Goal: Task Accomplishment & Management: Use online tool/utility

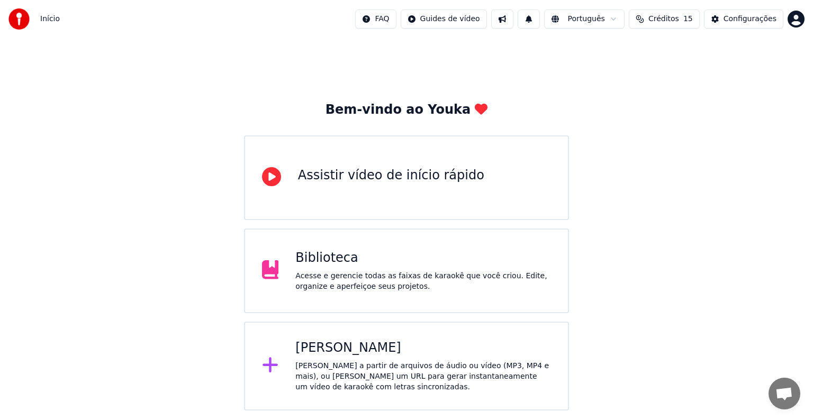
click at [320, 372] on div "[PERSON_NAME] a partir de arquivos de áudio ou vídeo (MP3, MP4 e mais), ou [PER…" at bounding box center [423, 377] width 256 height 32
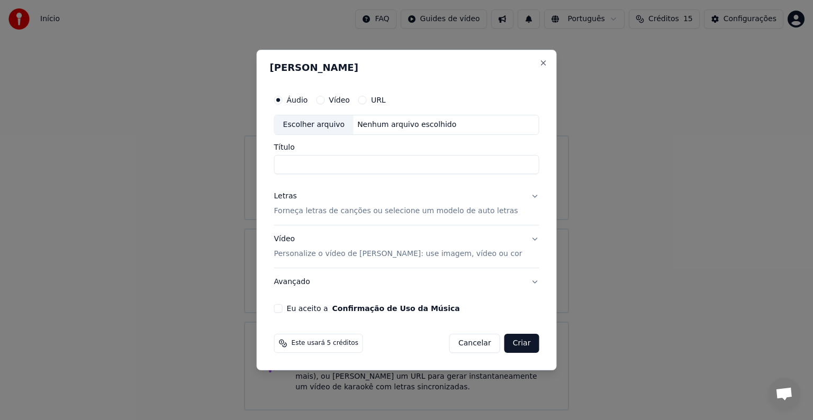
click at [318, 119] on div "Escolher arquivo" at bounding box center [314, 124] width 79 height 19
type input "**********"
click at [323, 212] on p "Forneça letras de canções ou selecione um modelo de auto letras" at bounding box center [396, 211] width 244 height 11
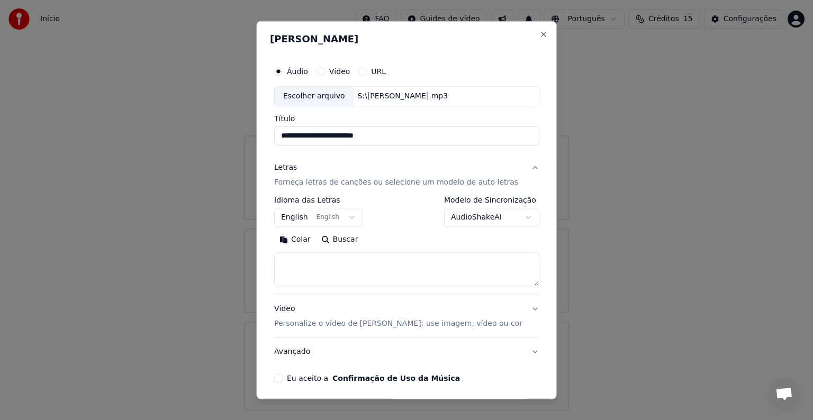
click at [340, 259] on textarea at bounding box center [406, 269] width 265 height 34
paste textarea "**********"
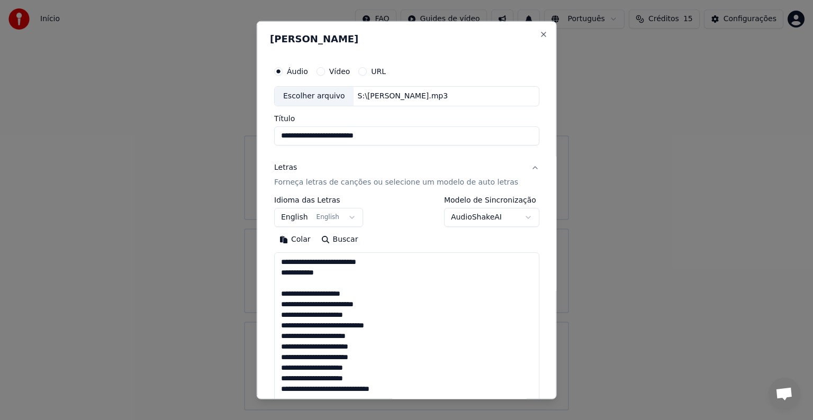
scroll to position [457, 0]
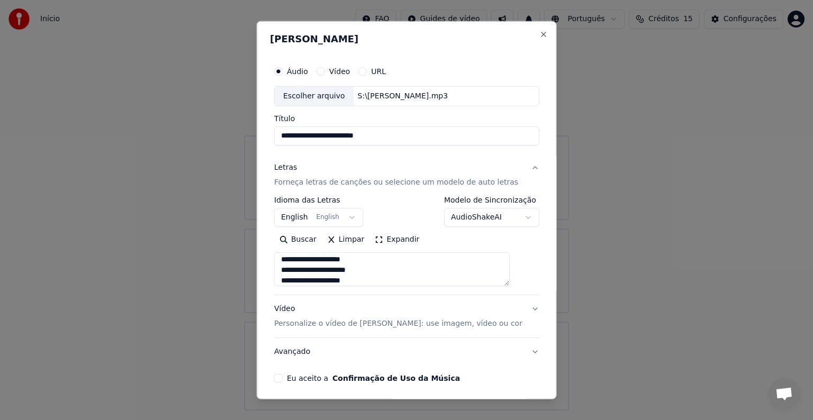
type textarea "**********"
click at [309, 225] on body "**********" at bounding box center [406, 205] width 813 height 411
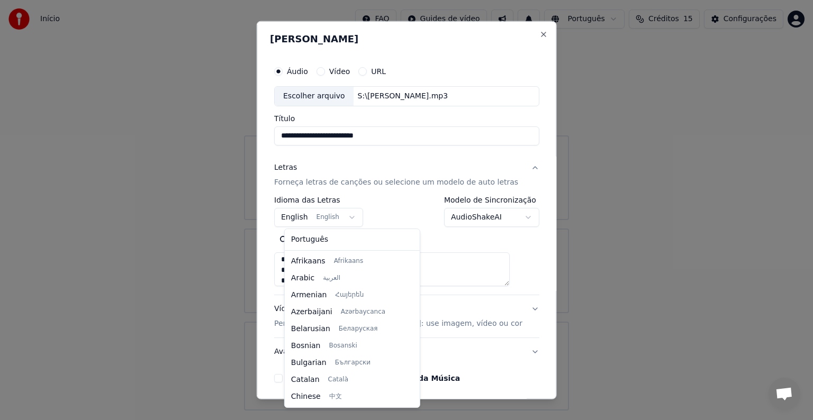
scroll to position [85, 0]
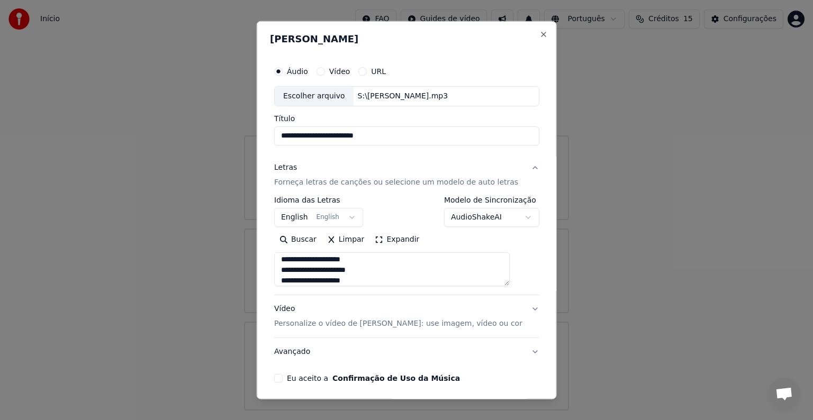
click at [305, 216] on body "**********" at bounding box center [406, 205] width 813 height 411
click at [310, 212] on body "**********" at bounding box center [406, 205] width 813 height 411
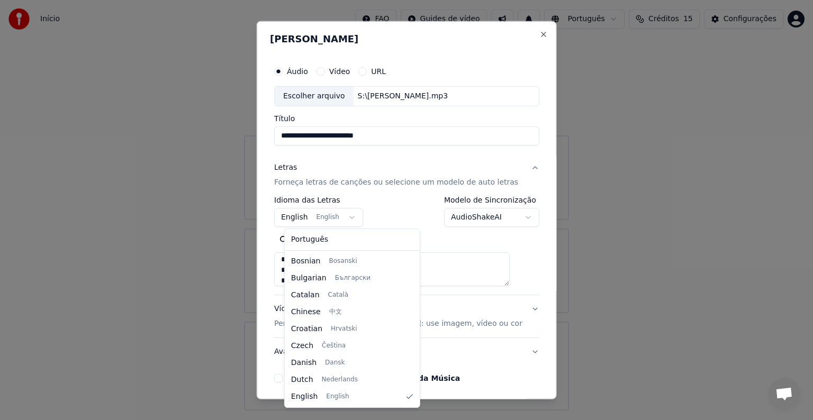
select select "**"
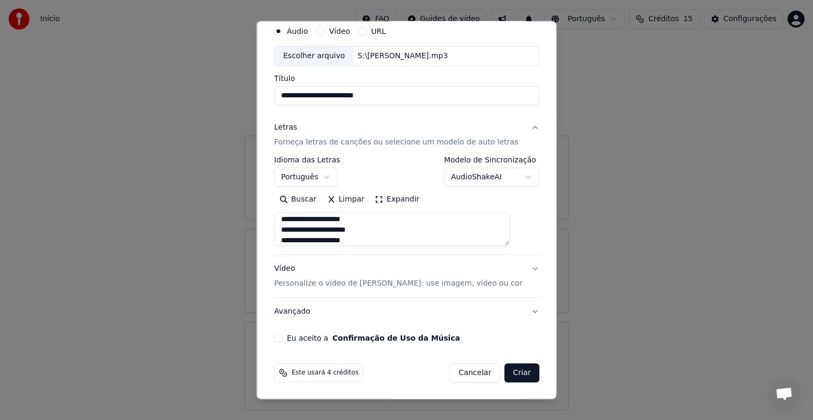
click at [357, 285] on p "Personalize o vídeo de [PERSON_NAME]: use imagem, vídeo ou cor" at bounding box center [398, 283] width 248 height 11
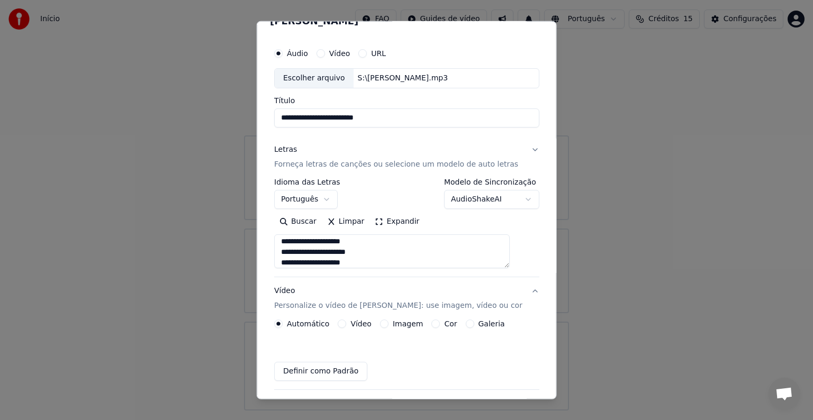
scroll to position [12, 0]
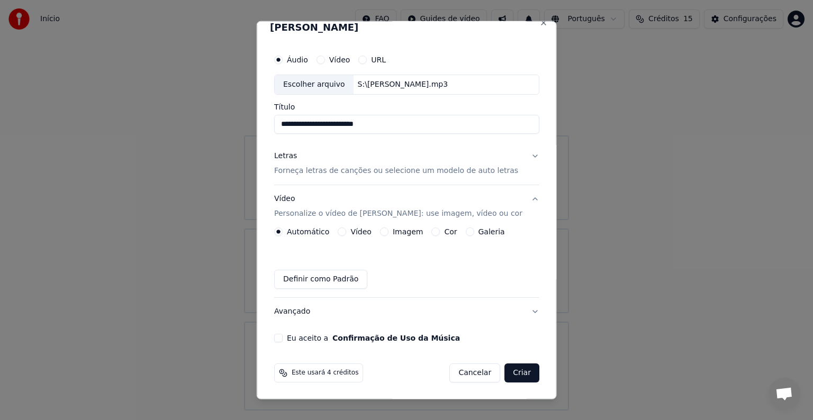
click at [405, 233] on label "Imagem" at bounding box center [407, 231] width 30 height 7
click at [388, 233] on button "Imagem" at bounding box center [383, 231] width 8 height 8
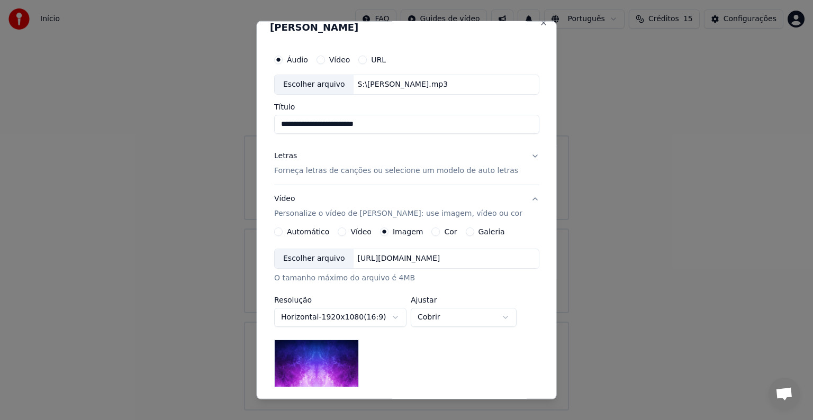
click at [304, 261] on div "Escolher arquivo" at bounding box center [314, 258] width 79 height 19
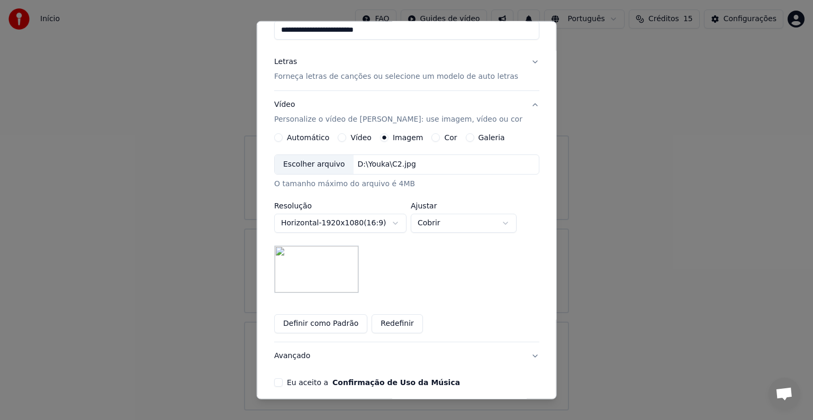
scroll to position [150, 0]
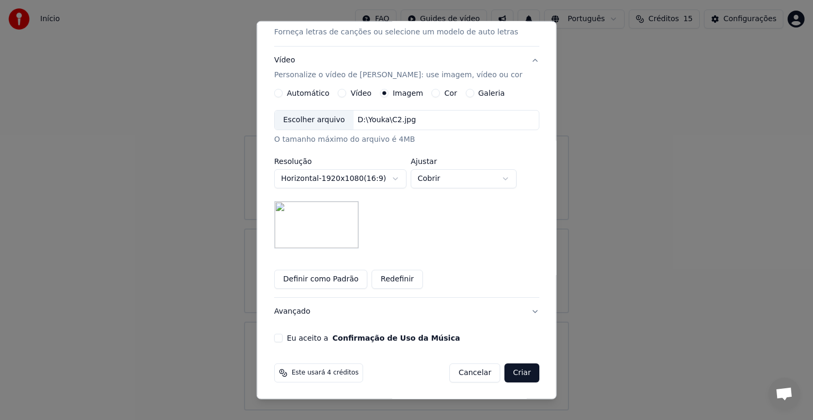
click at [515, 311] on button "Avançado" at bounding box center [406, 312] width 265 height 28
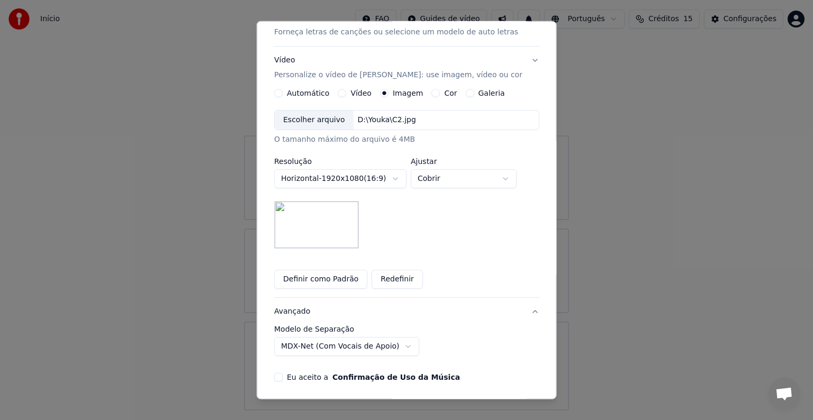
scroll to position [0, 0]
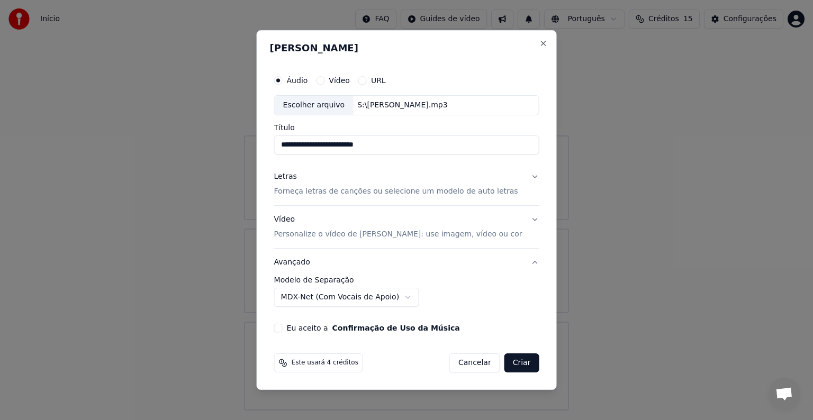
click at [519, 262] on button "Avançado" at bounding box center [406, 263] width 265 height 28
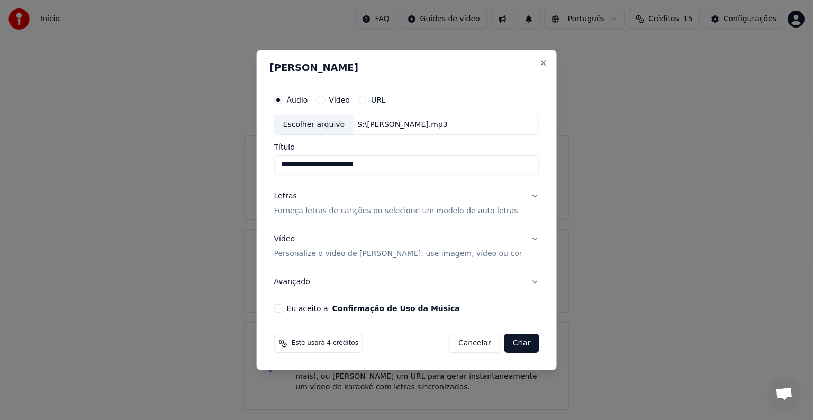
click at [360, 217] on button "Letras Forneça letras de canções ou selecione um modelo de auto letras" at bounding box center [406, 204] width 265 height 42
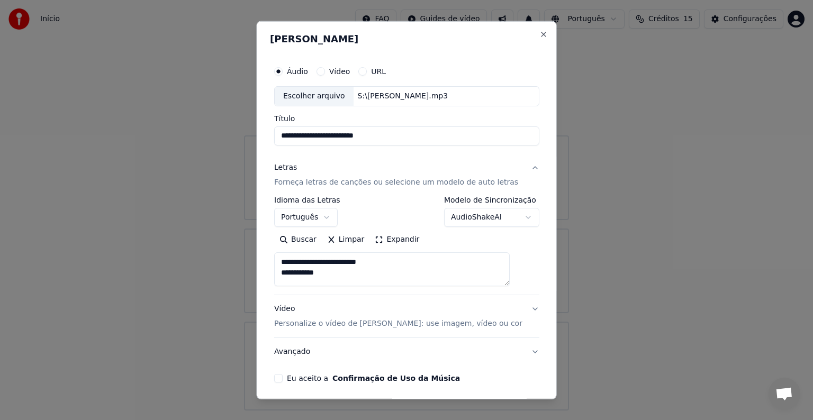
click at [402, 241] on button "Expandir" at bounding box center [396, 239] width 55 height 17
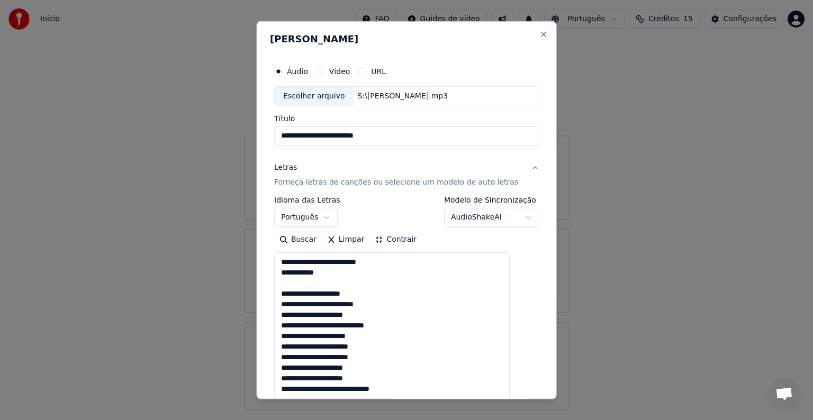
drag, startPoint x: 351, startPoint y: 277, endPoint x: 269, endPoint y: 262, distance: 82.8
click at [269, 262] on div "**********" at bounding box center [407, 210] width 300 height 378
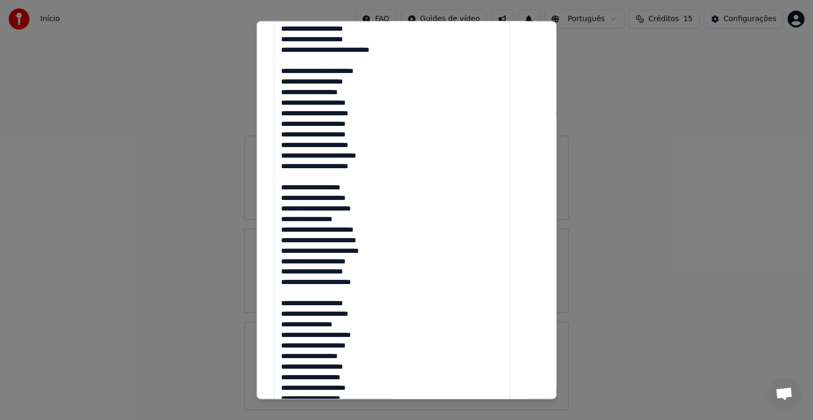
scroll to position [313, 0]
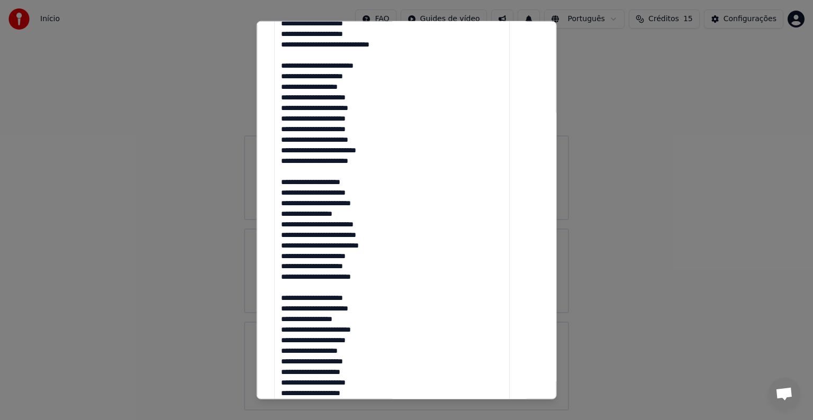
click at [318, 181] on textarea "**********" at bounding box center [391, 187] width 235 height 495
click at [300, 223] on textarea "**********" at bounding box center [391, 187] width 235 height 495
drag, startPoint x: 304, startPoint y: 226, endPoint x: 298, endPoint y: 225, distance: 5.4
click at [298, 225] on textarea "**********" at bounding box center [391, 187] width 235 height 495
click at [299, 225] on textarea "**********" at bounding box center [391, 187] width 235 height 495
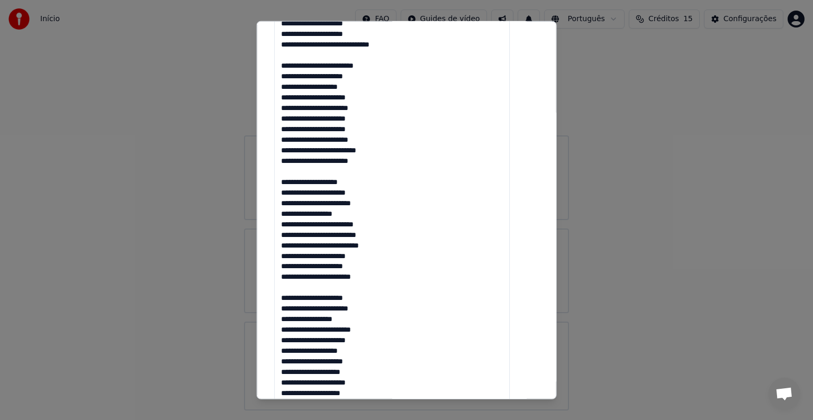
drag, startPoint x: 300, startPoint y: 224, endPoint x: 294, endPoint y: 224, distance: 6.3
click at [294, 224] on textarea "**********" at bounding box center [391, 187] width 235 height 495
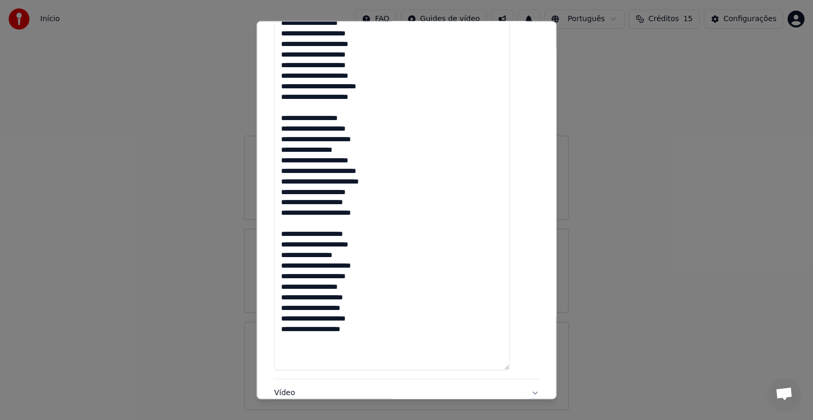
scroll to position [384, 0]
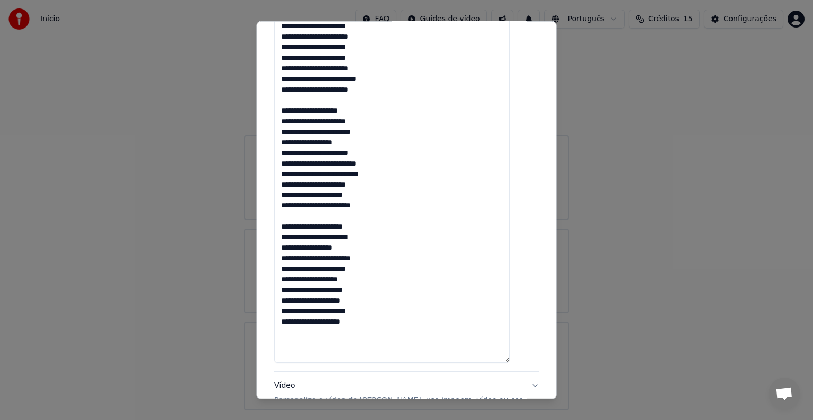
click at [302, 292] on textarea "**********" at bounding box center [391, 115] width 235 height 495
type textarea "**********"
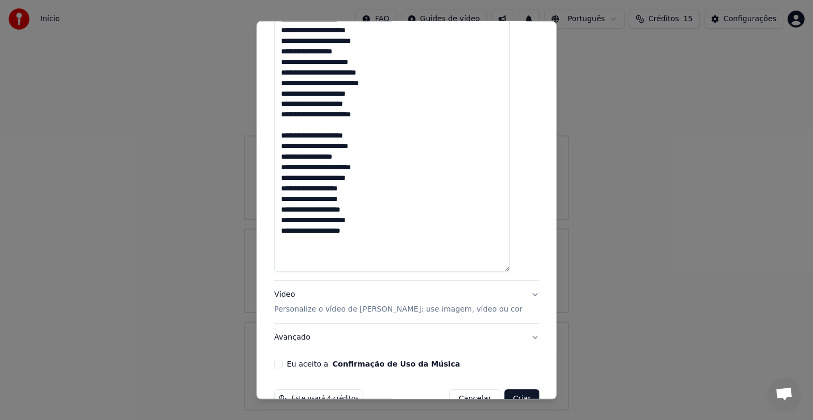
scroll to position [501, 0]
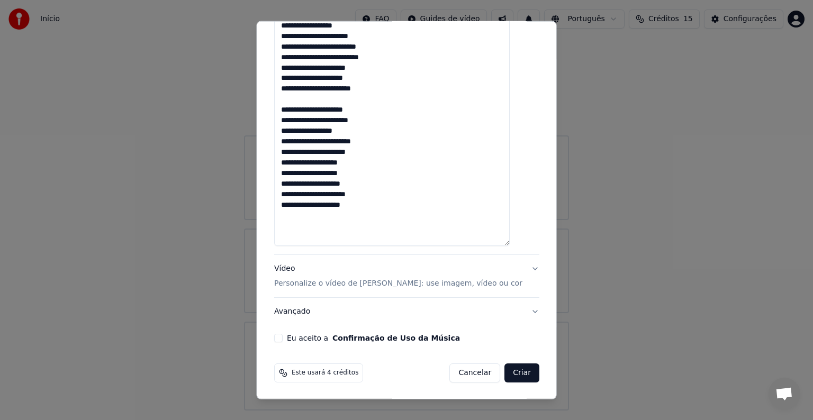
click at [283, 338] on button "Eu aceito a Confirmação de Uso da Música" at bounding box center [278, 338] width 8 height 8
click at [505, 372] on button "Criar" at bounding box center [521, 372] width 35 height 19
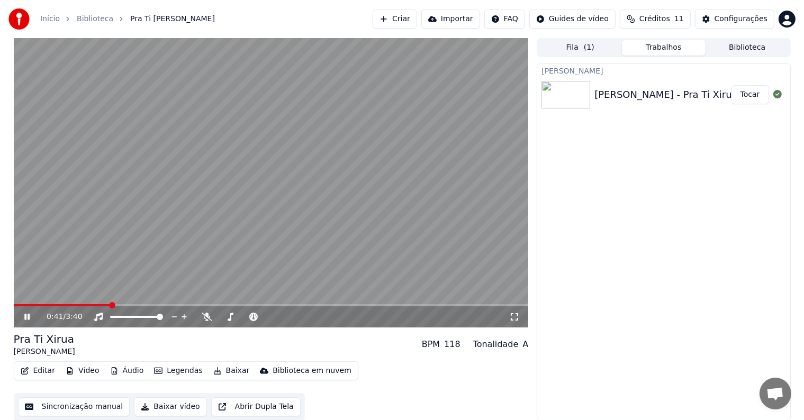
click at [24, 316] on icon at bounding box center [26, 317] width 5 height 6
click at [36, 369] on button "Editar" at bounding box center [37, 370] width 43 height 15
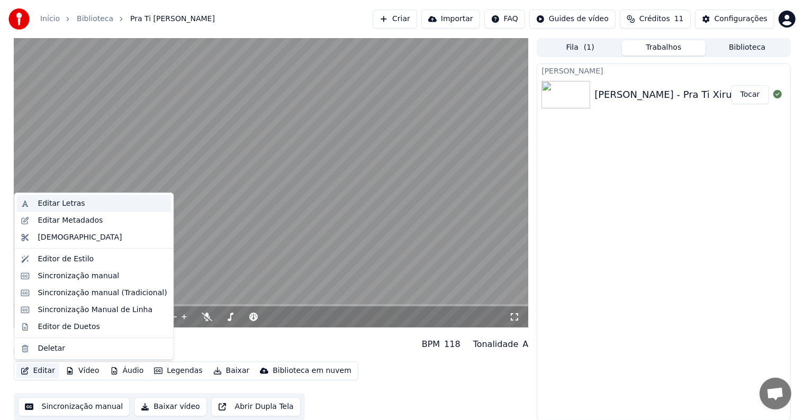
click at [61, 204] on div "Editar Letras" at bounding box center [61, 203] width 47 height 11
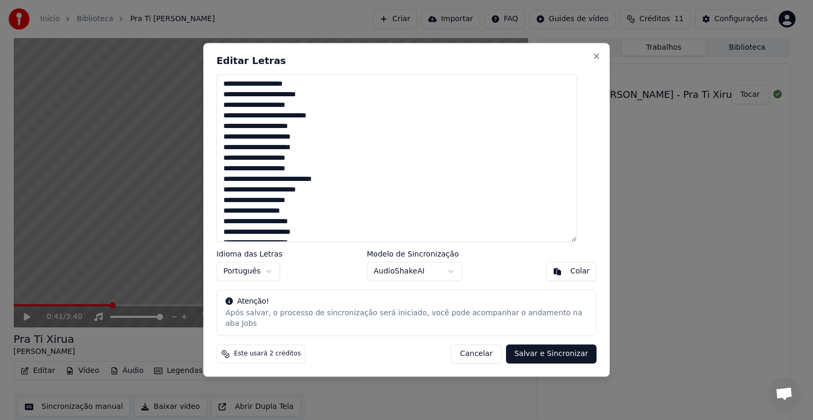
drag, startPoint x: 263, startPoint y: 119, endPoint x: 271, endPoint y: 121, distance: 7.6
click at [271, 121] on textarea "**********" at bounding box center [396, 158] width 360 height 168
drag, startPoint x: 258, startPoint y: 133, endPoint x: 265, endPoint y: 134, distance: 6.9
click at [265, 134] on textarea "**********" at bounding box center [396, 158] width 360 height 168
drag, startPoint x: 279, startPoint y: 153, endPoint x: 286, endPoint y: 154, distance: 6.4
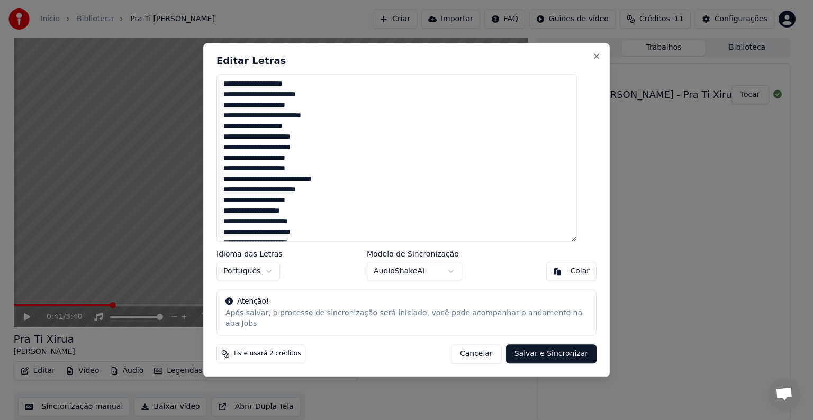
click at [286, 154] on textarea "**********" at bounding box center [396, 158] width 360 height 168
drag, startPoint x: 282, startPoint y: 173, endPoint x: 288, endPoint y: 173, distance: 5.8
click at [288, 173] on textarea "**********" at bounding box center [396, 158] width 360 height 168
drag, startPoint x: 250, startPoint y: 88, endPoint x: 258, endPoint y: 88, distance: 7.4
click at [258, 88] on textarea "**********" at bounding box center [396, 158] width 360 height 168
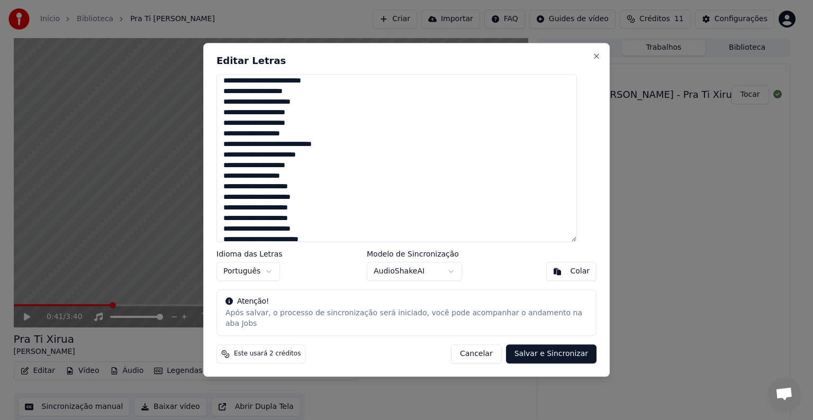
scroll to position [53, 0]
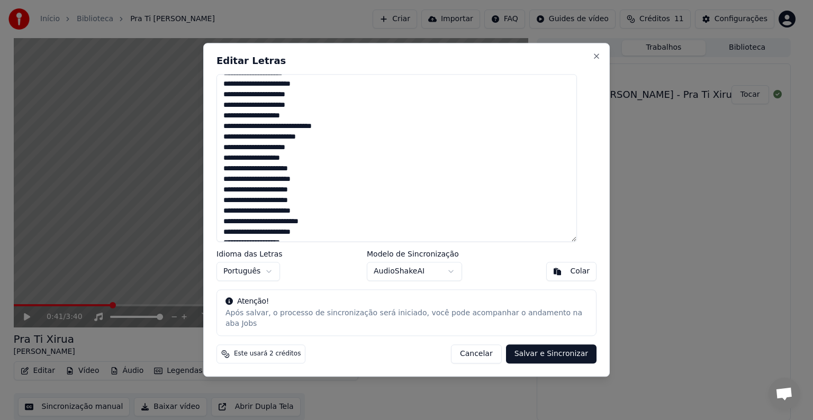
drag, startPoint x: 245, startPoint y: 226, endPoint x: 252, endPoint y: 226, distance: 6.9
click at [252, 226] on textarea "**********" at bounding box center [396, 158] width 360 height 168
drag, startPoint x: 282, startPoint y: 226, endPoint x: 290, endPoint y: 226, distance: 7.9
click at [290, 226] on textarea "**********" at bounding box center [396, 158] width 360 height 168
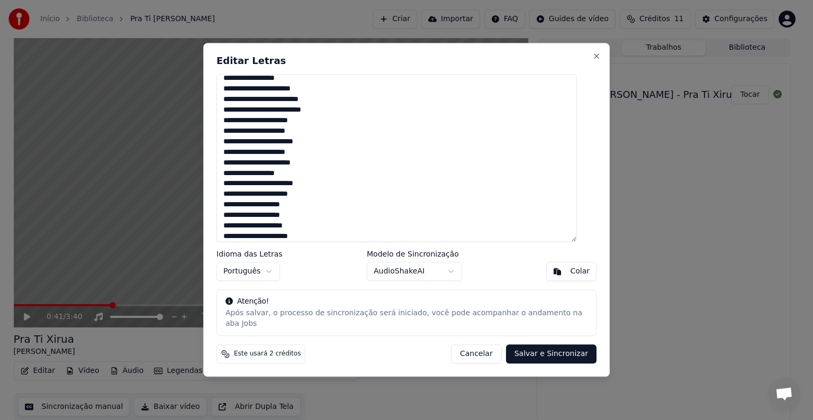
scroll to position [264, 0]
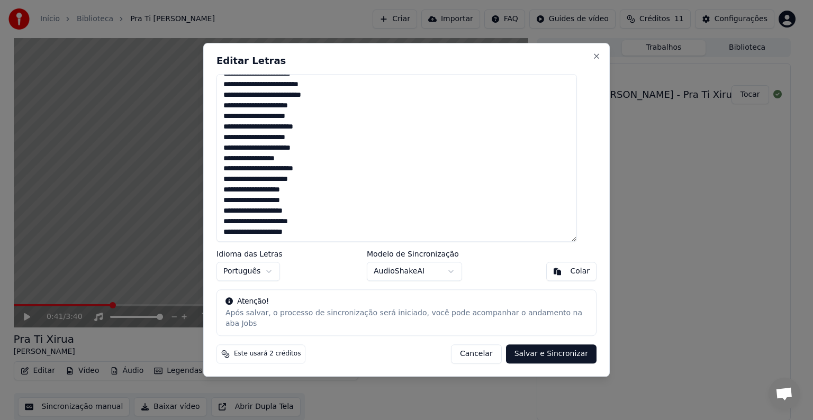
type textarea "**********"
click at [538, 349] on button "Salvar e Sincronizar" at bounding box center [551, 354] width 90 height 19
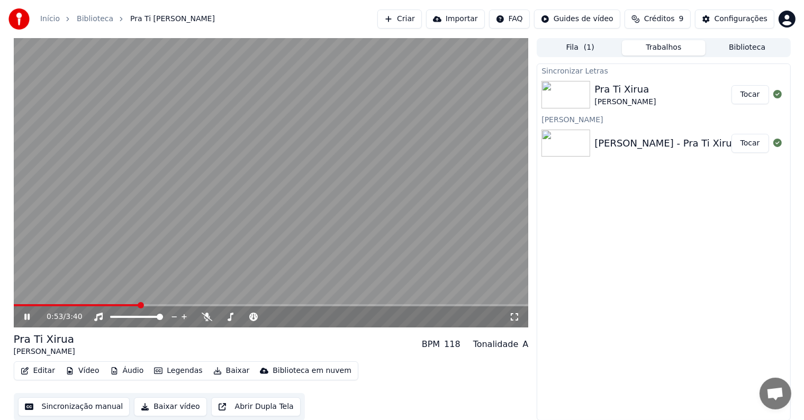
click at [29, 313] on icon at bounding box center [34, 317] width 25 height 8
click at [17, 303] on video at bounding box center [271, 182] width 515 height 289
click at [28, 316] on icon at bounding box center [26, 317] width 5 height 6
click at [590, 88] on img at bounding box center [565, 95] width 49 height 28
click at [15, 304] on span at bounding box center [79, 305] width 130 height 2
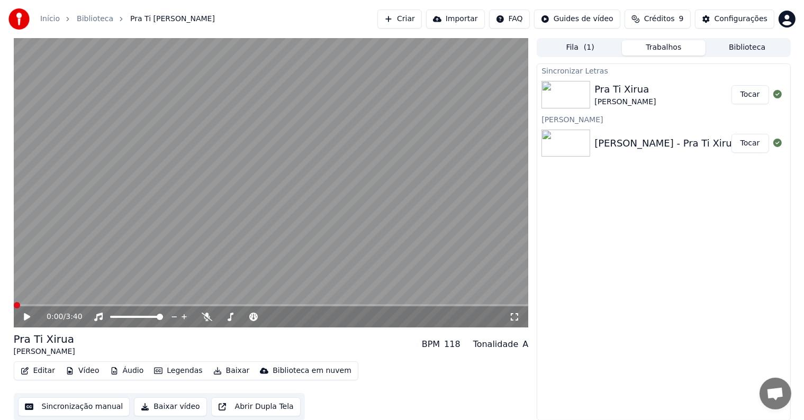
click at [14, 304] on span at bounding box center [17, 305] width 6 height 6
click at [26, 315] on icon at bounding box center [27, 316] width 6 height 7
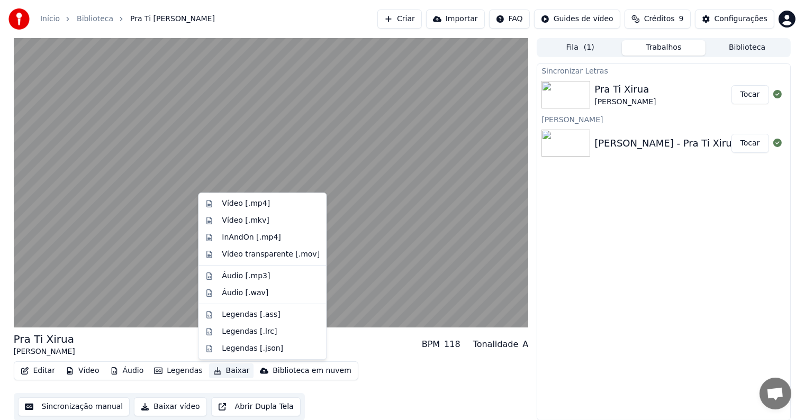
click at [218, 371] on button "Baixar" at bounding box center [231, 370] width 45 height 15
click at [243, 202] on div "Vídeo [.mp4]" at bounding box center [246, 203] width 48 height 11
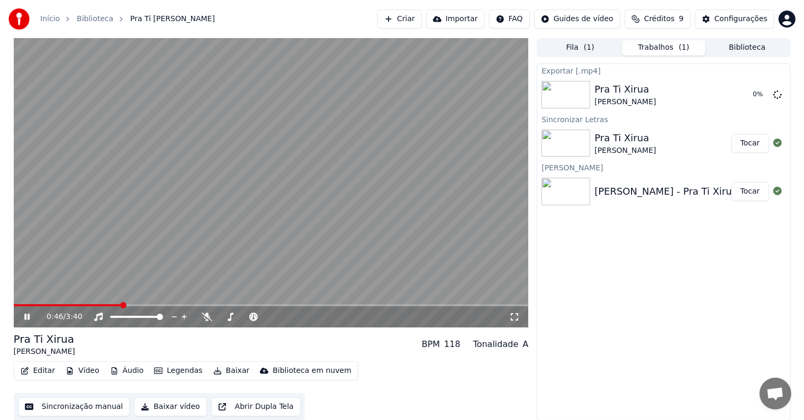
click at [22, 318] on icon at bounding box center [34, 317] width 25 height 8
click at [753, 98] on button "Exibir" at bounding box center [749, 94] width 39 height 19
click at [121, 374] on button "Áudio" at bounding box center [127, 370] width 42 height 15
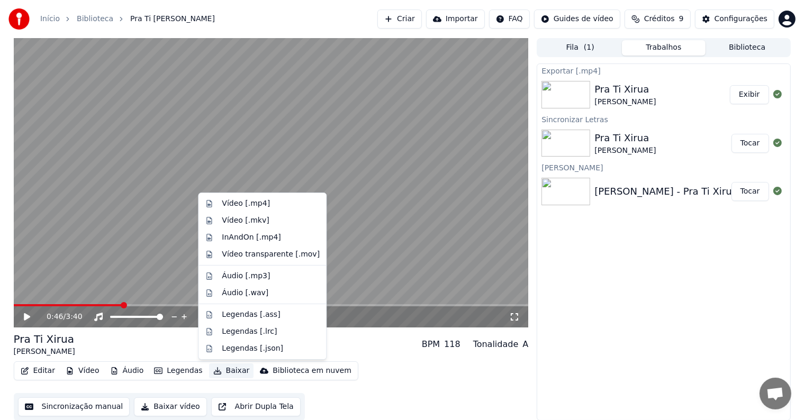
click at [87, 21] on link "Biblioteca" at bounding box center [95, 19] width 37 height 11
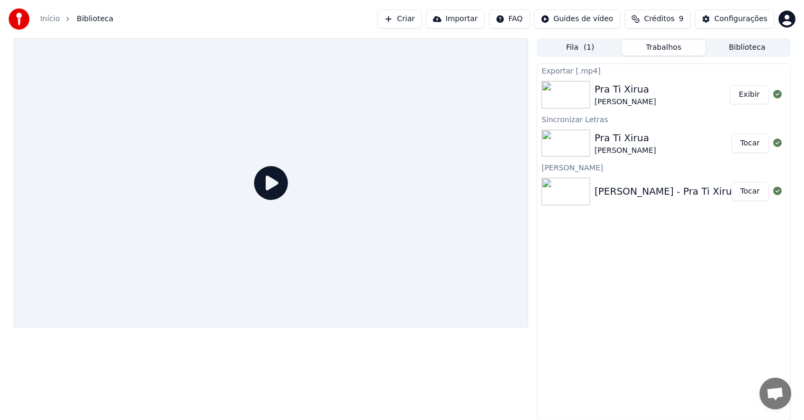
click at [42, 22] on link "Início" at bounding box center [50, 19] width 20 height 11
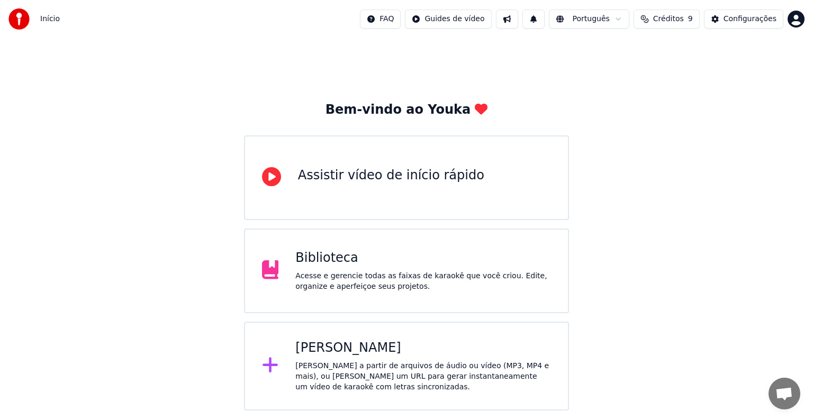
click at [367, 375] on div "[PERSON_NAME] a partir de arquivos de áudio ou vídeo (MP3, MP4 e mais), ou [PER…" at bounding box center [423, 377] width 256 height 32
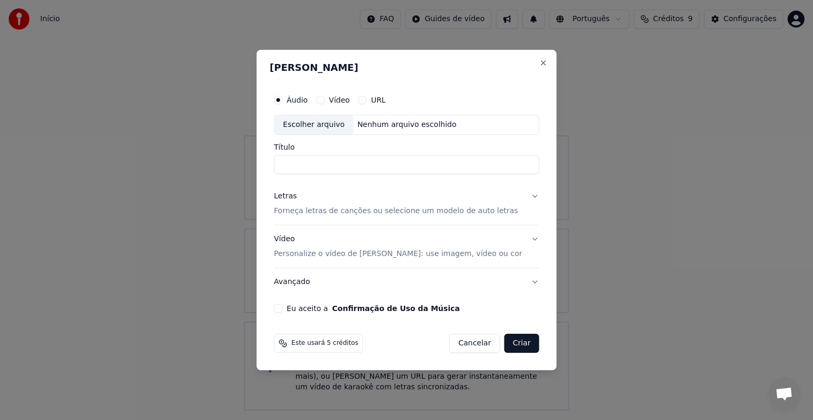
click at [314, 130] on div "Escolher arquivo" at bounding box center [314, 124] width 79 height 19
click at [286, 165] on input "**********" at bounding box center [406, 164] width 265 height 19
type input "**********"
click at [324, 209] on p "Forneça letras de canções ou selecione um modelo de auto letras" at bounding box center [396, 211] width 244 height 11
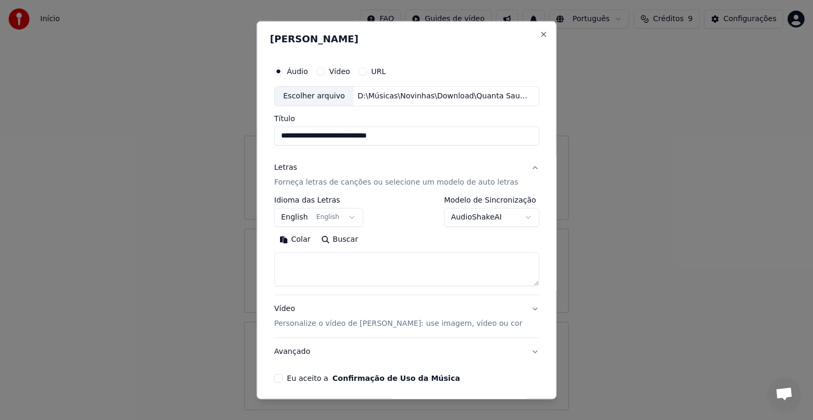
click at [324, 273] on textarea at bounding box center [406, 269] width 265 height 34
paste textarea "**********"
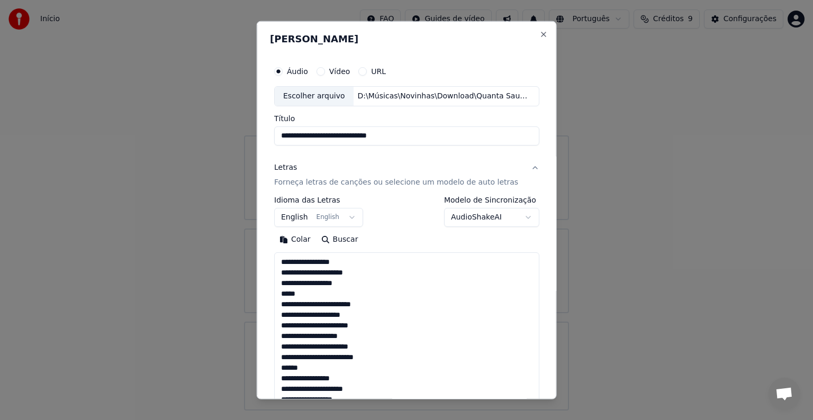
scroll to position [436, 0]
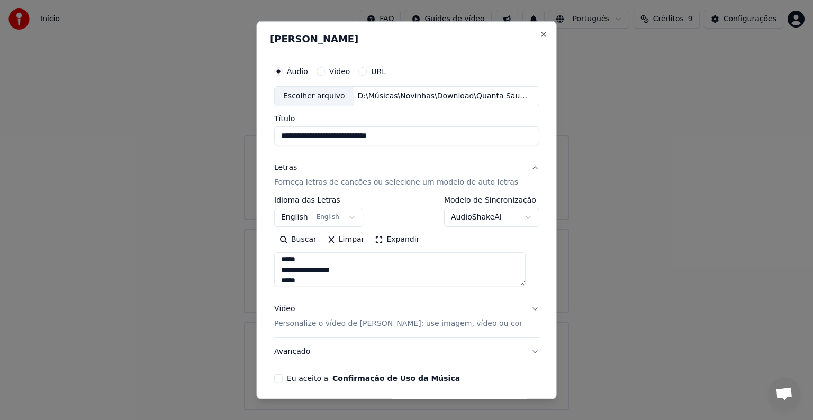
type textarea "**********"
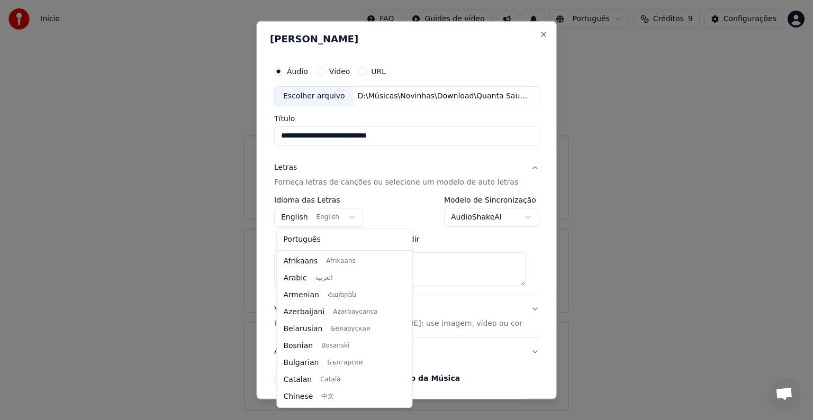
click at [310, 217] on body "**********" at bounding box center [406, 205] width 813 height 411
select select "**"
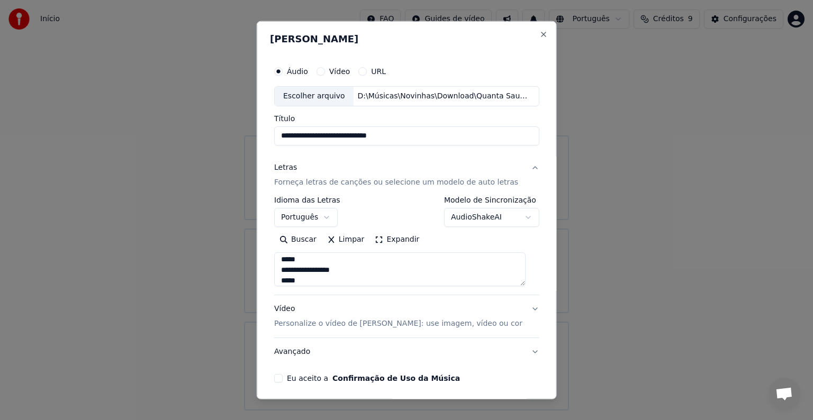
click at [525, 280] on textarea "**********" at bounding box center [399, 269] width 251 height 34
click at [419, 320] on p "Personalize o vídeo de [PERSON_NAME]: use imagem, vídeo ou cor" at bounding box center [398, 323] width 248 height 11
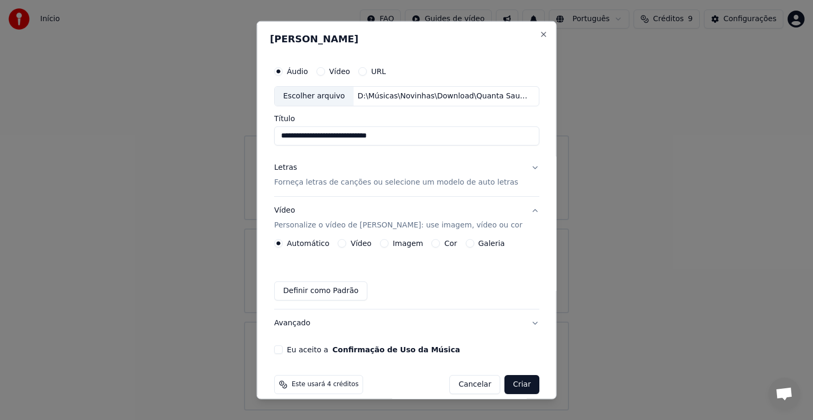
click at [392, 245] on label "Imagem" at bounding box center [407, 243] width 30 height 7
click at [388, 245] on button "Imagem" at bounding box center [383, 243] width 8 height 8
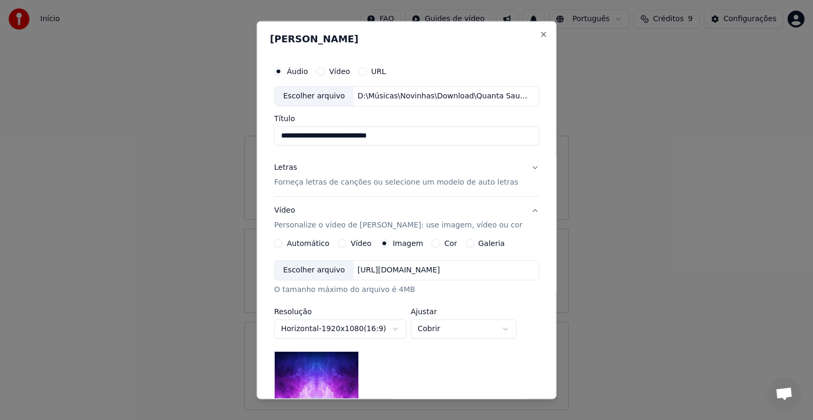
click at [319, 271] on div "Escolher arquivo" at bounding box center [314, 270] width 79 height 19
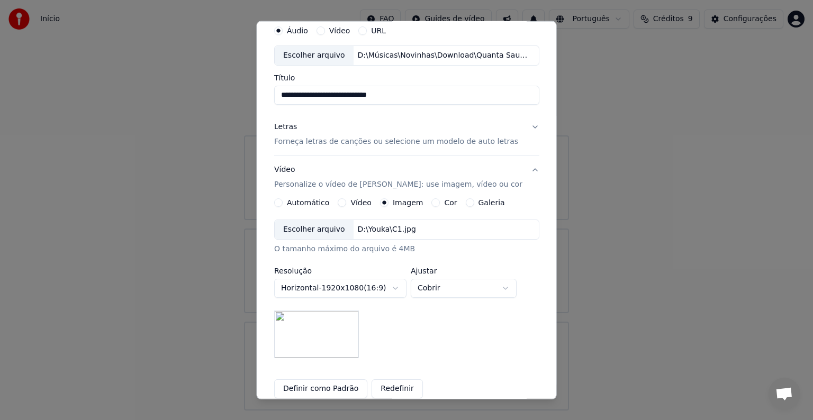
scroll to position [0, 0]
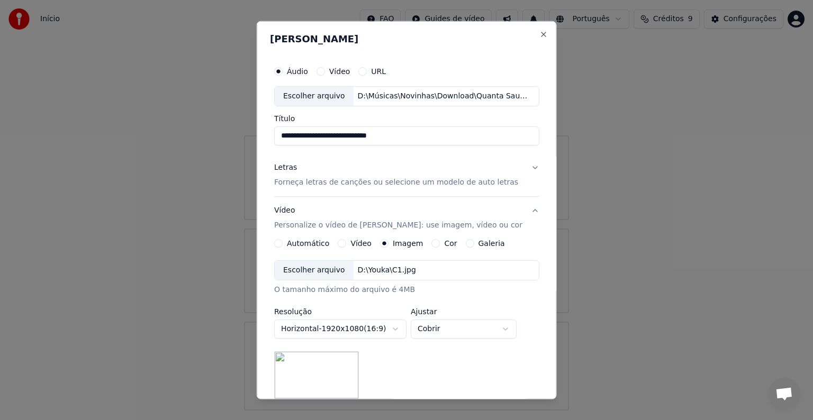
click at [427, 181] on p "Forneça letras de canções ou selecione um modelo de auto letras" at bounding box center [396, 182] width 244 height 11
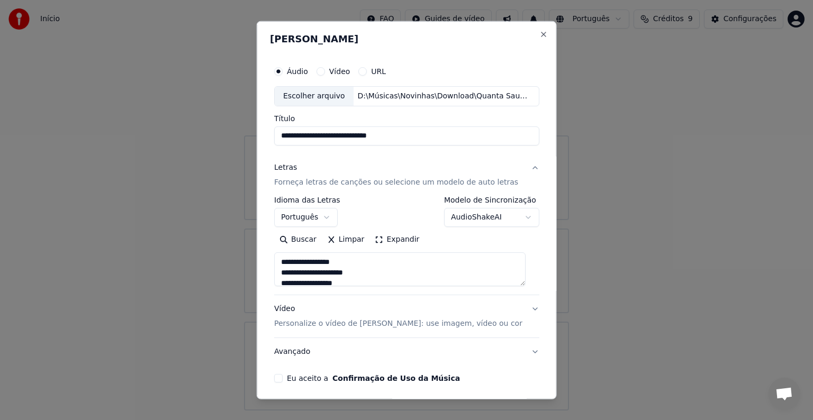
click at [402, 240] on button "Expandir" at bounding box center [396, 239] width 55 height 17
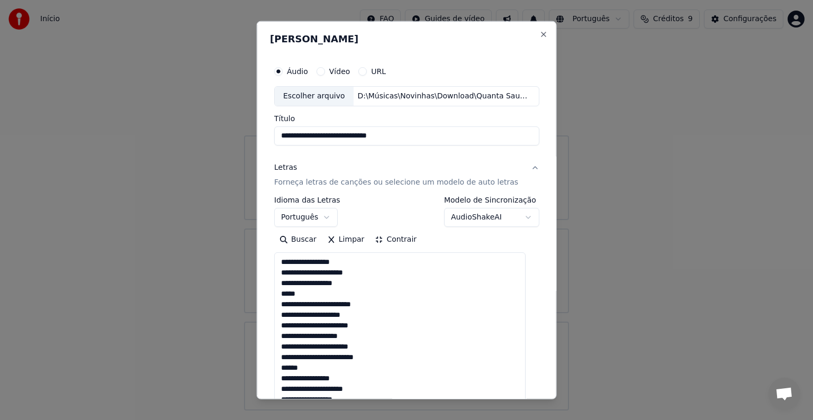
drag, startPoint x: 300, startPoint y: 292, endPoint x: 279, endPoint y: 292, distance: 21.7
drag, startPoint x: 313, startPoint y: 366, endPoint x: 280, endPoint y: 366, distance: 33.3
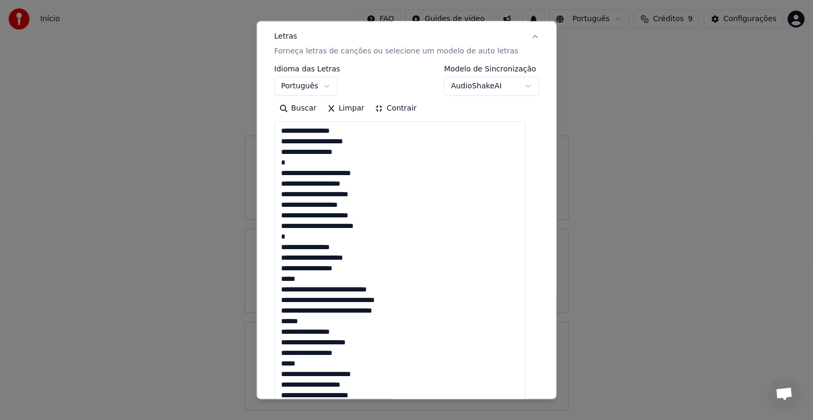
scroll to position [146, 0]
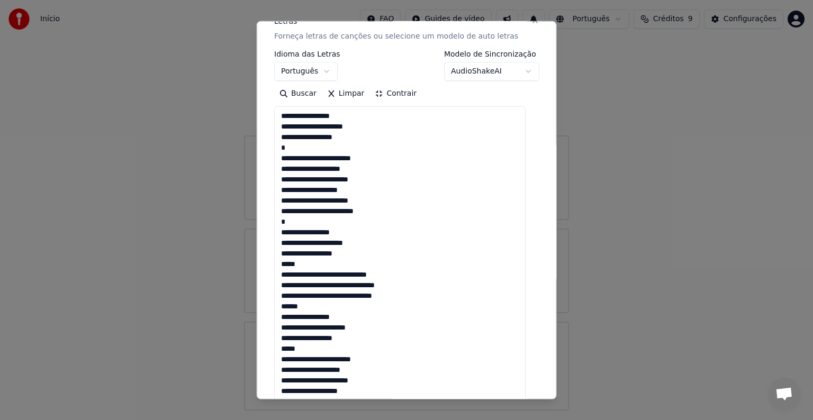
click at [312, 138] on textarea "**********" at bounding box center [399, 342] width 251 height 473
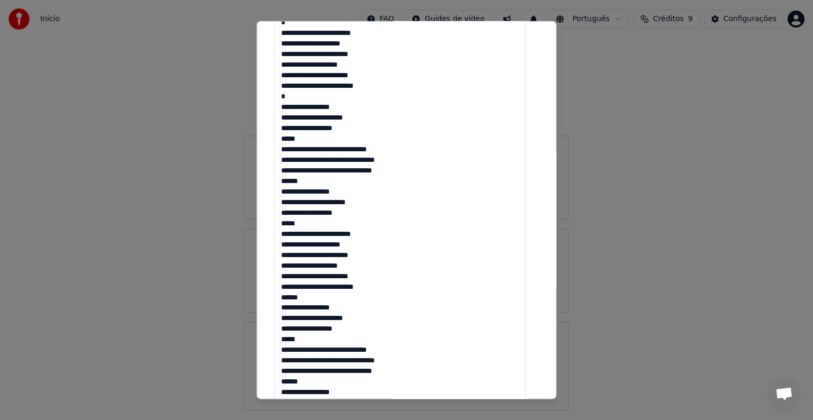
scroll to position [274, 0]
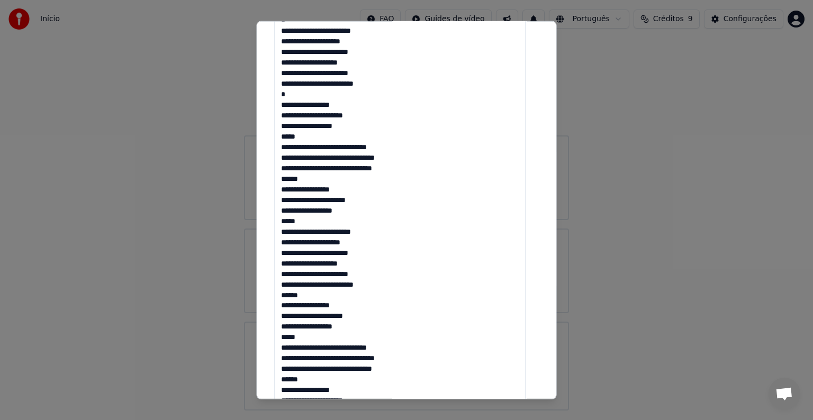
click at [311, 125] on textarea "**********" at bounding box center [399, 215] width 251 height 473
drag, startPoint x: 299, startPoint y: 138, endPoint x: 282, endPoint y: 138, distance: 16.9
click at [282, 138] on textarea "**********" at bounding box center [399, 215] width 251 height 473
type textarea "**********"
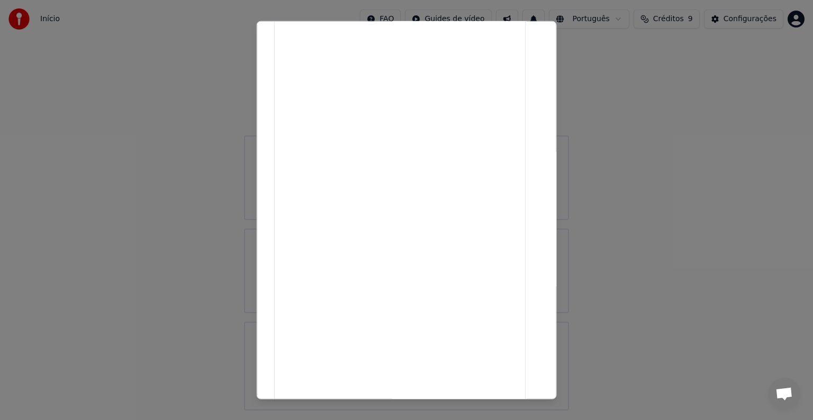
select select
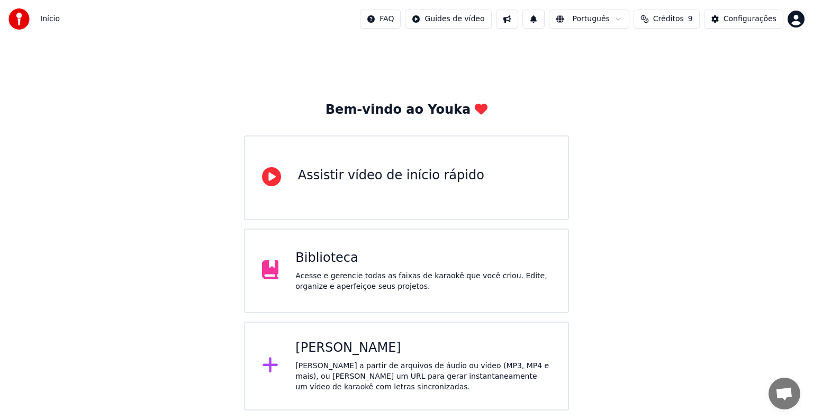
click at [370, 369] on div "[PERSON_NAME] a partir de arquivos de áudio ou vídeo (MP3, MP4 e mais), ou [PER…" at bounding box center [423, 377] width 256 height 32
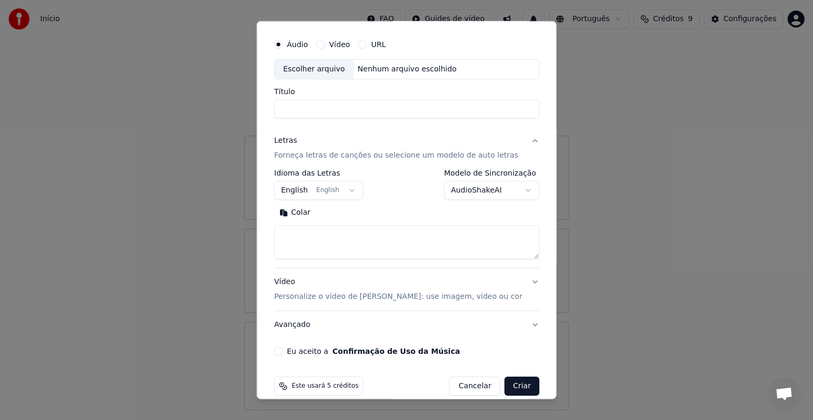
scroll to position [40, 0]
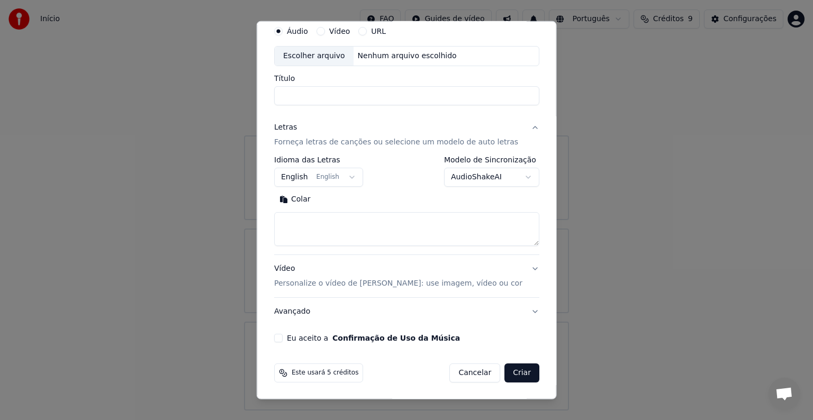
click at [459, 377] on button "Cancelar" at bounding box center [474, 372] width 51 height 19
select select
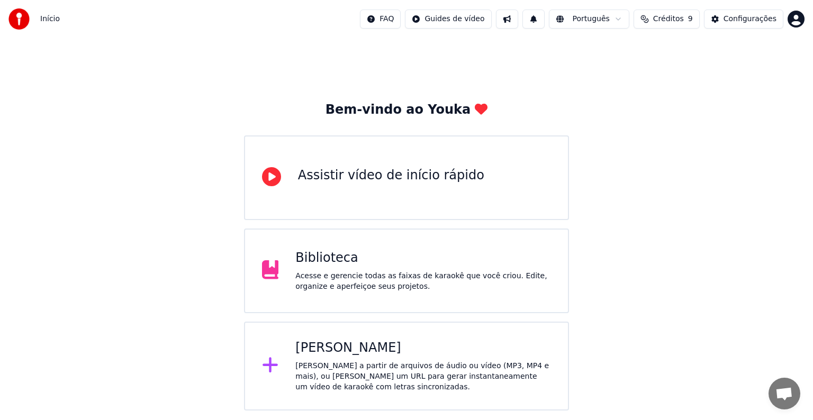
click at [393, 349] on div "[PERSON_NAME]" at bounding box center [423, 348] width 256 height 17
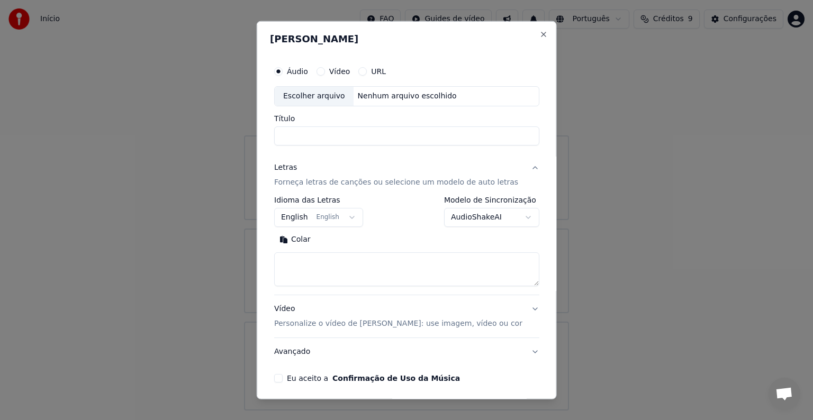
click at [305, 95] on div "Escolher arquivo" at bounding box center [314, 96] width 79 height 19
click at [284, 132] on input "**********" at bounding box center [406, 135] width 265 height 19
type input "**********"
click at [307, 262] on textarea at bounding box center [406, 269] width 265 height 34
paste textarea "**********"
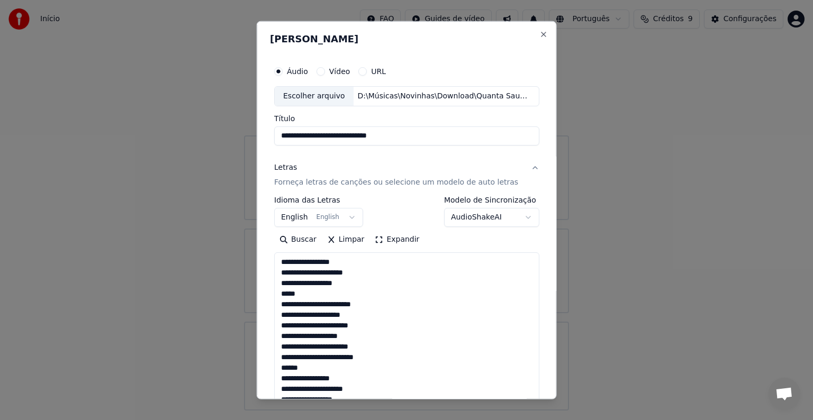
scroll to position [436, 0]
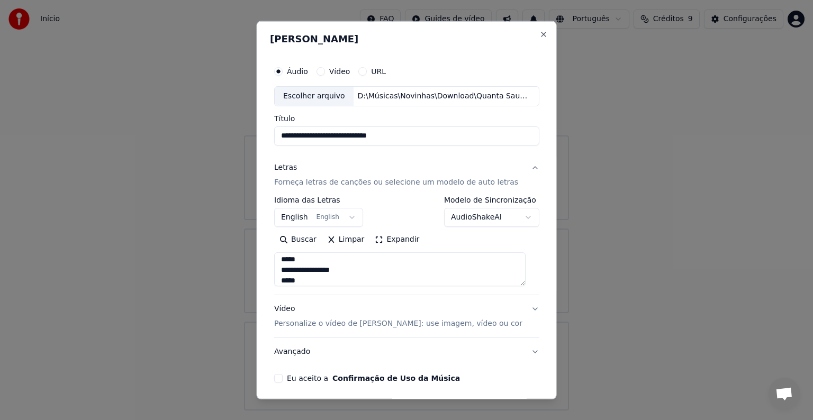
type textarea "**********"
click at [309, 323] on p "Personalize o vídeo de [PERSON_NAME]: use imagem, vídeo ou cor" at bounding box center [398, 323] width 248 height 11
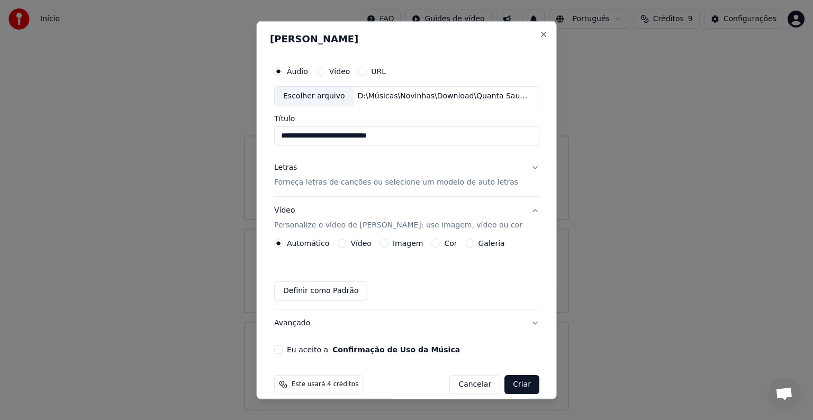
click at [387, 244] on div "Imagem" at bounding box center [400, 243] width 43 height 8
click at [383, 247] on button "Imagem" at bounding box center [383, 243] width 8 height 8
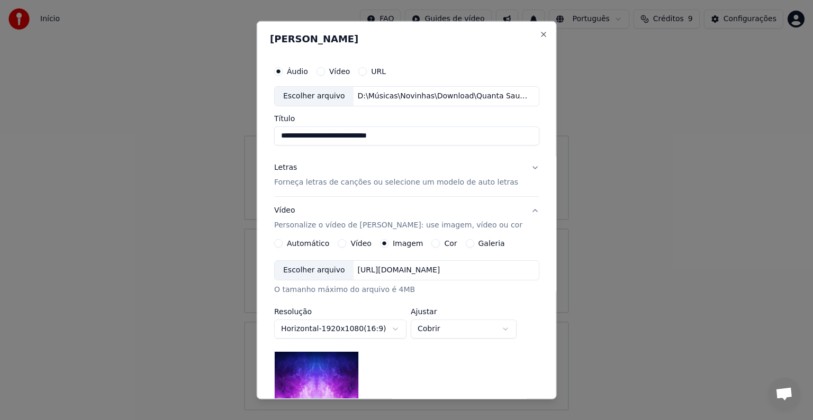
click at [320, 273] on div "Escolher arquivo" at bounding box center [314, 270] width 79 height 19
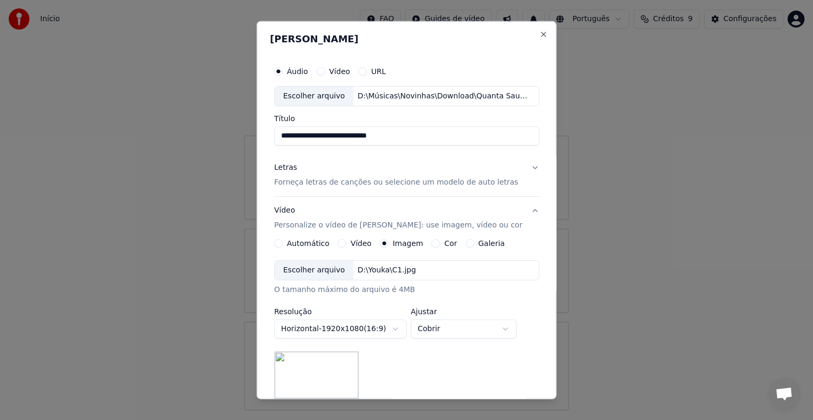
click at [418, 184] on p "Forneça letras de canções ou selecione um modelo de auto letras" at bounding box center [396, 182] width 244 height 11
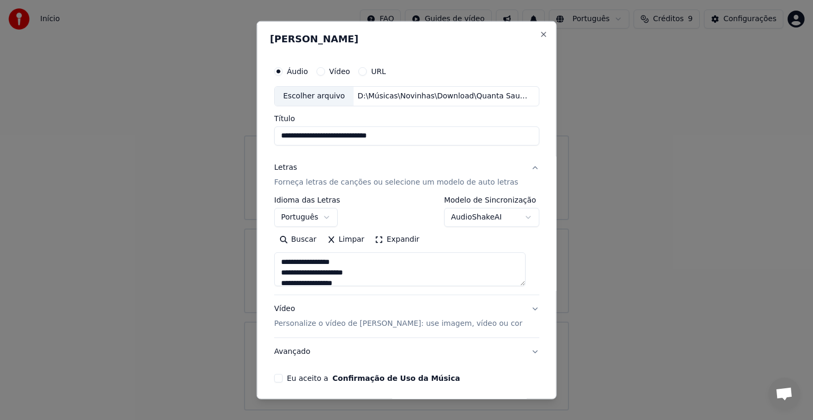
click at [407, 239] on button "Expandir" at bounding box center [396, 239] width 55 height 17
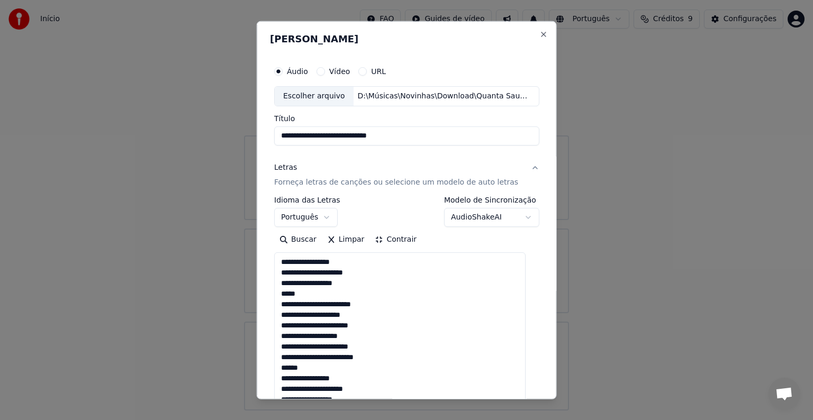
scroll to position [53, 0]
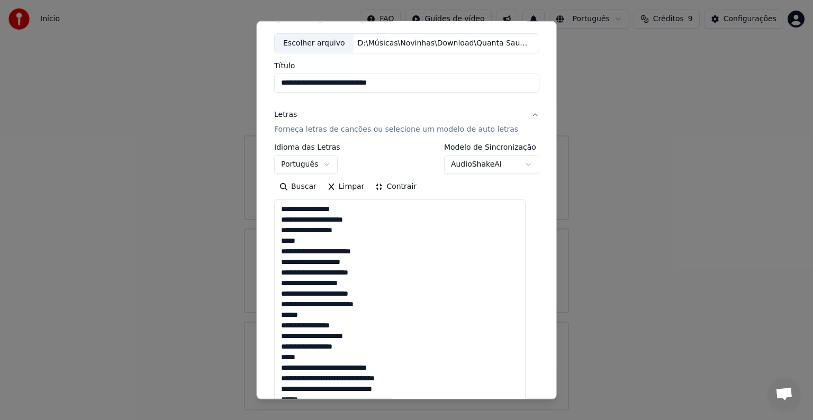
drag, startPoint x: 298, startPoint y: 242, endPoint x: 278, endPoint y: 244, distance: 19.8
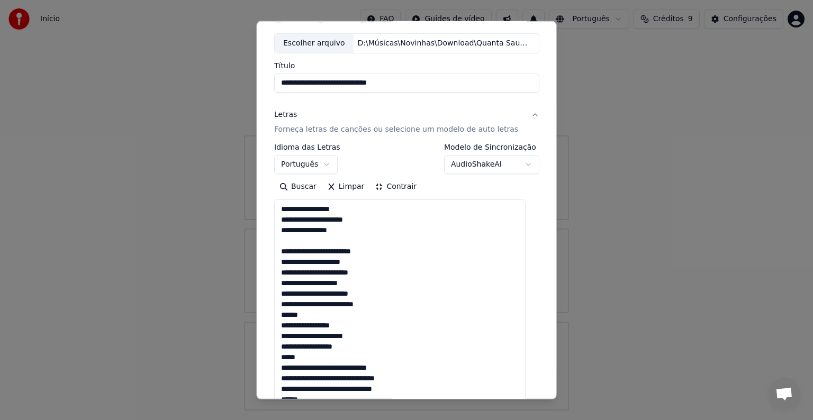
drag, startPoint x: 307, startPoint y: 315, endPoint x: 280, endPoint y: 316, distance: 27.0
drag, startPoint x: 308, startPoint y: 356, endPoint x: 277, endPoint y: 358, distance: 30.8
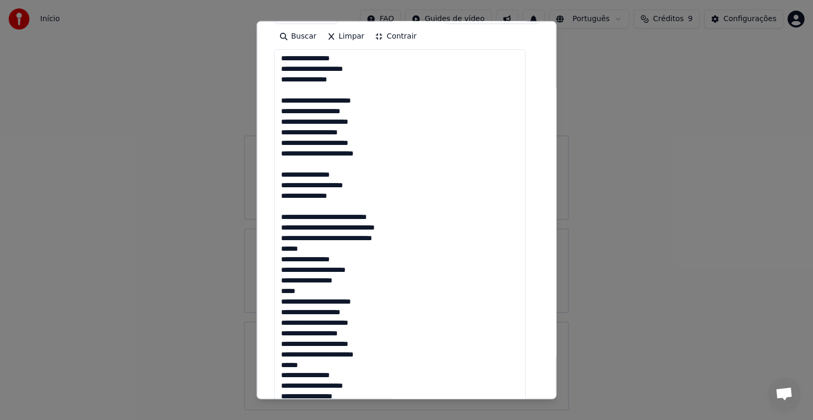
scroll to position [212, 0]
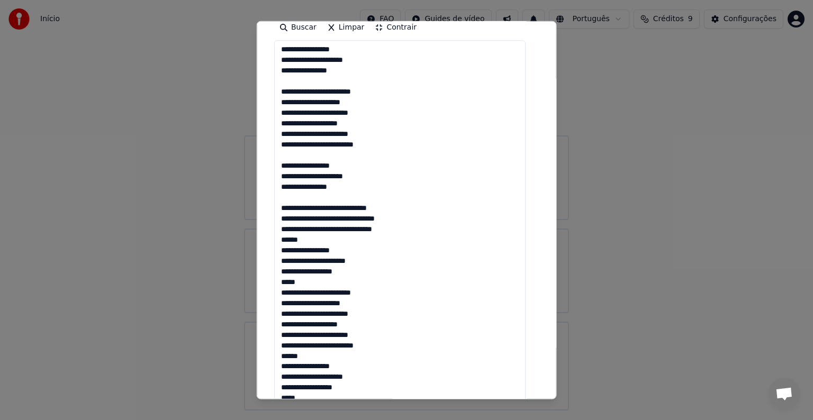
drag, startPoint x: 309, startPoint y: 239, endPoint x: 283, endPoint y: 240, distance: 26.5
click at [283, 240] on textarea "**********" at bounding box center [399, 276] width 251 height 473
drag, startPoint x: 301, startPoint y: 281, endPoint x: 283, endPoint y: 284, distance: 18.1
click at [312, 271] on textarea "**********" at bounding box center [399, 276] width 251 height 473
click at [339, 271] on textarea "**********" at bounding box center [399, 276] width 251 height 473
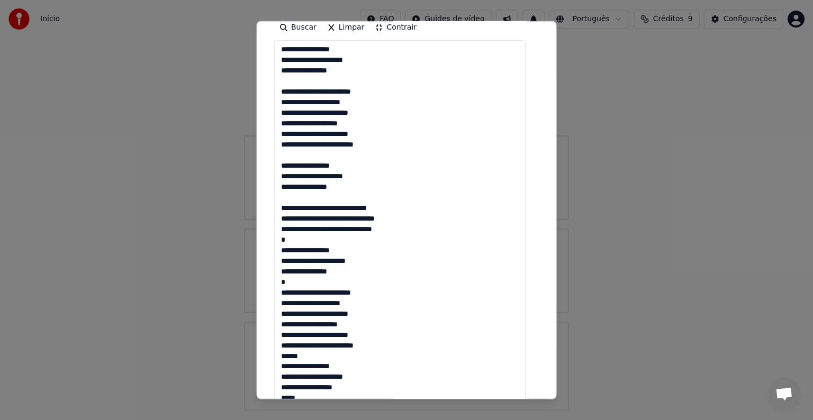
drag, startPoint x: 300, startPoint y: 354, endPoint x: 274, endPoint y: 356, distance: 27.0
click at [274, 356] on div "**********" at bounding box center [407, 229] width 274 height 770
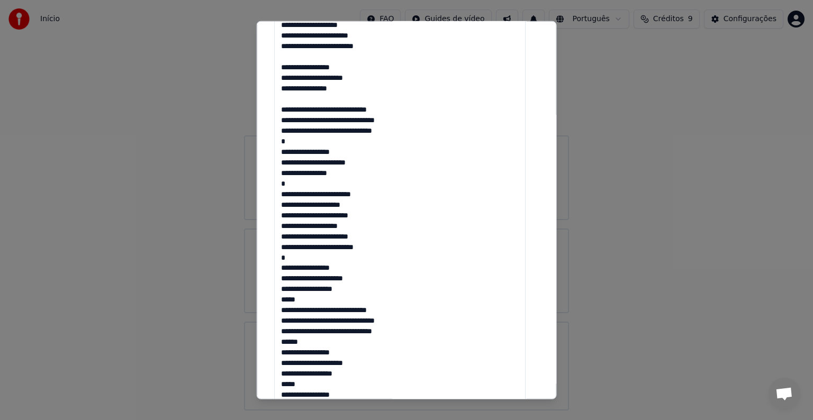
scroll to position [311, 0]
click at [313, 291] on textarea "**********" at bounding box center [399, 177] width 251 height 473
click at [340, 288] on textarea "**********" at bounding box center [399, 177] width 251 height 473
drag, startPoint x: 303, startPoint y: 303, endPoint x: 284, endPoint y: 300, distance: 19.2
click at [284, 300] on textarea "**********" at bounding box center [399, 177] width 251 height 473
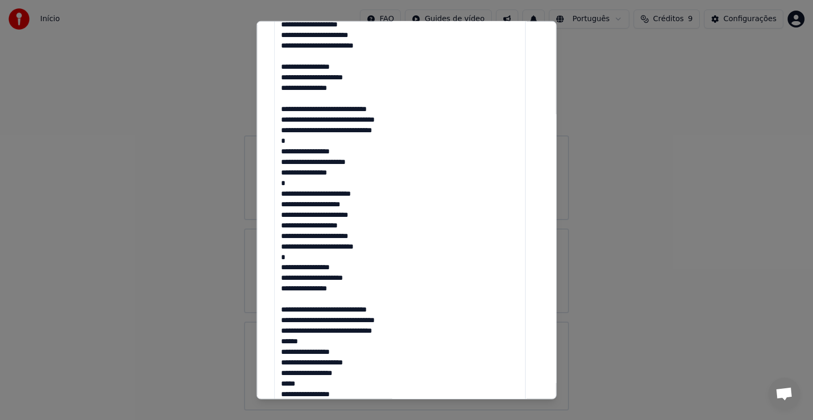
click at [308, 288] on textarea "**********" at bounding box center [399, 177] width 251 height 473
click at [331, 289] on textarea "**********" at bounding box center [399, 177] width 251 height 473
click at [305, 290] on textarea "**********" at bounding box center [399, 177] width 251 height 473
click at [351, 293] on textarea "**********" at bounding box center [399, 177] width 251 height 473
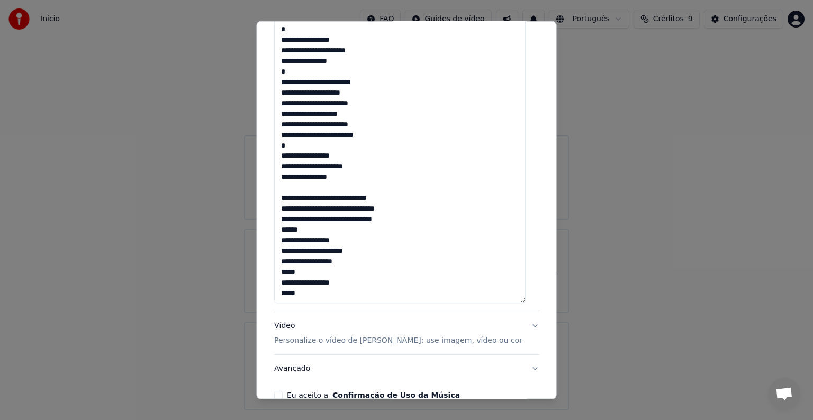
scroll to position [425, 0]
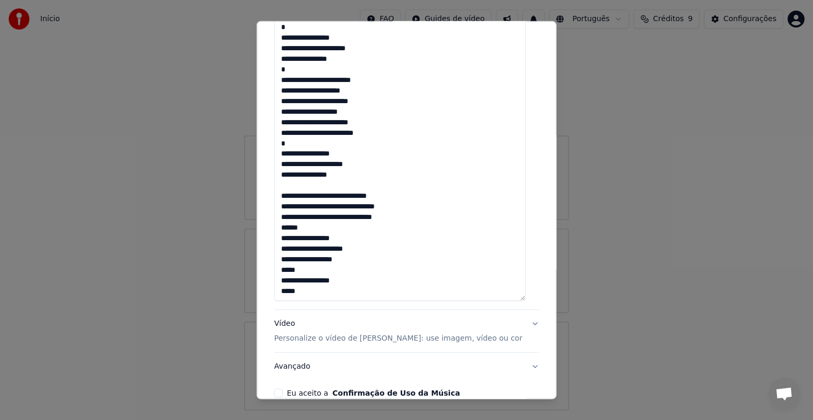
drag, startPoint x: 315, startPoint y: 228, endPoint x: 283, endPoint y: 227, distance: 32.8
click at [283, 227] on textarea "**********" at bounding box center [399, 64] width 251 height 473
click at [311, 260] on textarea "**********" at bounding box center [399, 64] width 251 height 473
click at [340, 260] on textarea "**********" at bounding box center [399, 64] width 251 height 473
drag, startPoint x: 297, startPoint y: 273, endPoint x: 277, endPoint y: 273, distance: 20.1
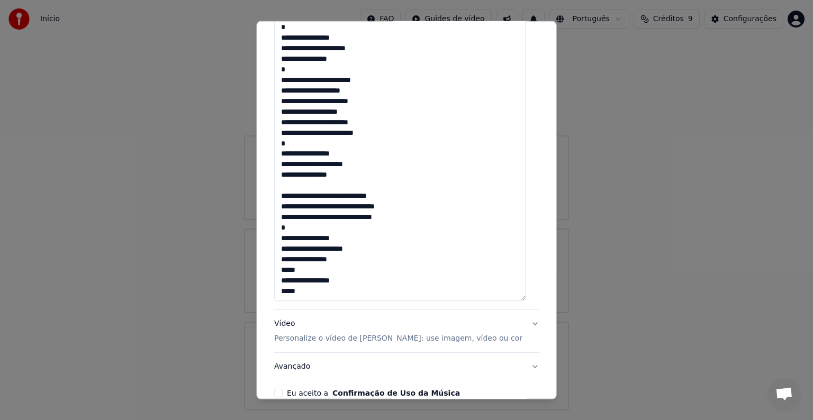
click at [277, 273] on textarea "**********" at bounding box center [399, 64] width 251 height 473
type textarea "**********"
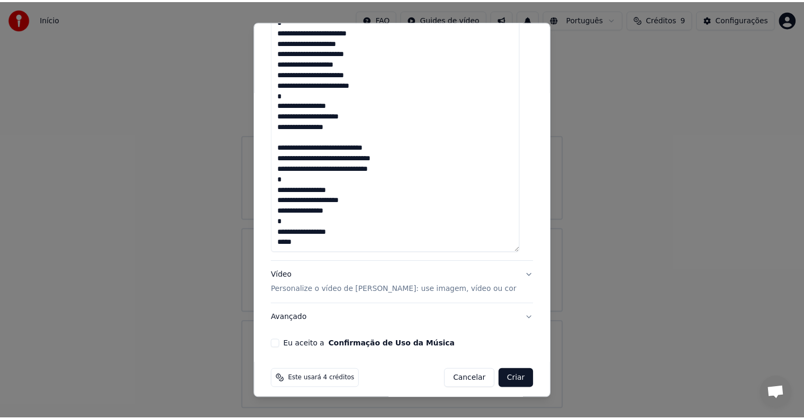
scroll to position [480, 0]
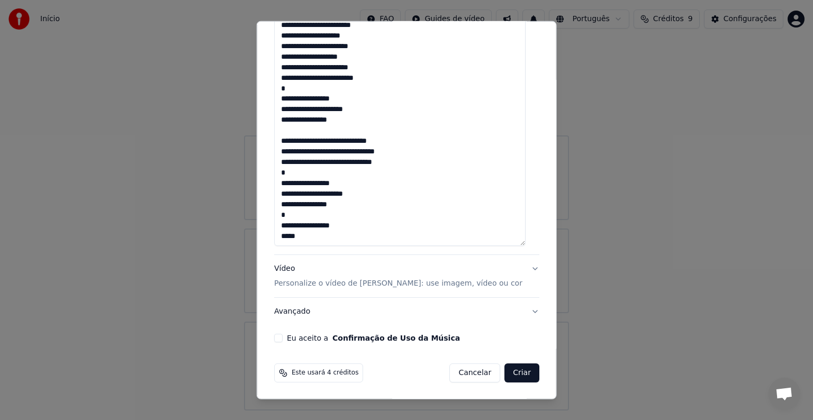
click at [281, 335] on button "Eu aceito a Confirmação de Uso da Música" at bounding box center [278, 338] width 8 height 8
click at [515, 375] on button "Criar" at bounding box center [521, 372] width 35 height 19
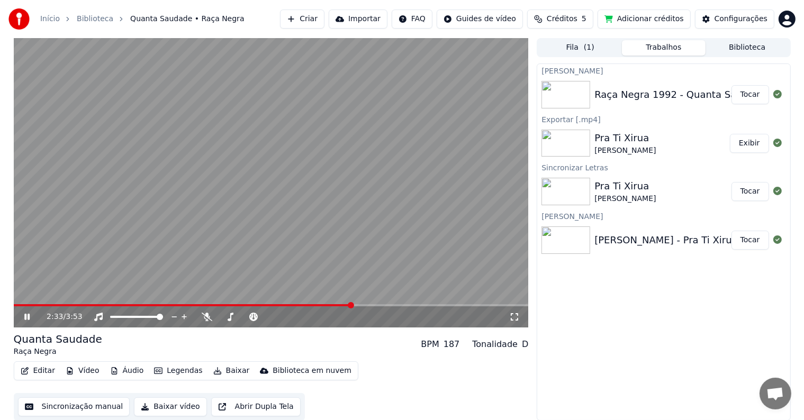
click at [25, 317] on icon at bounding box center [26, 317] width 5 height 6
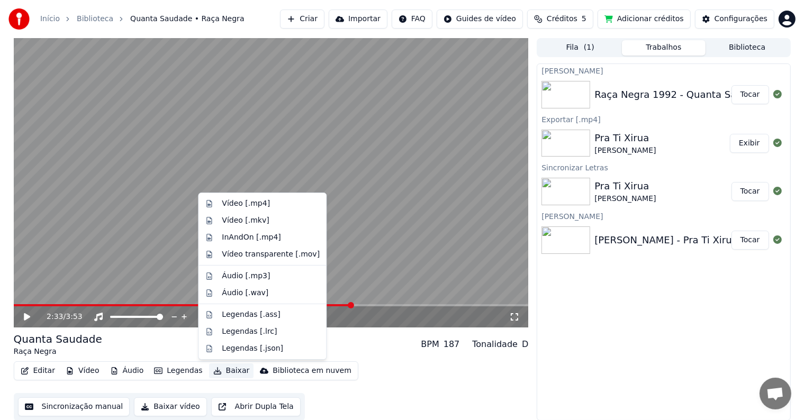
click at [218, 368] on button "Baixar" at bounding box center [231, 370] width 45 height 15
click at [252, 205] on div "Vídeo [.mp4]" at bounding box center [246, 203] width 48 height 11
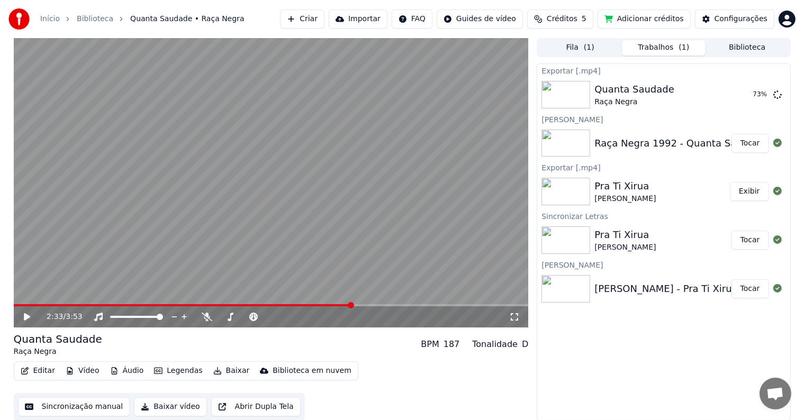
click at [324, 21] on button "Criar" at bounding box center [302, 19] width 44 height 19
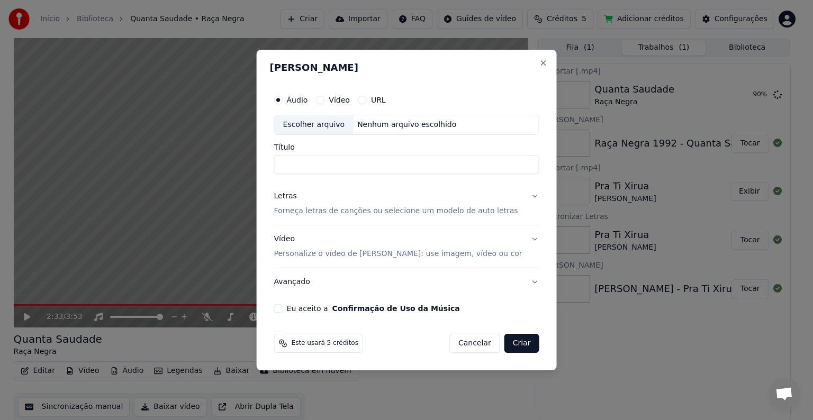
click at [411, 350] on div "Este usará 5 créditos Cancelar Criar" at bounding box center [406, 343] width 265 height 19
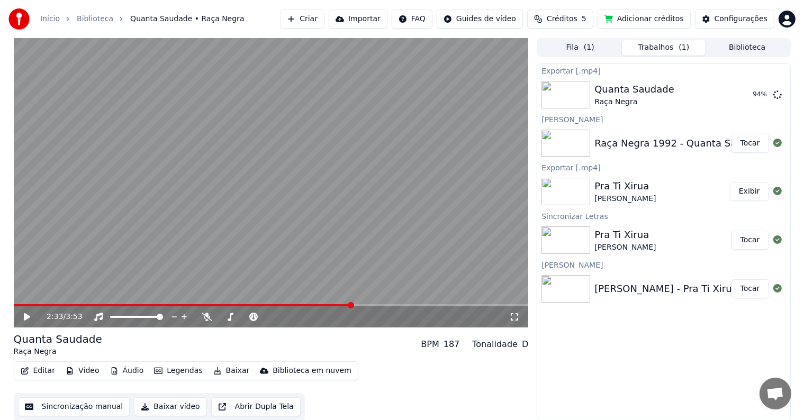
click at [49, 16] on link "Início" at bounding box center [50, 19] width 20 height 11
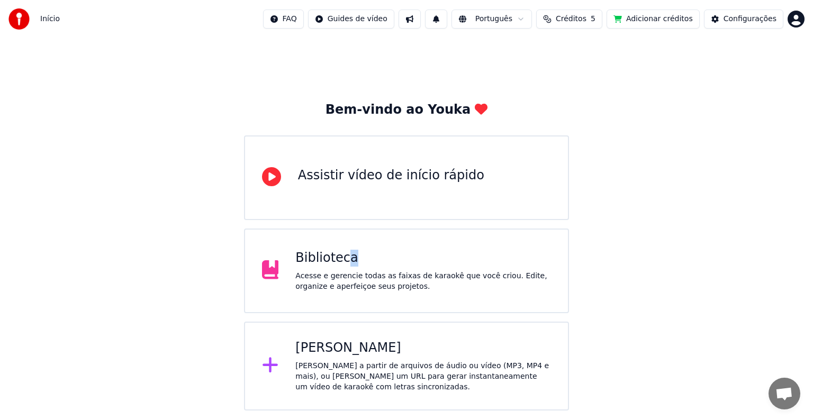
click at [347, 255] on div "Biblioteca" at bounding box center [423, 258] width 256 height 17
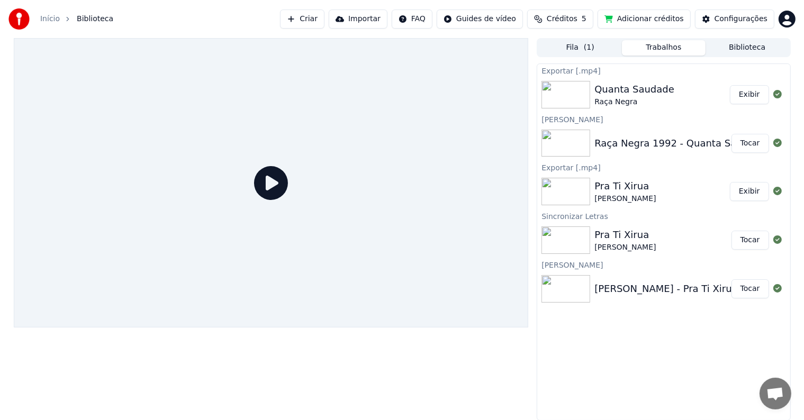
click at [755, 88] on button "Exibir" at bounding box center [749, 94] width 39 height 19
click at [748, 96] on button "Exibir" at bounding box center [749, 94] width 39 height 19
click at [643, 325] on div "Exportar [.mp4] Quanta Saudade Raça Negra Exibir Criar Karaokê Raça Negra 1992 …" at bounding box center [662, 241] width 253 height 357
click at [753, 94] on button "Exibir" at bounding box center [749, 94] width 39 height 19
click at [753, 89] on button "Exibir" at bounding box center [749, 94] width 39 height 19
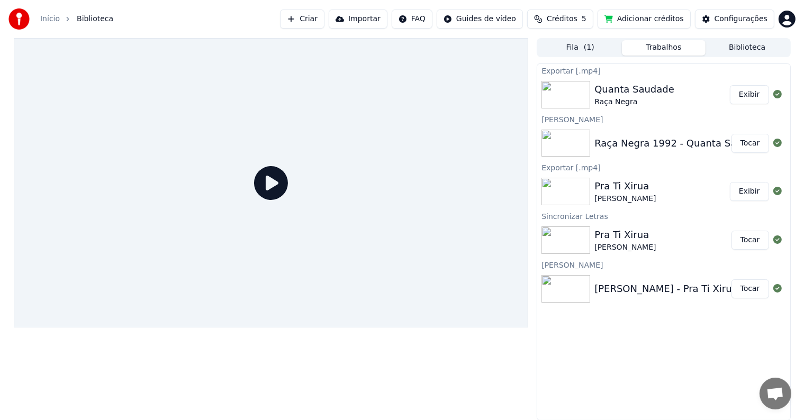
drag, startPoint x: 754, startPoint y: 95, endPoint x: 760, endPoint y: 95, distance: 5.8
click at [754, 95] on button "Exibir" at bounding box center [749, 94] width 39 height 19
click at [100, 21] on span "Biblioteca" at bounding box center [95, 19] width 37 height 11
drag, startPoint x: 69, startPoint y: 21, endPoint x: 47, endPoint y: 21, distance: 22.7
click at [69, 21] on ol "Início Biblioteca" at bounding box center [76, 19] width 73 height 11
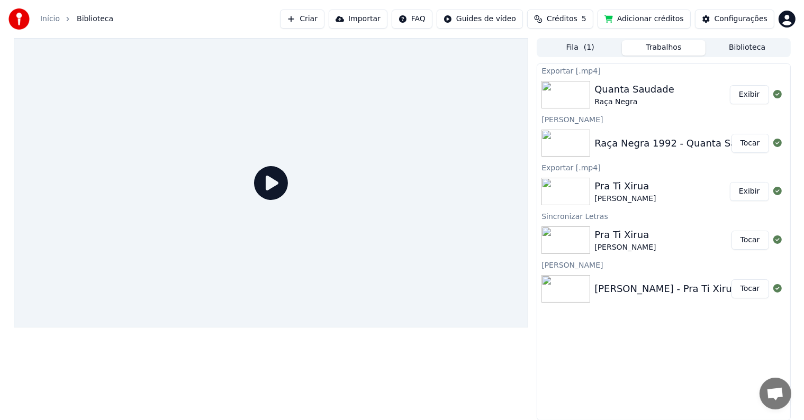
click at [39, 21] on div "Início Biblioteca" at bounding box center [60, 18] width 105 height 21
click at [46, 21] on link "Início" at bounding box center [50, 19] width 20 height 11
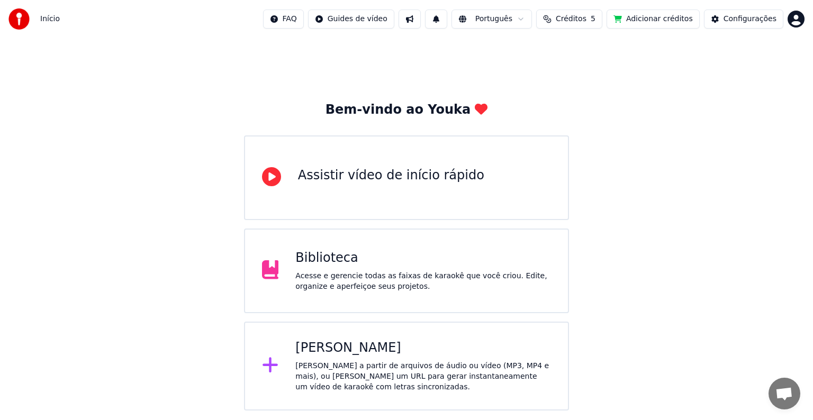
click at [357, 292] on div "Biblioteca Acesse e gerencie todas as faixas de karaokê que você criou. Edite, …" at bounding box center [406, 271] width 325 height 85
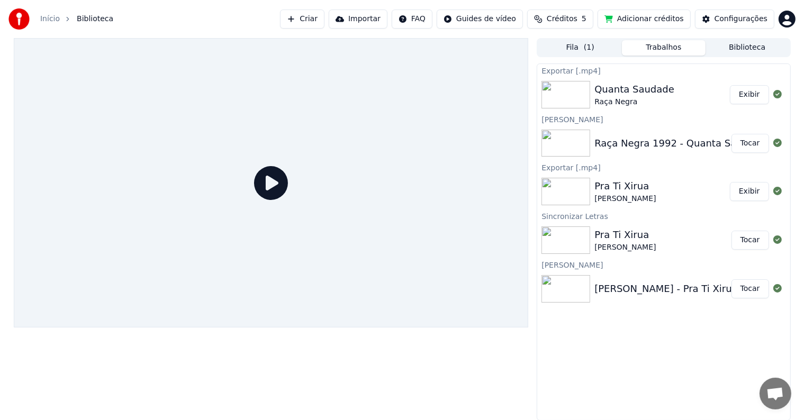
click at [750, 95] on button "Exibir" at bounding box center [749, 94] width 39 height 19
click at [262, 183] on icon at bounding box center [271, 183] width 34 height 34
click at [554, 359] on div "Exportar [.mp4] Quanta Saudade Raça Negra Exibir Criar Karaokê Raça Negra 1992 …" at bounding box center [662, 241] width 253 height 357
click at [324, 25] on button "Criar" at bounding box center [302, 19] width 44 height 19
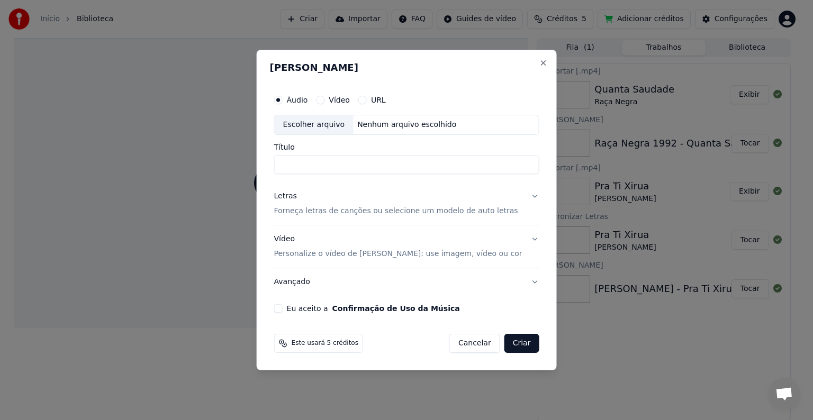
click at [458, 345] on button "Cancelar" at bounding box center [474, 343] width 51 height 19
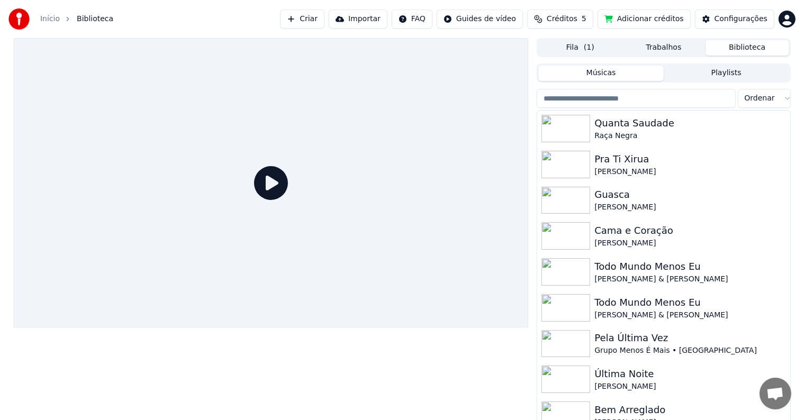
click at [739, 50] on button "Biblioteca" at bounding box center [747, 47] width 84 height 15
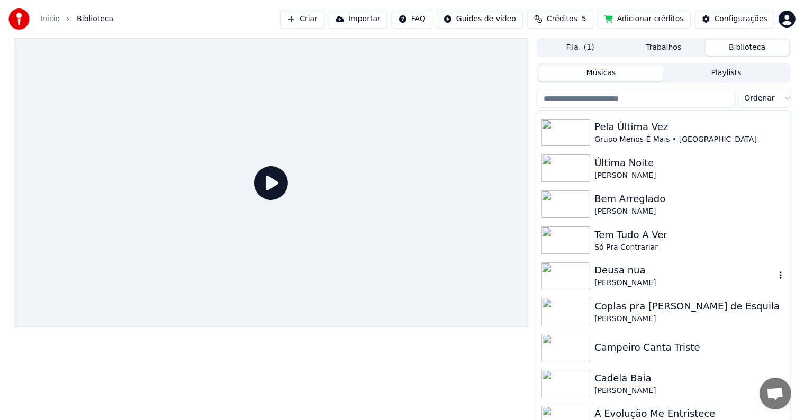
scroll to position [476, 0]
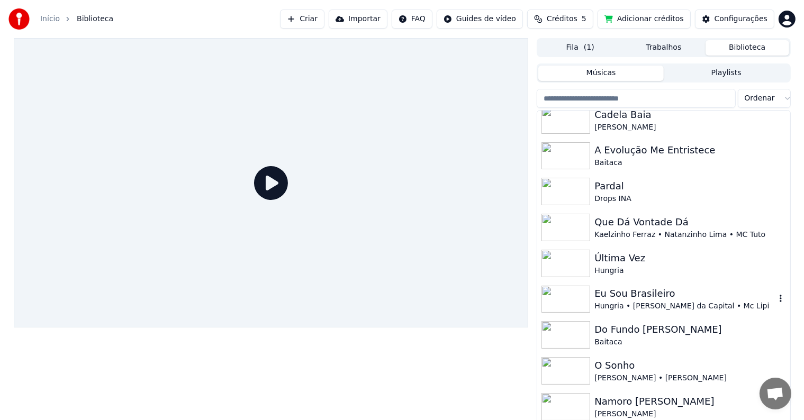
click at [775, 302] on icon "button" at bounding box center [780, 298] width 11 height 8
click at [775, 299] on icon "button" at bounding box center [780, 298] width 11 height 8
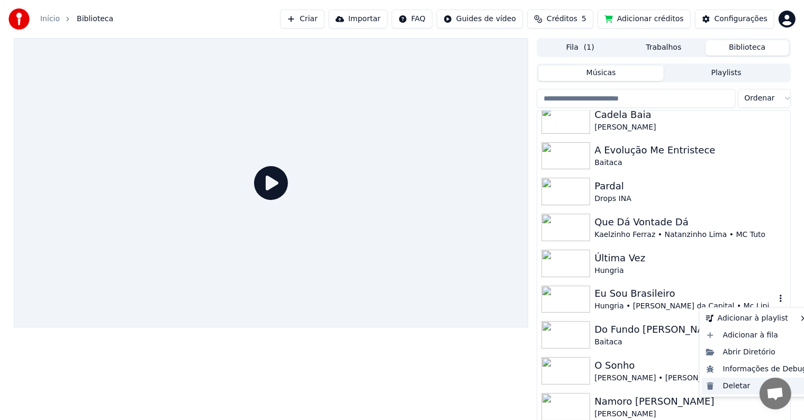
click at [724, 392] on div "Deletar" at bounding box center [757, 386] width 110 height 17
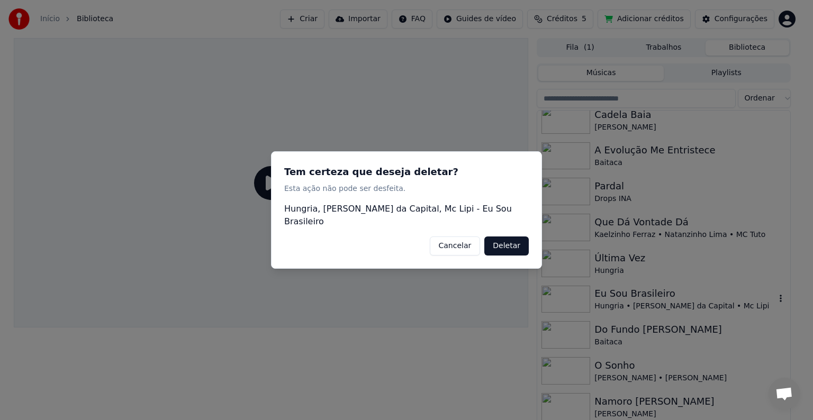
click at [515, 245] on button "Deletar" at bounding box center [506, 245] width 44 height 19
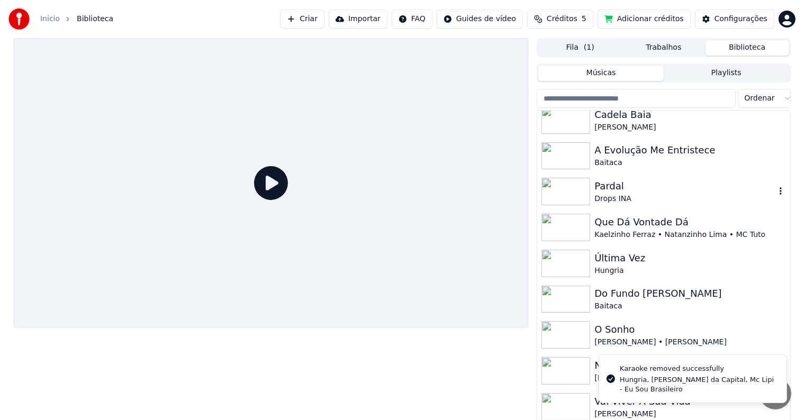
click at [775, 193] on icon "button" at bounding box center [780, 191] width 11 height 8
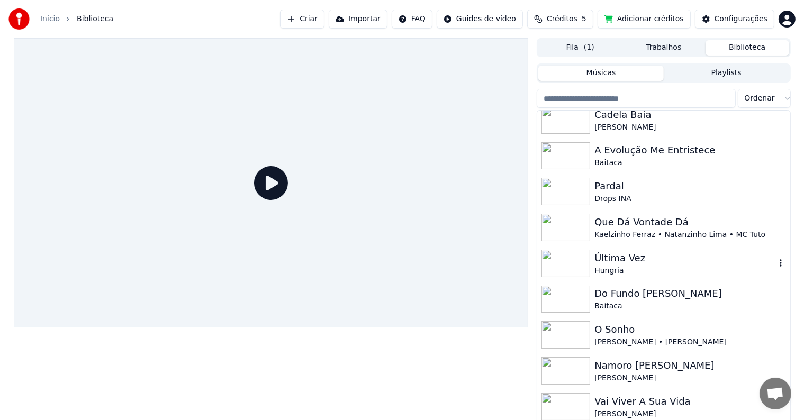
click at [775, 262] on icon "button" at bounding box center [780, 263] width 11 height 8
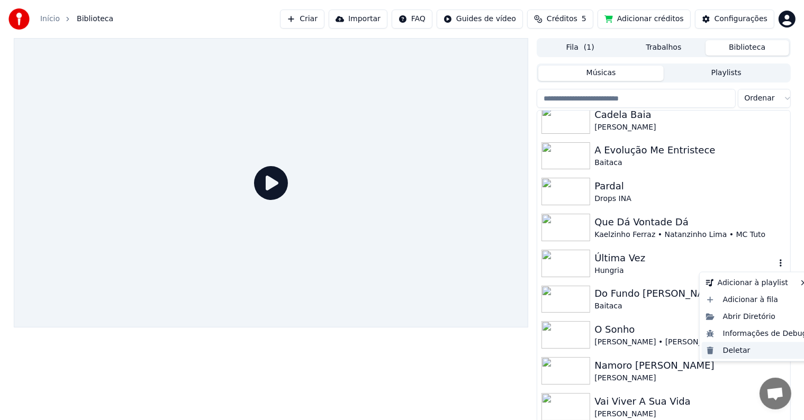
click at [734, 352] on div "Deletar" at bounding box center [757, 350] width 110 height 17
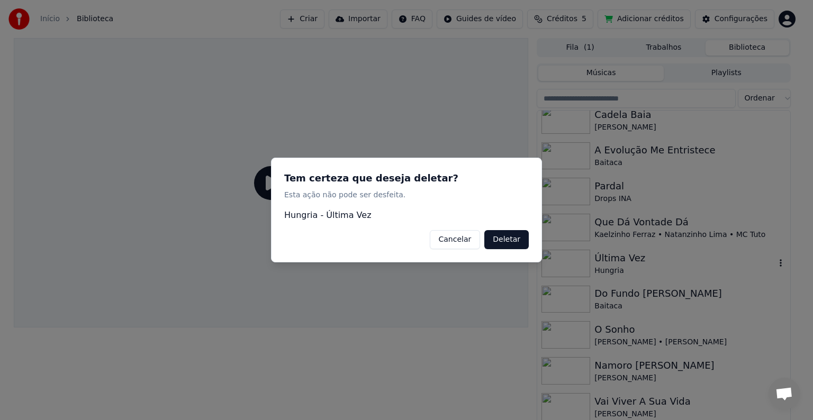
click at [510, 241] on button "Deletar" at bounding box center [506, 239] width 44 height 19
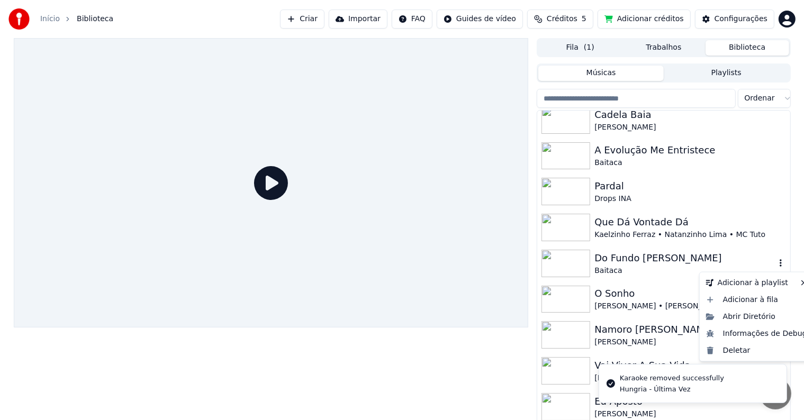
click at [775, 262] on icon "button" at bounding box center [780, 263] width 11 height 8
click at [734, 353] on div "Deletar" at bounding box center [757, 350] width 110 height 17
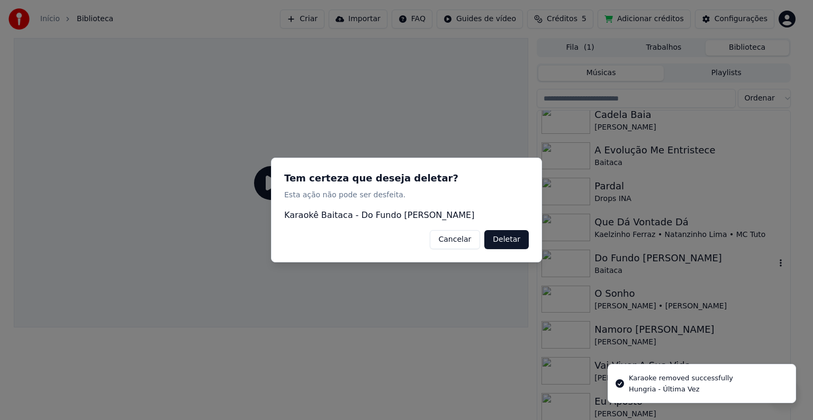
click at [521, 236] on button "Deletar" at bounding box center [506, 239] width 44 height 19
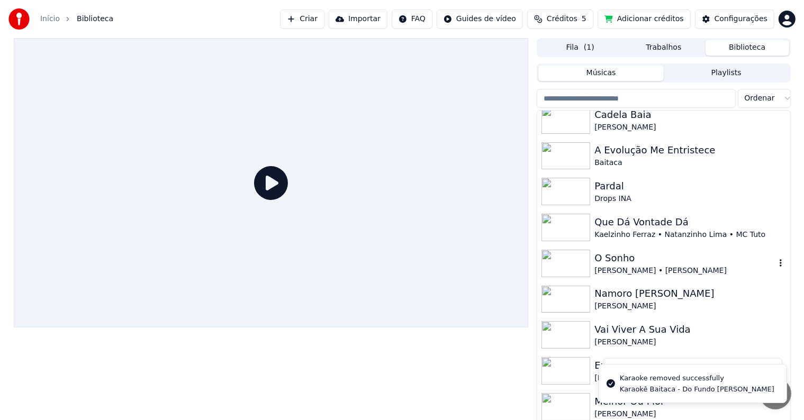
click at [775, 262] on icon "button" at bounding box center [780, 263] width 11 height 8
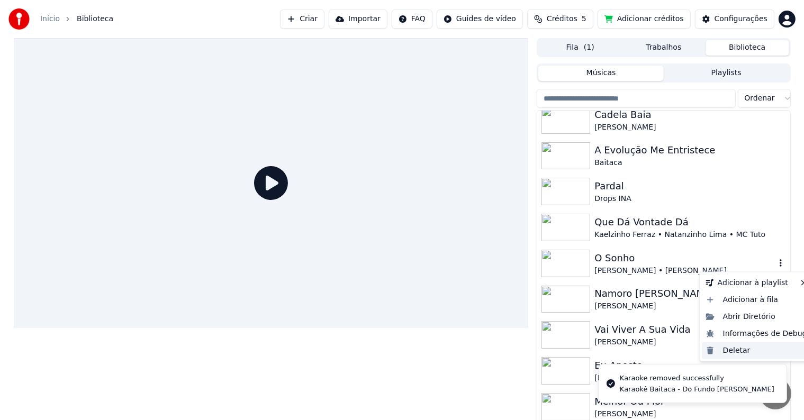
click at [739, 353] on div "Deletar" at bounding box center [757, 350] width 110 height 17
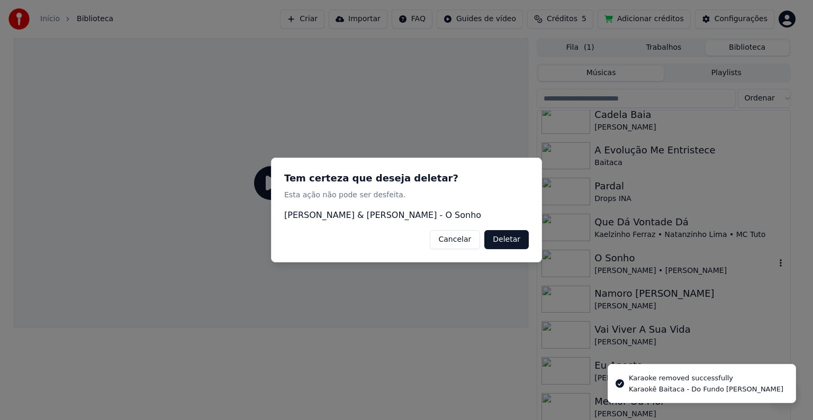
click at [516, 235] on button "Deletar" at bounding box center [506, 239] width 44 height 19
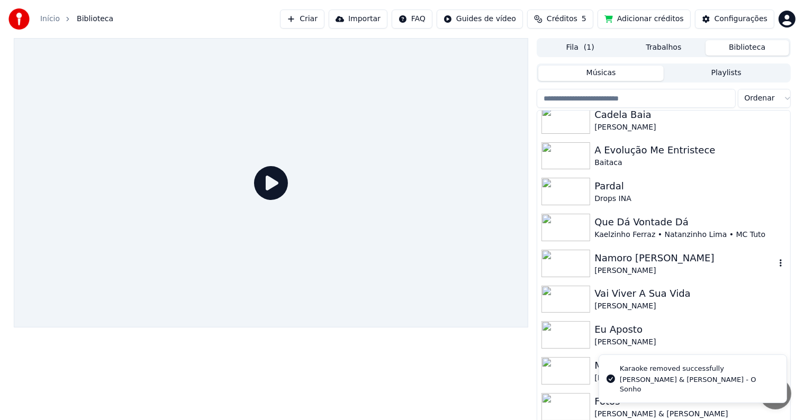
click at [776, 262] on icon "button" at bounding box center [780, 263] width 11 height 8
click at [775, 265] on icon "button" at bounding box center [780, 263] width 11 height 8
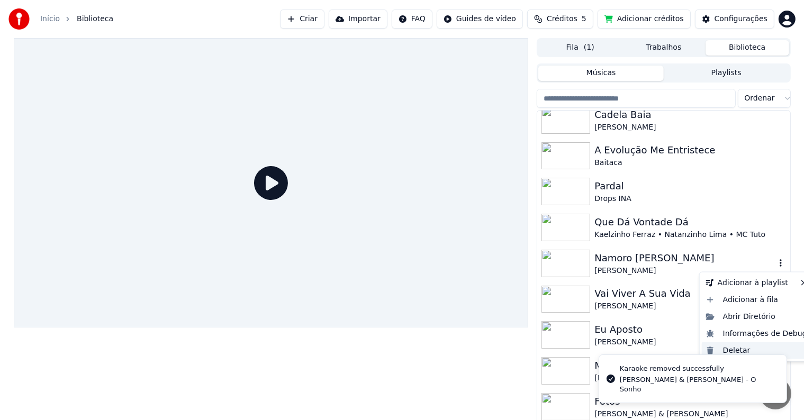
click at [715, 348] on div "Deletar" at bounding box center [757, 350] width 110 height 17
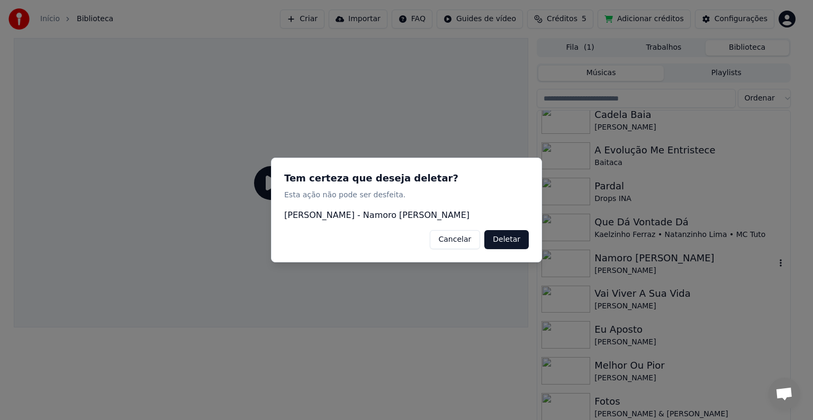
click at [430, 230] on button "Cancelar" at bounding box center [455, 239] width 51 height 19
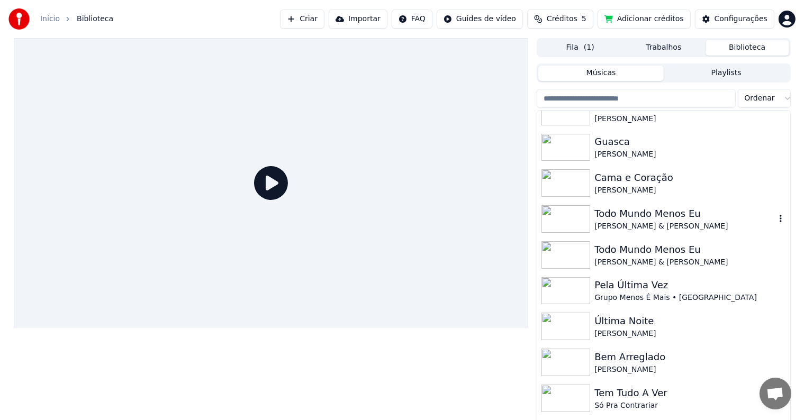
scroll to position [0, 0]
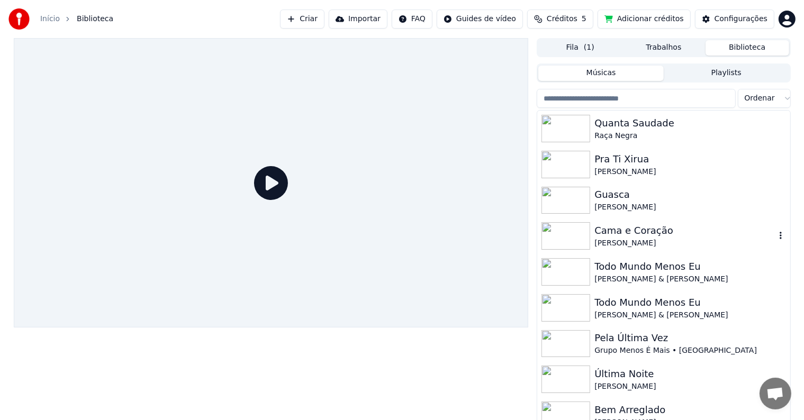
click at [676, 241] on div "[PERSON_NAME]" at bounding box center [684, 243] width 180 height 11
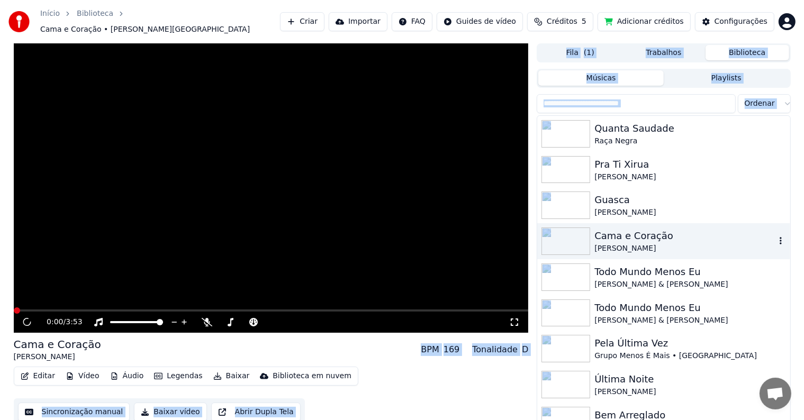
click at [676, 243] on div "[PERSON_NAME]" at bounding box center [684, 248] width 180 height 11
click at [447, 388] on div "Editar Vídeo Áudio Legendas Baixar Biblioteca em nuvem Sincronização manual Bai…" at bounding box center [271, 396] width 515 height 59
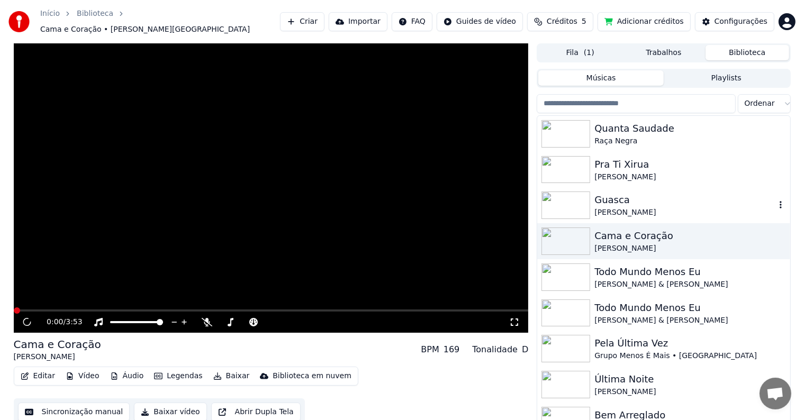
click at [775, 203] on icon "button" at bounding box center [780, 205] width 11 height 8
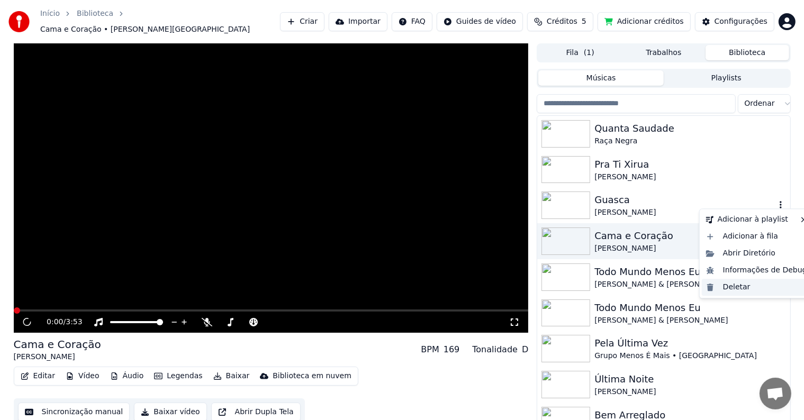
click at [716, 293] on div "Deletar" at bounding box center [757, 287] width 110 height 17
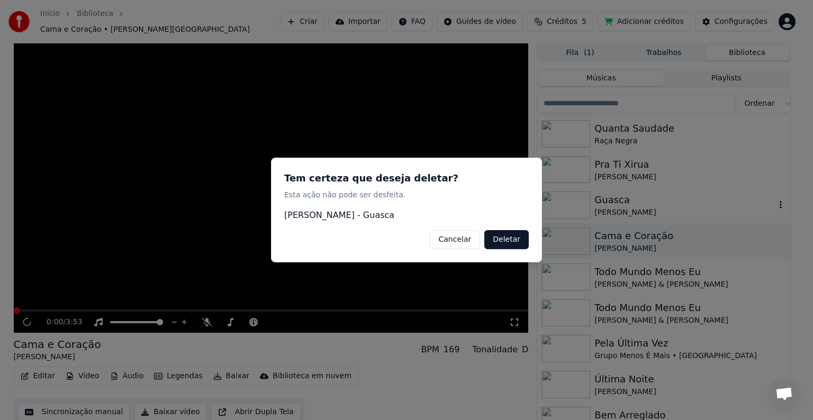
click at [430, 230] on button "Cancelar" at bounding box center [455, 239] width 51 height 19
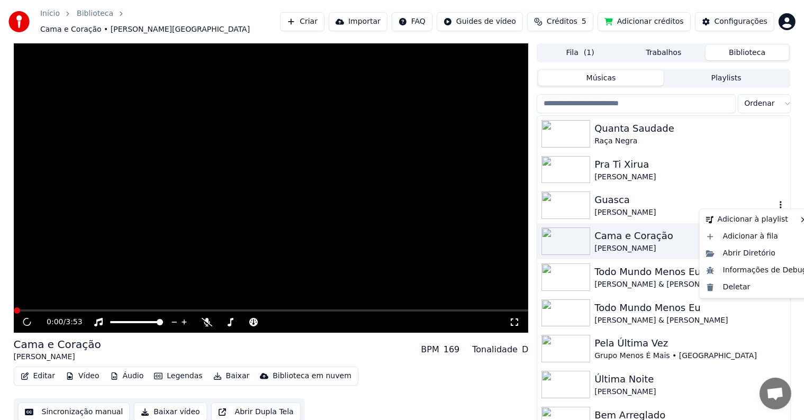
click at [775, 203] on icon "button" at bounding box center [780, 205] width 11 height 8
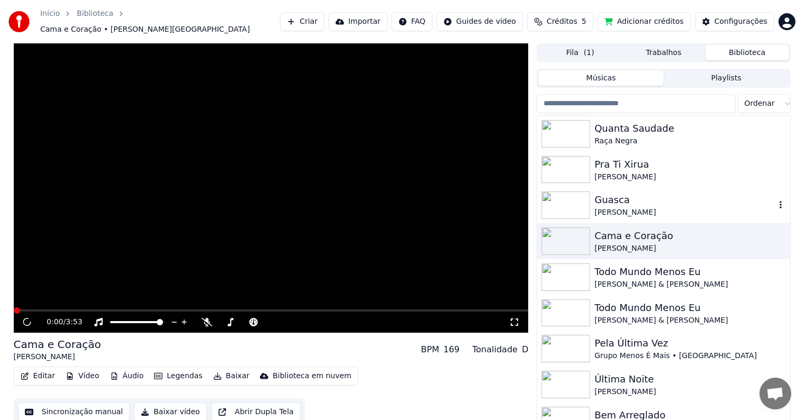
click at [775, 203] on icon "button" at bounding box center [780, 205] width 11 height 8
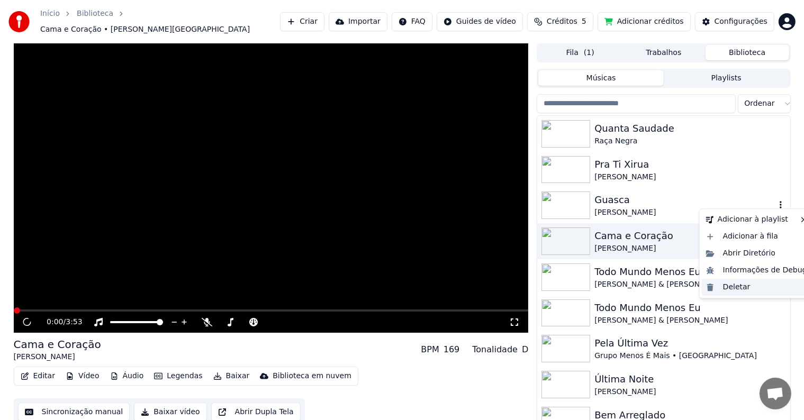
click at [747, 289] on div "Deletar" at bounding box center [757, 287] width 110 height 17
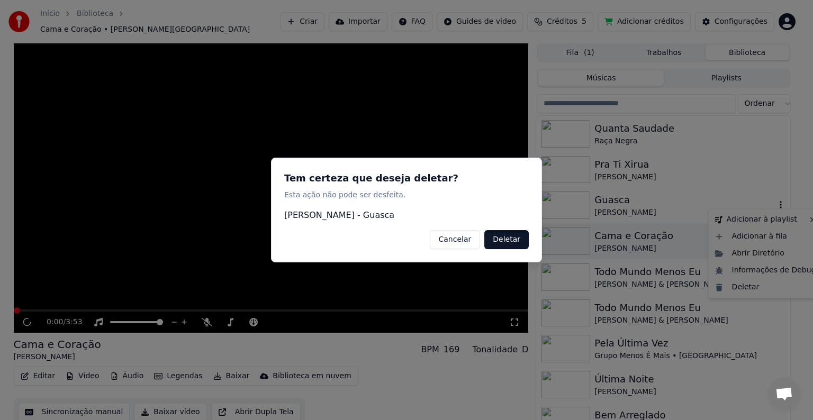
click at [430, 230] on button "Cancelar" at bounding box center [455, 239] width 51 height 19
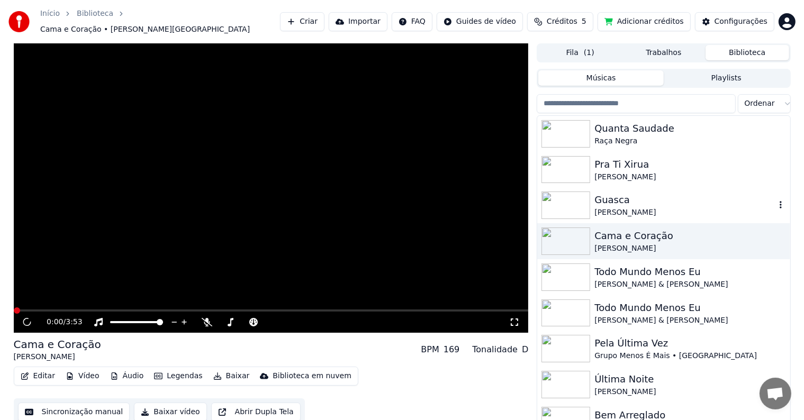
click at [655, 209] on div "[PERSON_NAME]" at bounding box center [684, 212] width 180 height 11
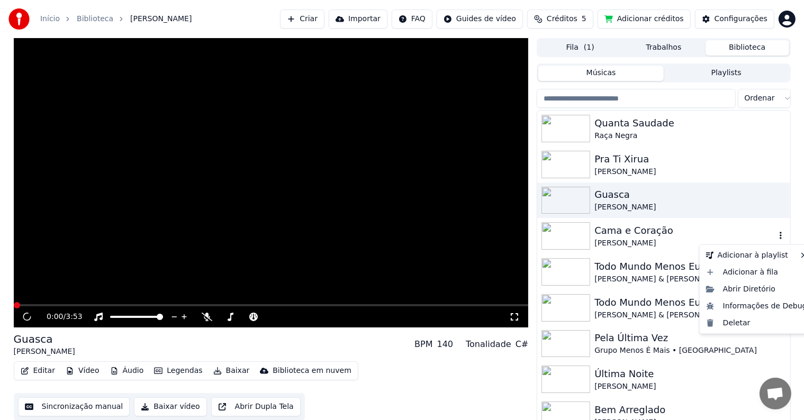
click at [775, 237] on icon "button" at bounding box center [780, 235] width 11 height 8
click at [750, 324] on div "Deletar" at bounding box center [757, 323] width 110 height 17
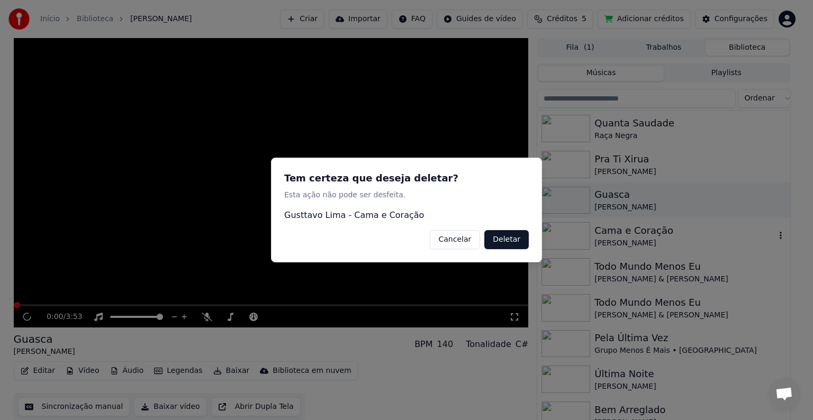
click at [511, 245] on button "Deletar" at bounding box center [506, 239] width 44 height 19
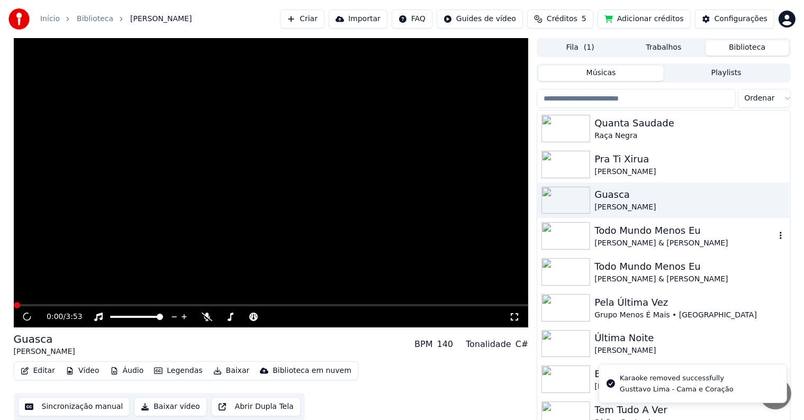
click at [779, 236] on icon "button" at bounding box center [780, 235] width 2 height 7
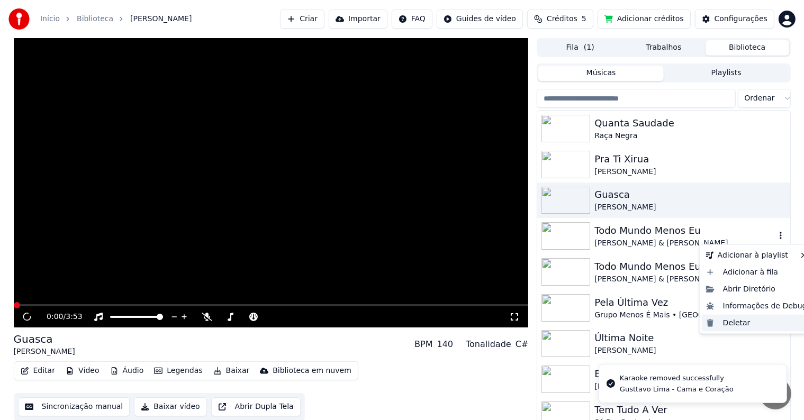
click at [733, 321] on div "Deletar" at bounding box center [757, 323] width 110 height 17
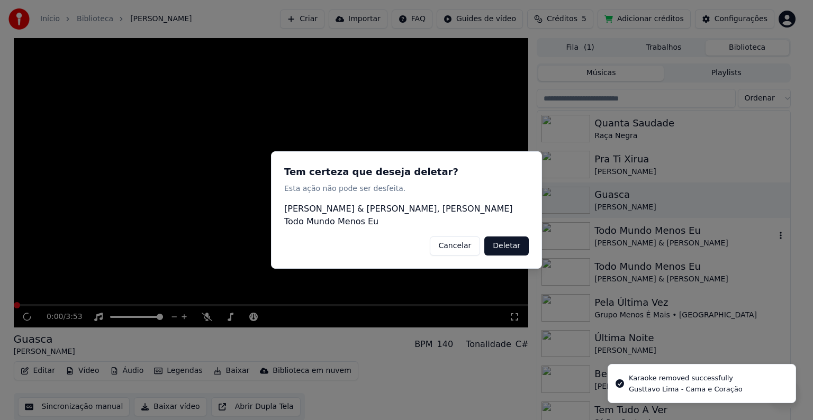
click at [430, 236] on button "Cancelar" at bounding box center [455, 245] width 51 height 19
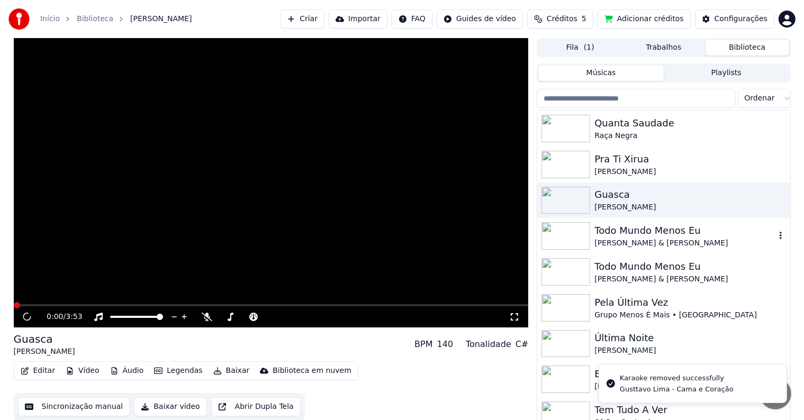
click at [775, 239] on icon "button" at bounding box center [780, 235] width 11 height 8
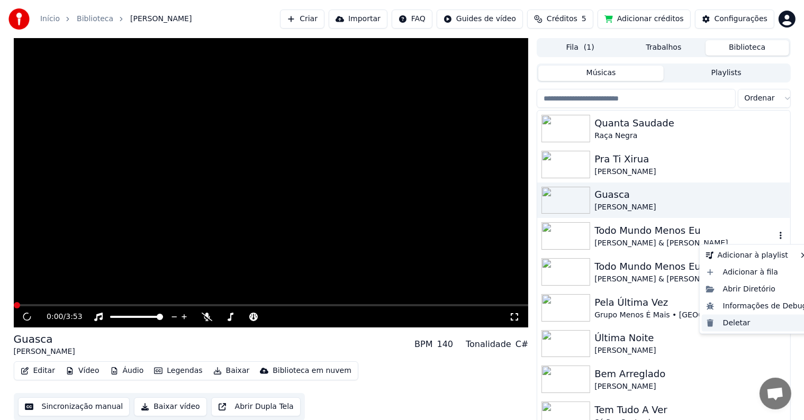
click at [731, 320] on div "Deletar" at bounding box center [757, 323] width 110 height 17
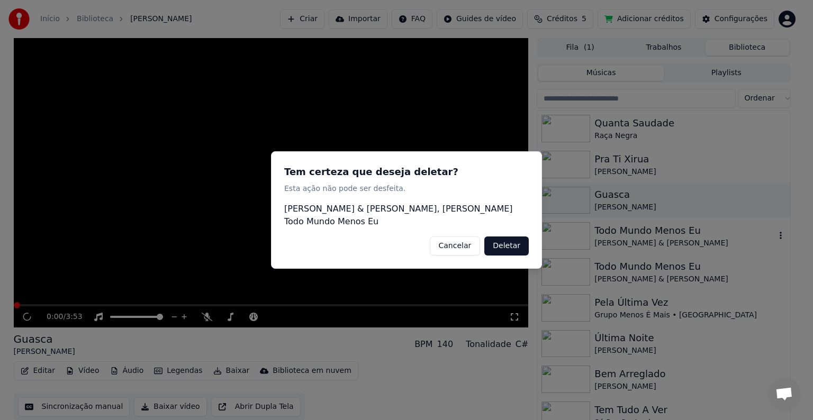
click at [430, 236] on button "Cancelar" at bounding box center [455, 245] width 51 height 19
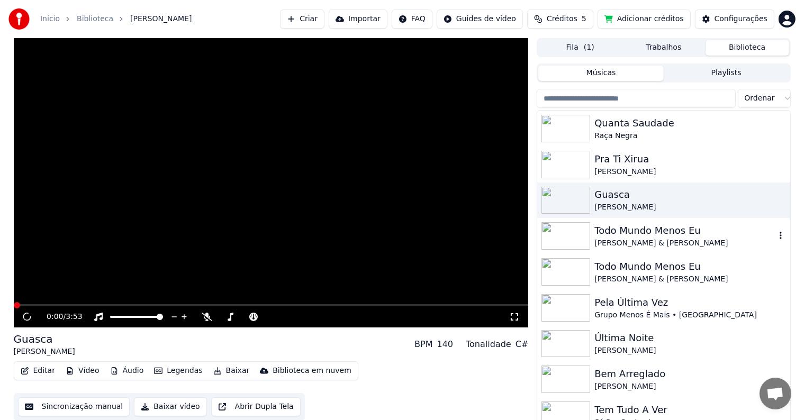
click at [775, 236] on icon "button" at bounding box center [780, 235] width 11 height 8
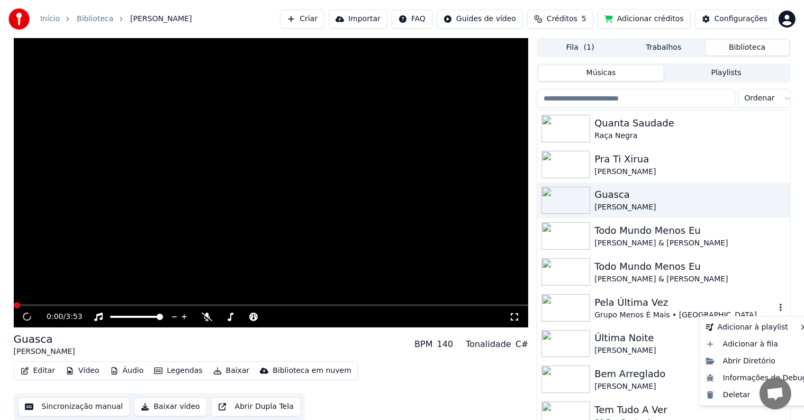
click at [775, 308] on icon "button" at bounding box center [780, 307] width 11 height 8
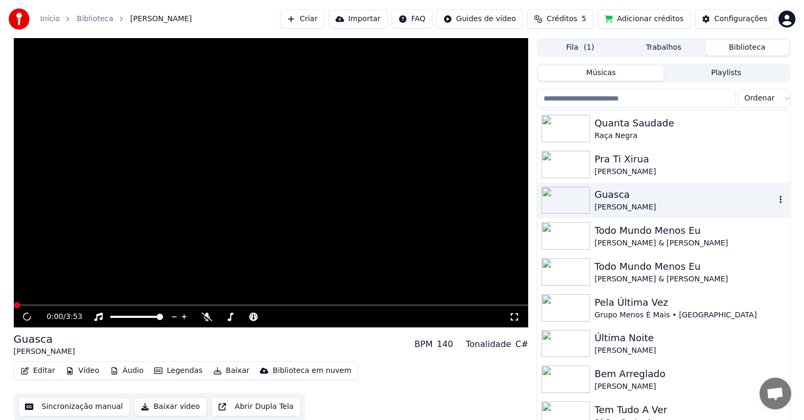
click at [775, 197] on icon "button" at bounding box center [780, 199] width 11 height 8
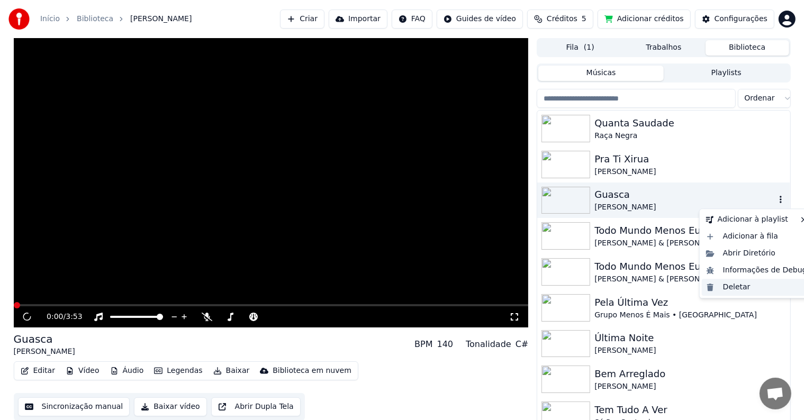
click at [733, 290] on div "Deletar" at bounding box center [757, 287] width 110 height 17
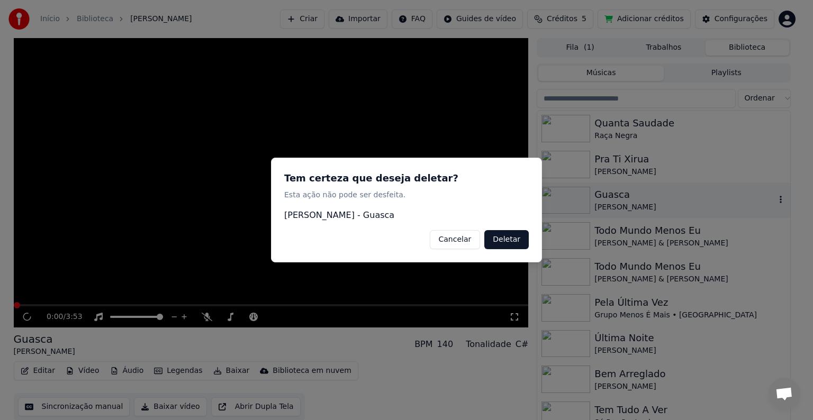
click at [505, 238] on button "Deletar" at bounding box center [506, 239] width 44 height 19
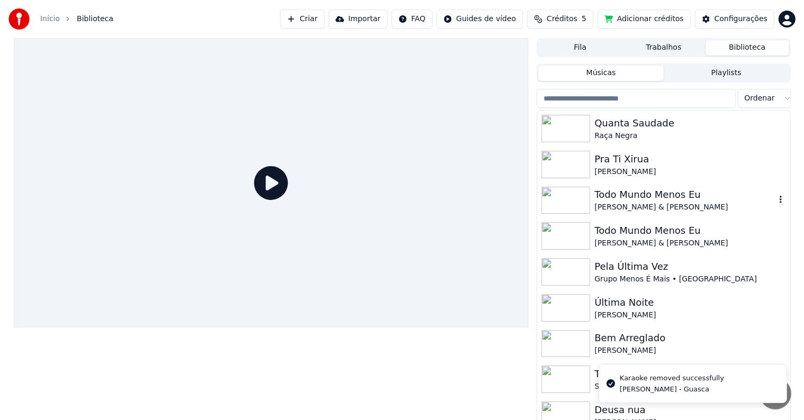
click at [775, 202] on icon "button" at bounding box center [780, 199] width 11 height 8
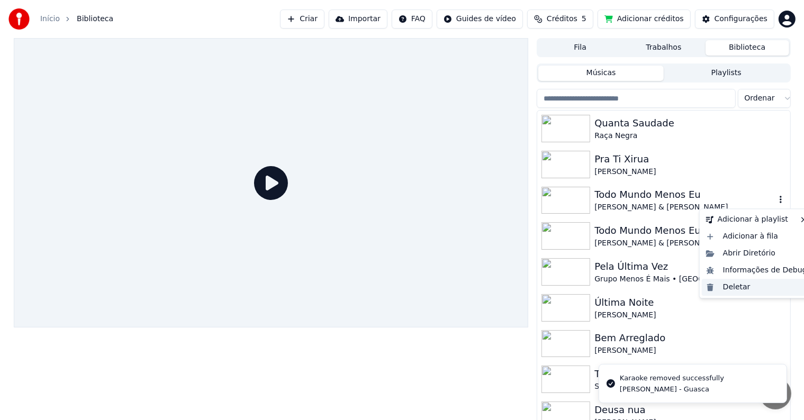
click at [711, 290] on div "Deletar" at bounding box center [757, 287] width 110 height 17
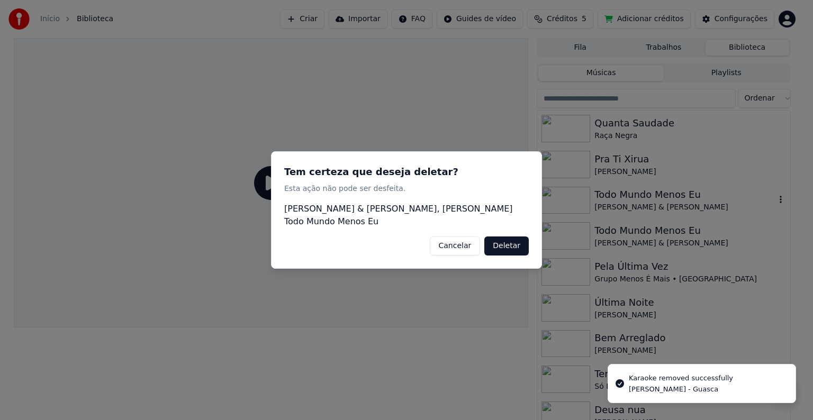
click at [494, 238] on button "Deletar" at bounding box center [506, 245] width 44 height 19
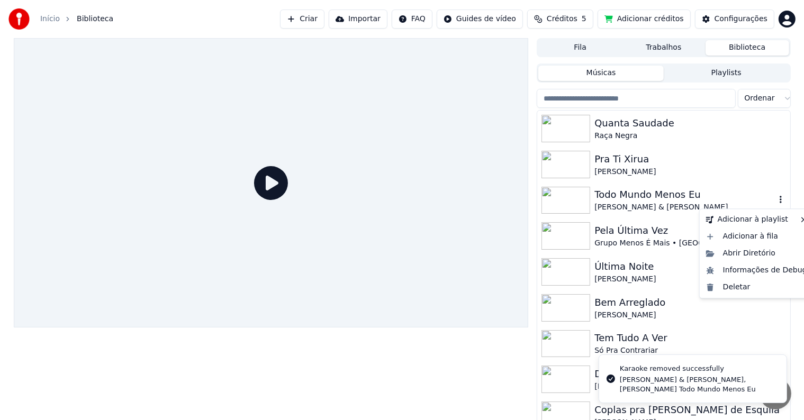
click at [775, 201] on icon "button" at bounding box center [780, 199] width 11 height 8
click at [725, 286] on div "Deletar" at bounding box center [757, 287] width 110 height 17
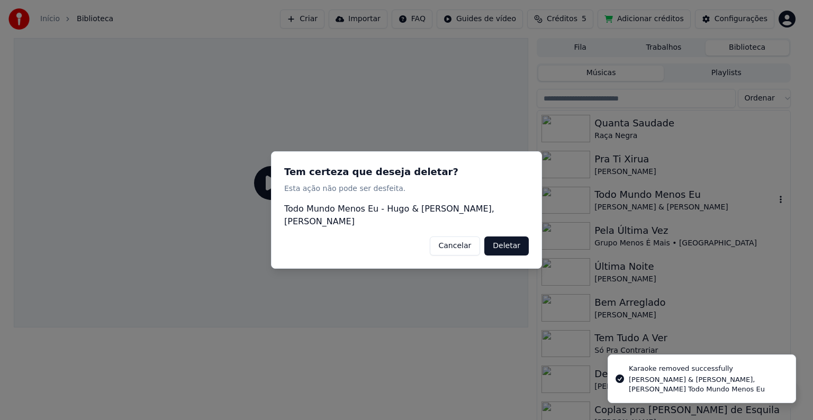
click at [502, 238] on button "Deletar" at bounding box center [506, 245] width 44 height 19
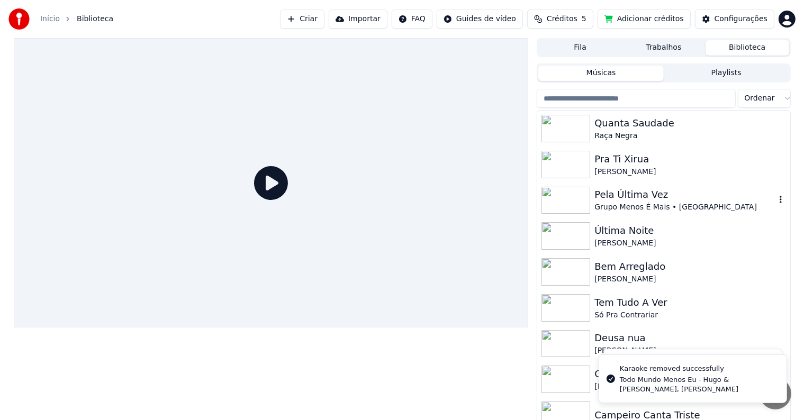
click at [775, 203] on icon "button" at bounding box center [780, 199] width 11 height 8
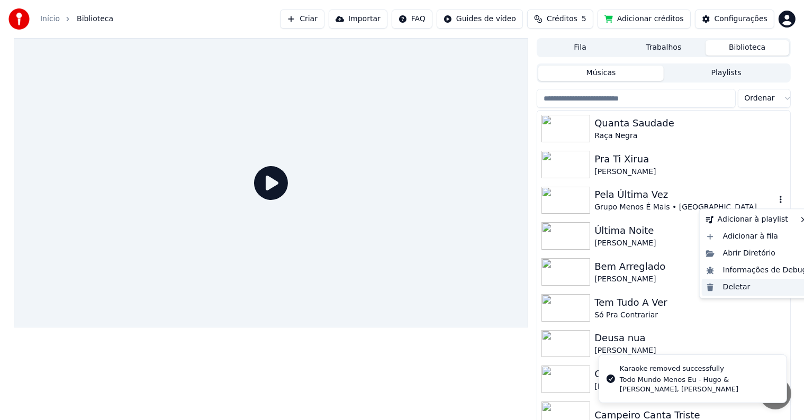
click at [711, 290] on div "Deletar" at bounding box center [757, 287] width 110 height 17
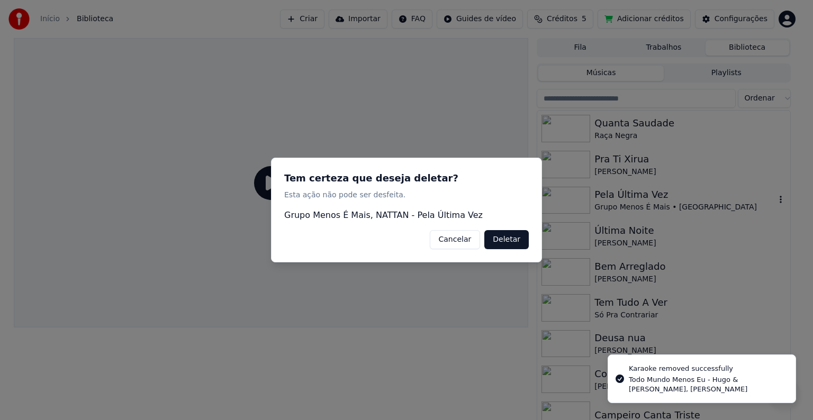
click at [503, 241] on button "Deletar" at bounding box center [506, 239] width 44 height 19
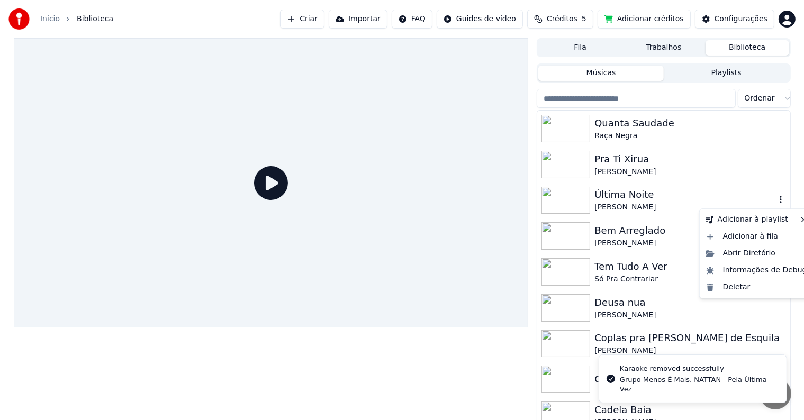
click at [775, 205] on button "button" at bounding box center [780, 200] width 11 height 13
click at [727, 288] on div "Deletar" at bounding box center [757, 287] width 110 height 17
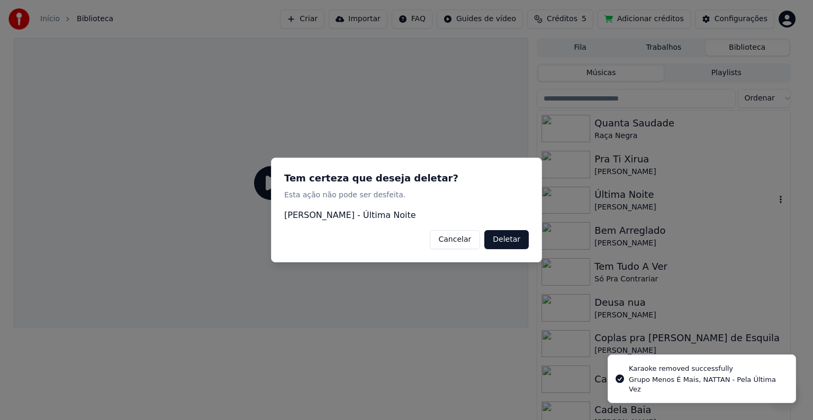
click at [520, 239] on button "Deletar" at bounding box center [506, 239] width 44 height 19
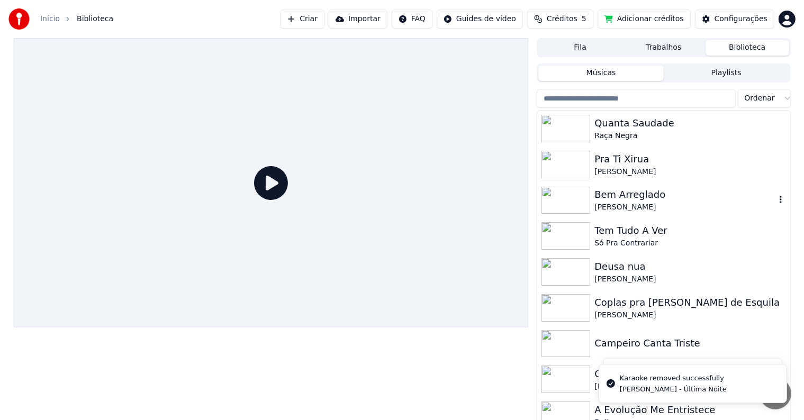
click at [775, 201] on icon "button" at bounding box center [780, 199] width 11 height 8
click at [775, 203] on icon "button" at bounding box center [780, 199] width 11 height 8
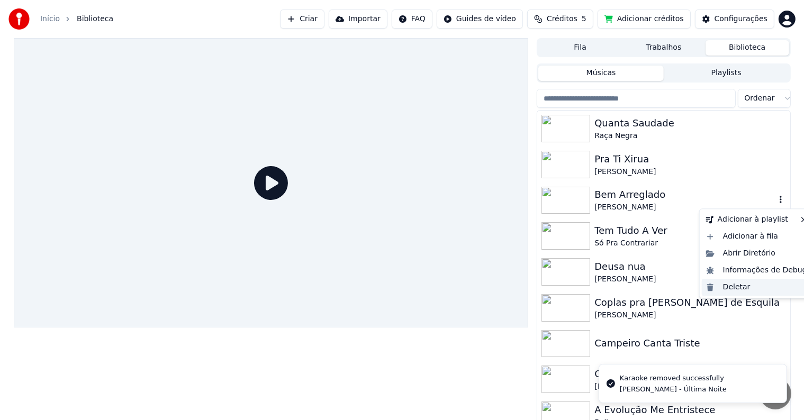
click at [718, 286] on div "Deletar" at bounding box center [757, 287] width 110 height 17
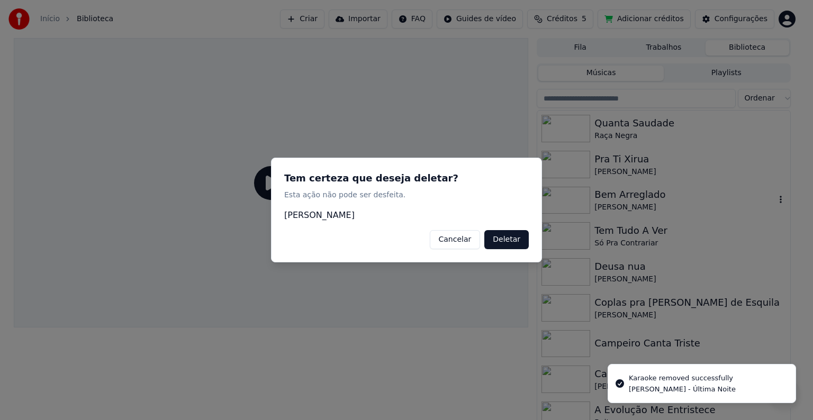
click at [499, 243] on button "Deletar" at bounding box center [506, 239] width 44 height 19
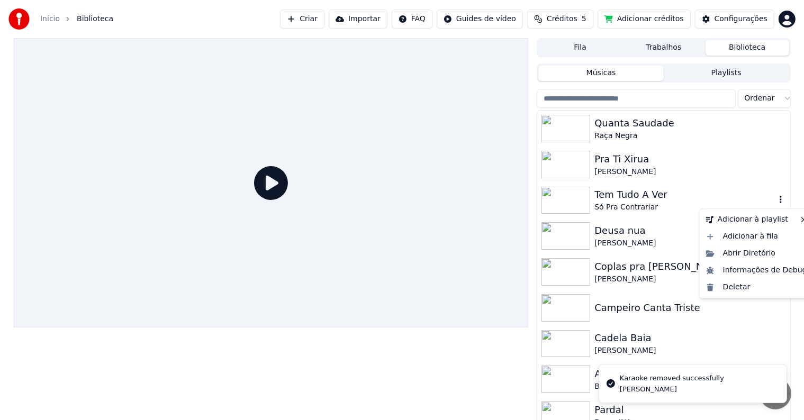
click at [775, 195] on button "button" at bounding box center [780, 200] width 11 height 13
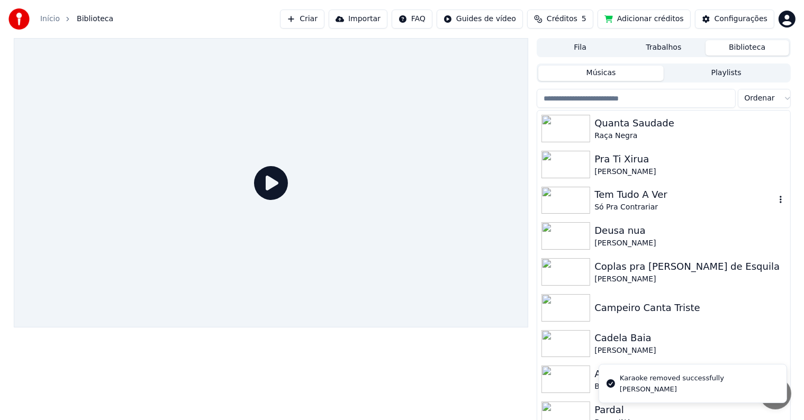
click at [775, 201] on icon "button" at bounding box center [780, 199] width 11 height 8
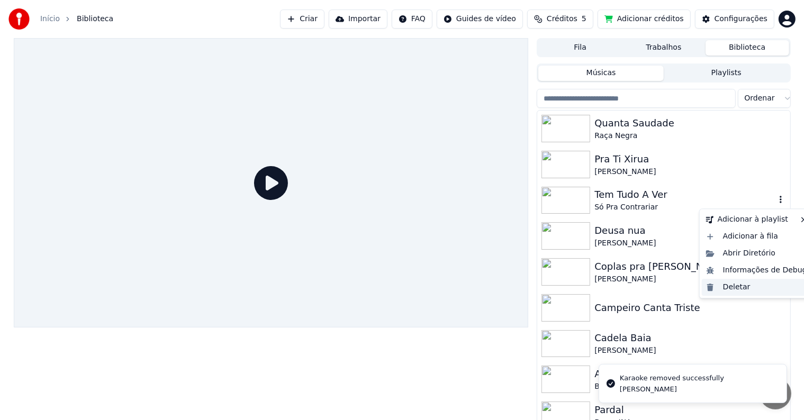
click at [716, 285] on div "Deletar" at bounding box center [757, 287] width 110 height 17
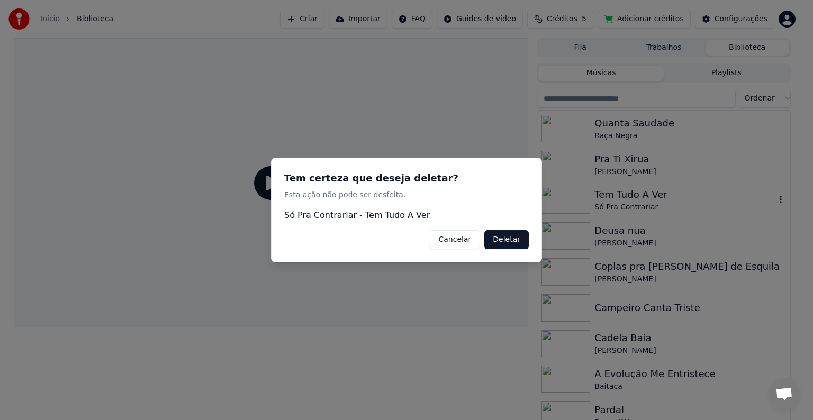
click at [499, 239] on button "Deletar" at bounding box center [506, 239] width 44 height 19
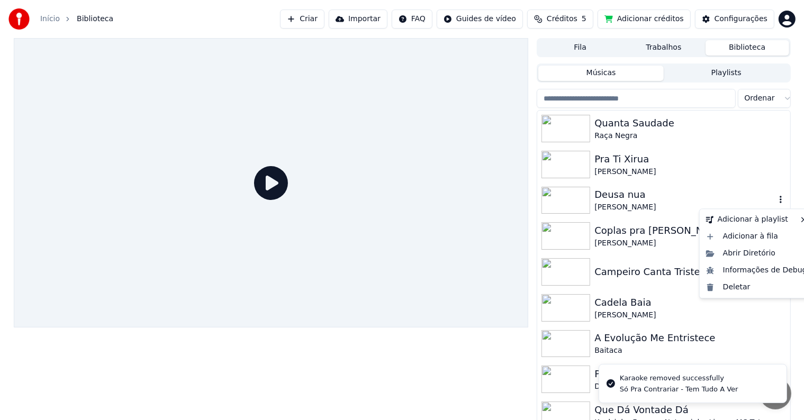
click at [779, 201] on icon "button" at bounding box center [780, 199] width 2 height 7
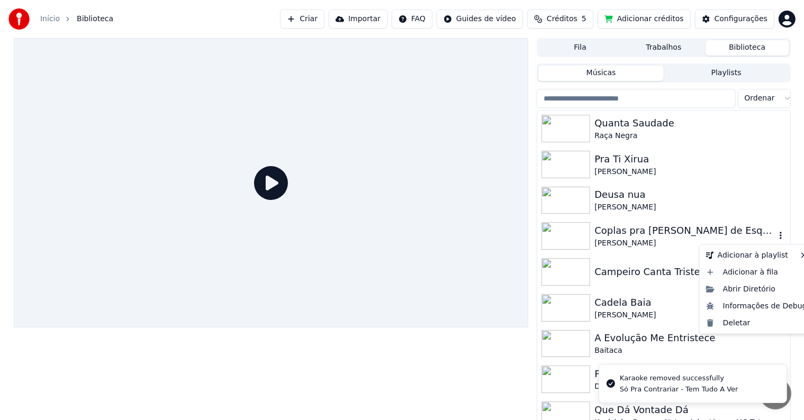
click at [775, 235] on icon "button" at bounding box center [780, 235] width 11 height 8
click at [721, 327] on div "Deletar" at bounding box center [757, 323] width 110 height 17
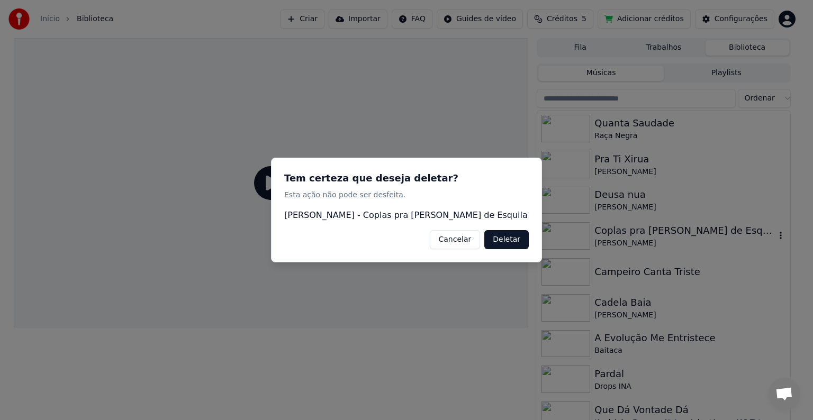
drag, startPoint x: 507, startPoint y: 238, endPoint x: 534, endPoint y: 237, distance: 27.0
click at [507, 237] on button "Deletar" at bounding box center [506, 239] width 44 height 19
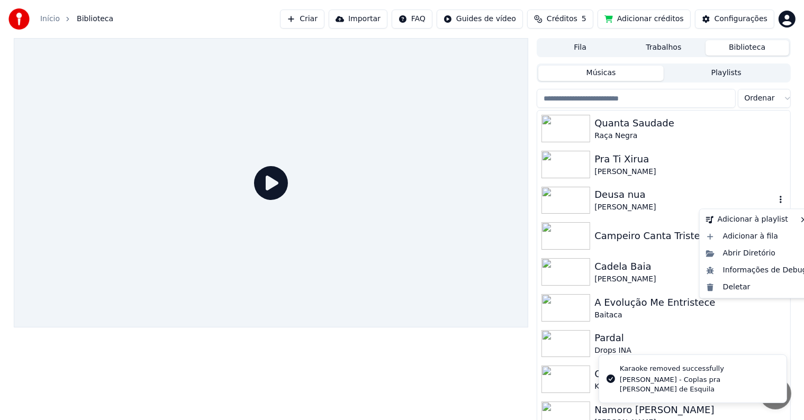
click at [775, 203] on icon "button" at bounding box center [780, 199] width 11 height 8
click at [724, 284] on div "Deletar" at bounding box center [757, 287] width 110 height 17
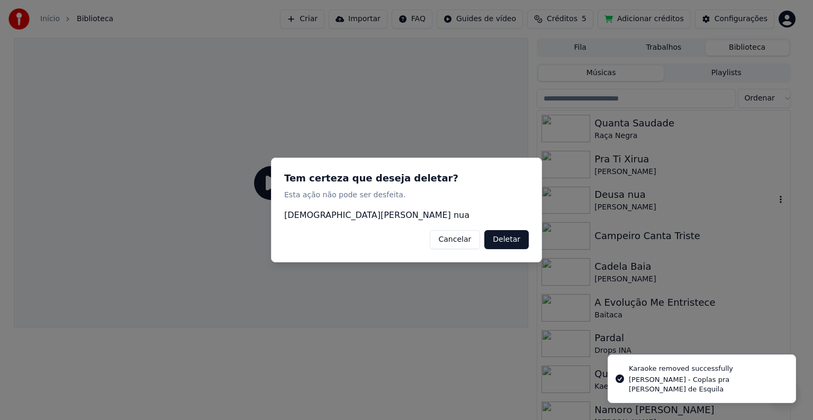
click at [512, 239] on button "Deletar" at bounding box center [506, 239] width 44 height 19
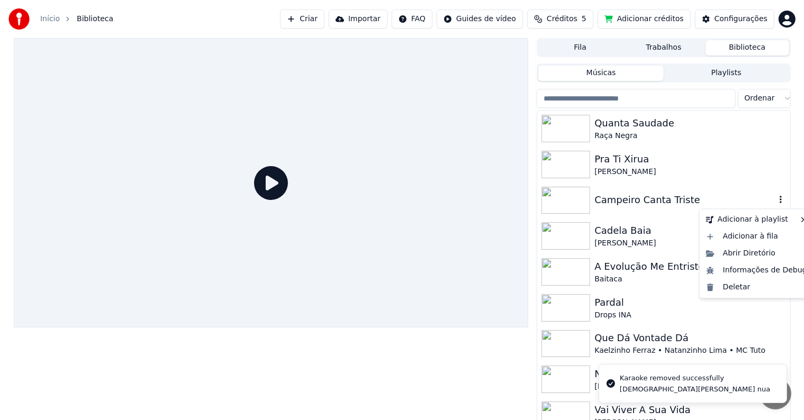
click at [775, 201] on icon "button" at bounding box center [780, 199] width 11 height 8
click at [715, 284] on div "Deletar" at bounding box center [757, 287] width 110 height 17
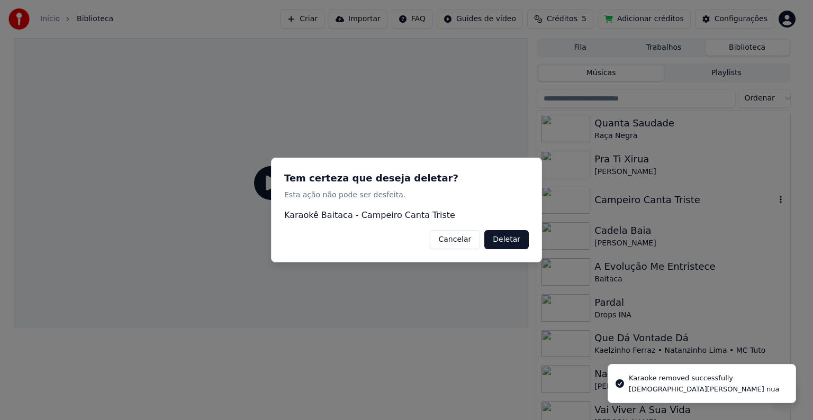
click at [521, 242] on button "Deletar" at bounding box center [506, 239] width 44 height 19
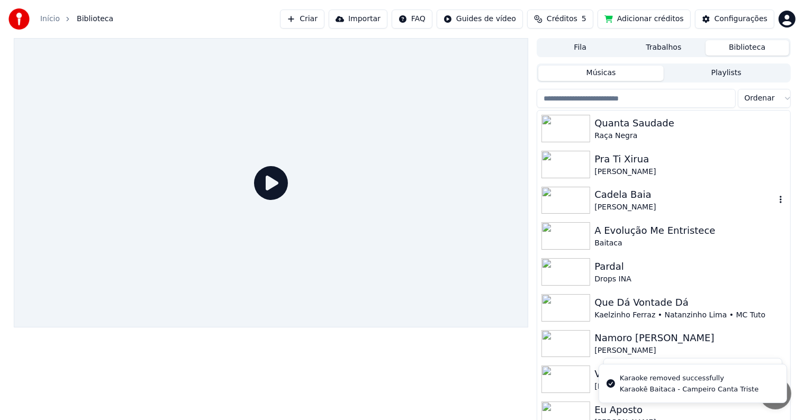
click at [775, 202] on icon "button" at bounding box center [780, 199] width 11 height 8
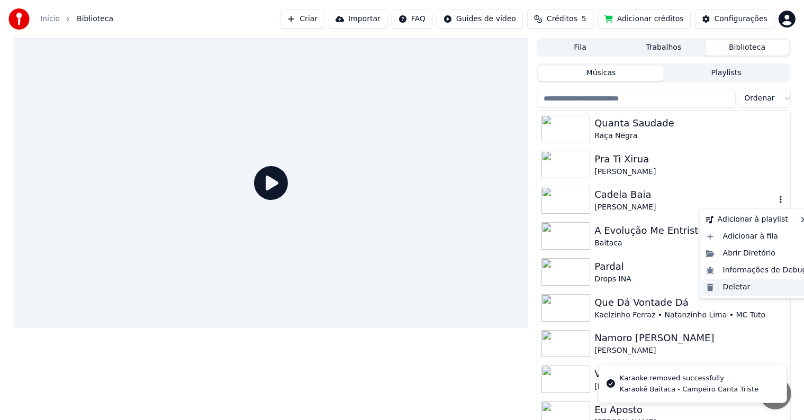
click at [727, 285] on div "Deletar" at bounding box center [757, 287] width 110 height 17
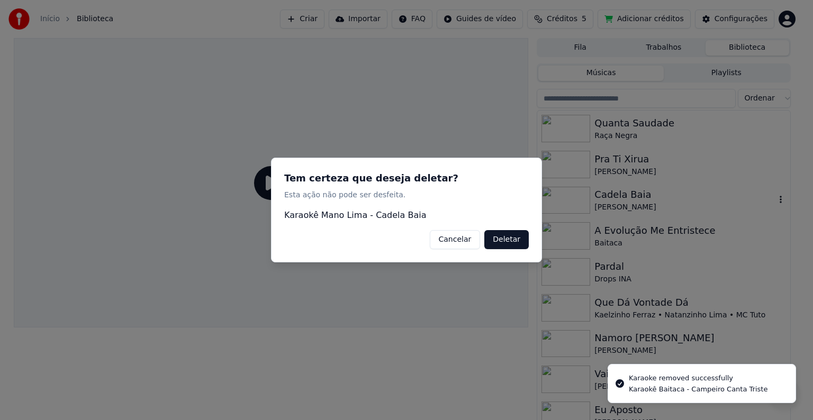
drag, startPoint x: 521, startPoint y: 240, endPoint x: 529, endPoint y: 239, distance: 7.4
click at [521, 239] on button "Deletar" at bounding box center [506, 239] width 44 height 19
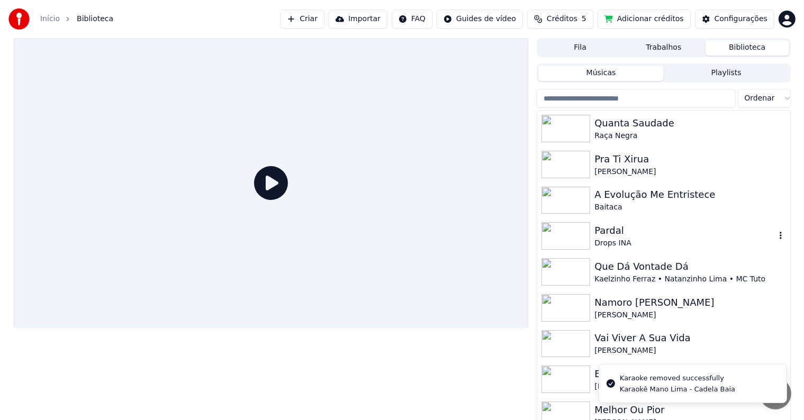
click at [775, 234] on icon "button" at bounding box center [780, 235] width 11 height 8
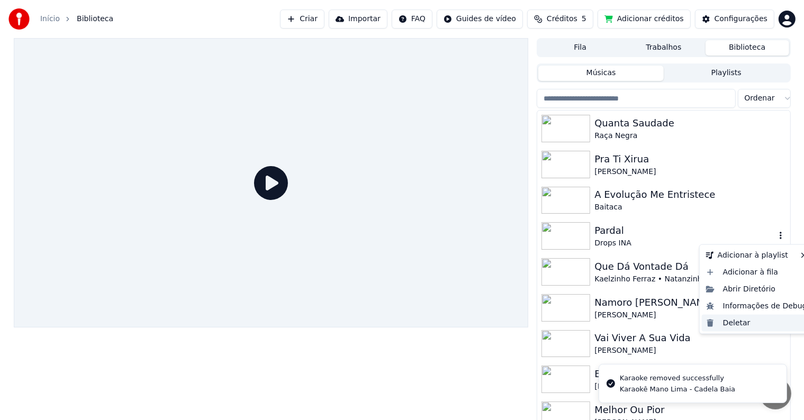
click at [721, 322] on div "Deletar" at bounding box center [757, 323] width 110 height 17
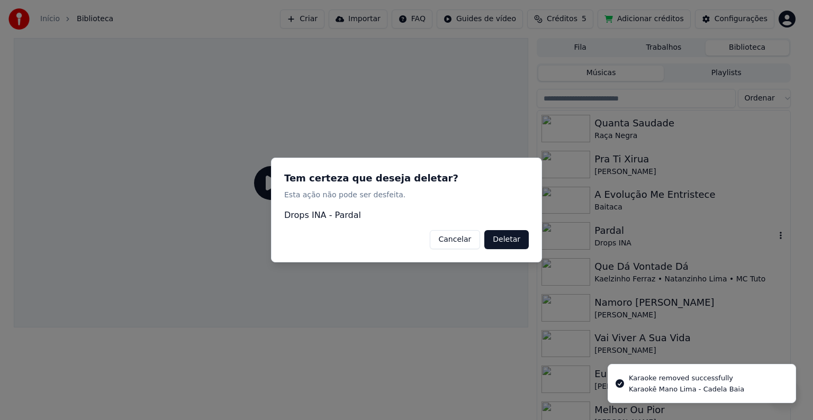
click at [504, 235] on button "Deletar" at bounding box center [506, 239] width 44 height 19
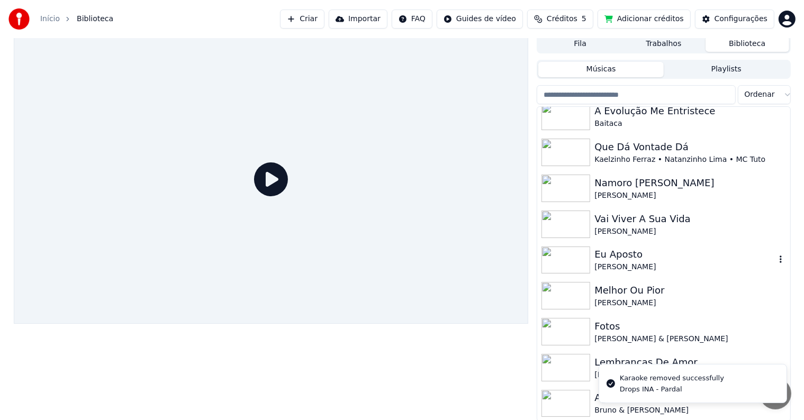
scroll to position [5, 0]
click at [775, 257] on icon "button" at bounding box center [780, 258] width 11 height 8
click at [775, 294] on icon "button" at bounding box center [780, 294] width 11 height 8
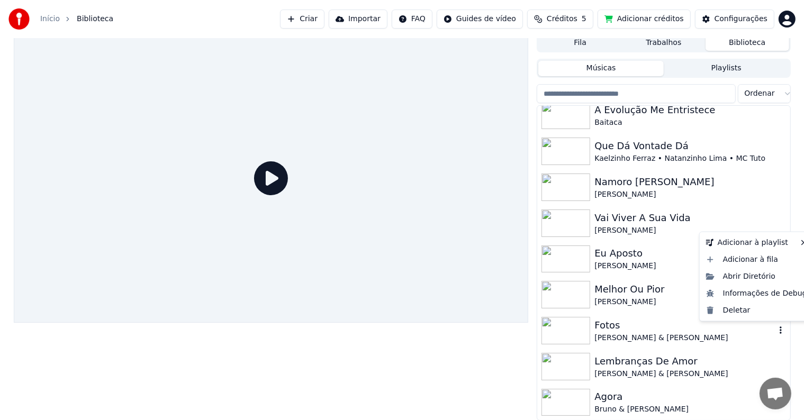
click at [775, 330] on icon "button" at bounding box center [780, 330] width 11 height 8
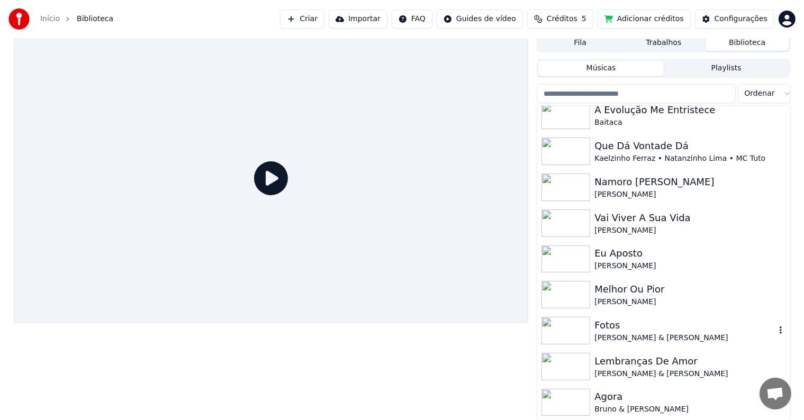
click at [775, 328] on icon "button" at bounding box center [780, 330] width 11 height 8
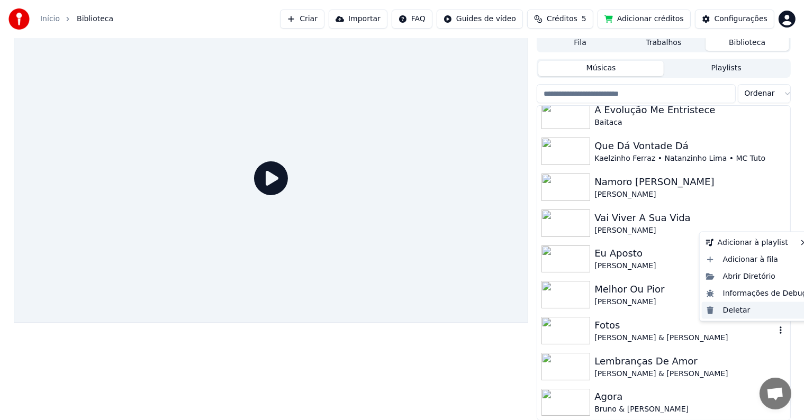
click at [741, 313] on div "Deletar" at bounding box center [757, 310] width 110 height 17
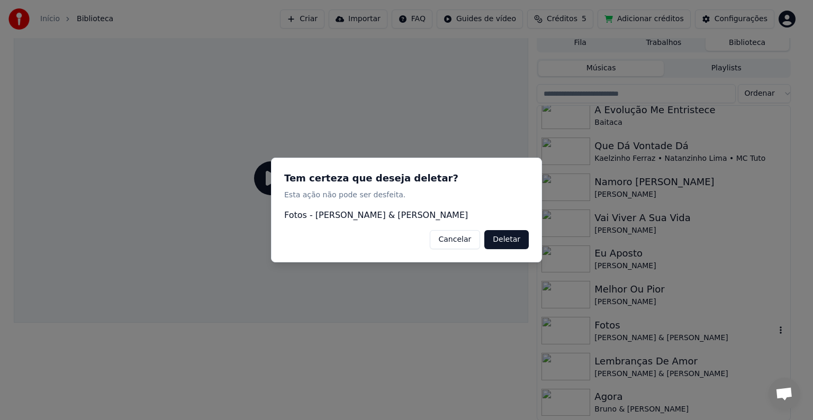
click at [522, 239] on button "Deletar" at bounding box center [506, 239] width 44 height 19
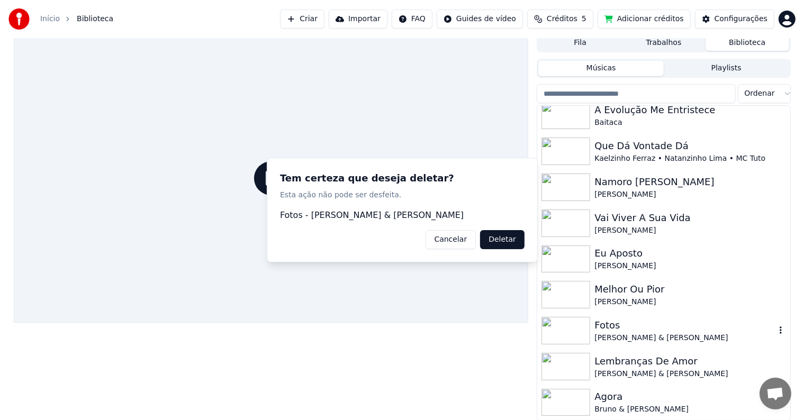
scroll to position [44, 0]
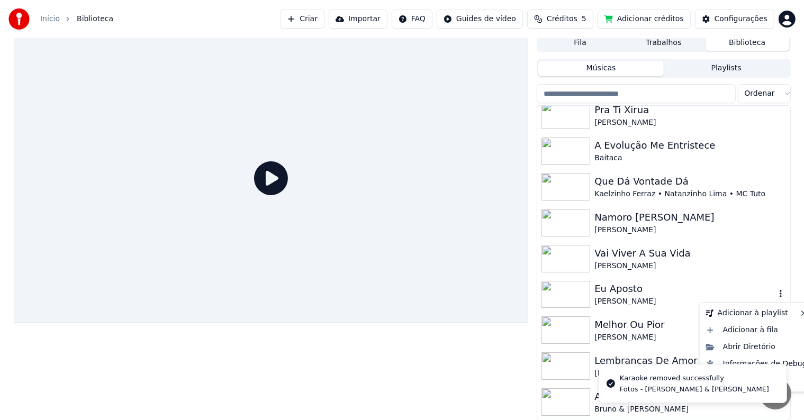
click at [779, 296] on icon "button" at bounding box center [780, 293] width 2 height 7
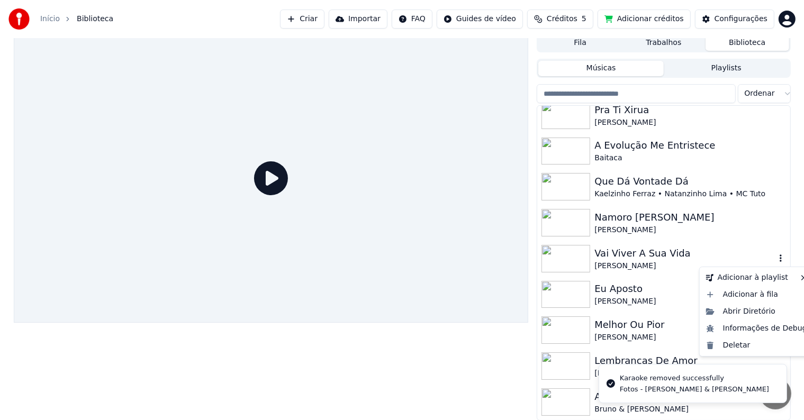
click at [775, 258] on icon "button" at bounding box center [780, 258] width 11 height 8
click at [751, 341] on div "Deletar" at bounding box center [757, 345] width 110 height 17
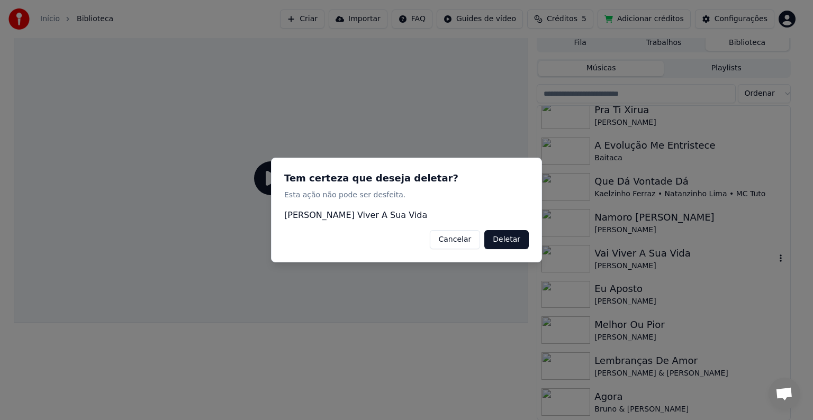
click at [518, 241] on button "Deletar" at bounding box center [506, 239] width 44 height 19
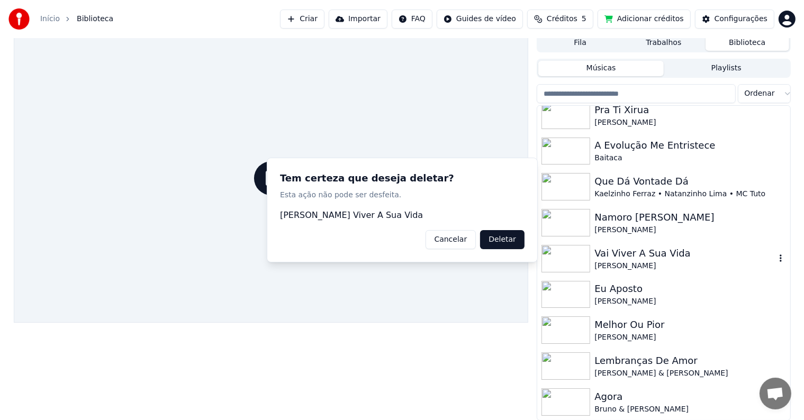
scroll to position [8, 0]
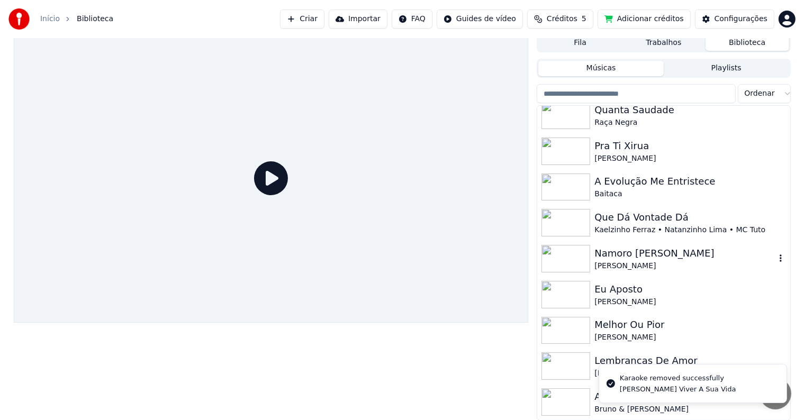
click at [775, 262] on icon "button" at bounding box center [780, 258] width 11 height 8
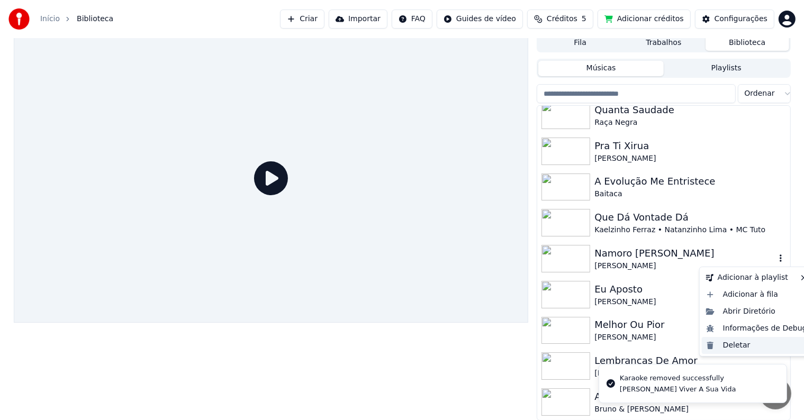
click at [728, 345] on div "Deletar" at bounding box center [757, 345] width 110 height 17
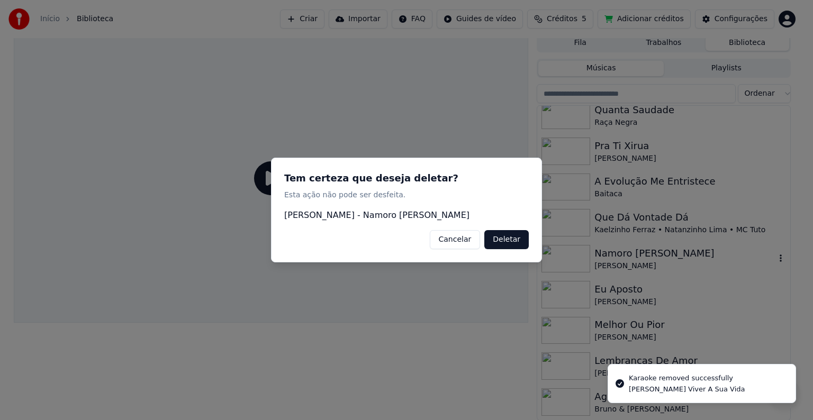
click at [523, 244] on button "Deletar" at bounding box center [506, 239] width 44 height 19
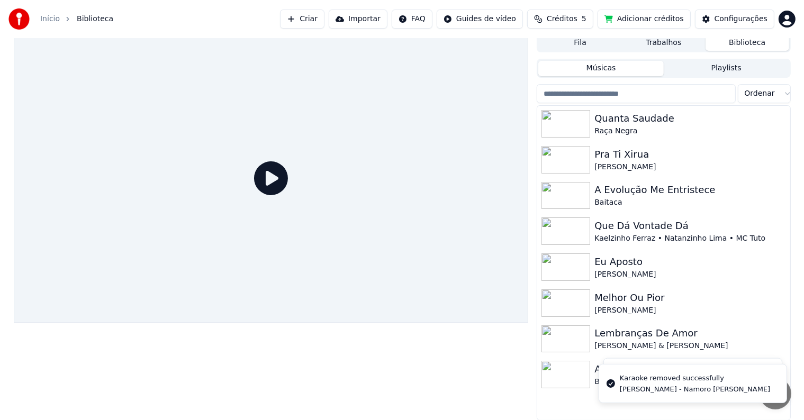
scroll to position [0, 0]
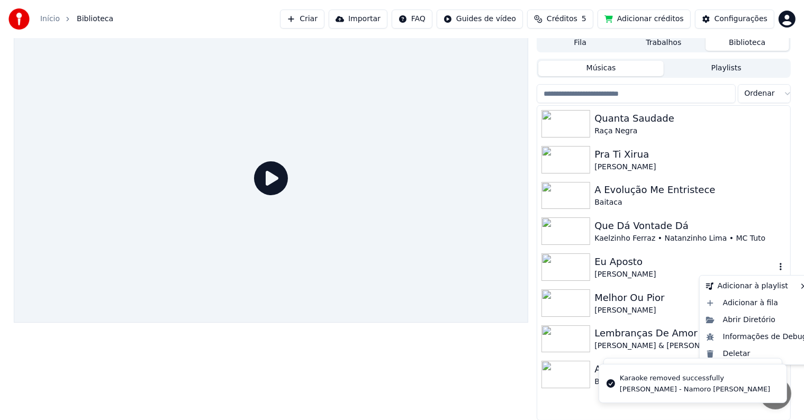
click at [781, 267] on icon "button" at bounding box center [780, 266] width 11 height 8
click at [728, 352] on div "Deletar" at bounding box center [757, 353] width 110 height 17
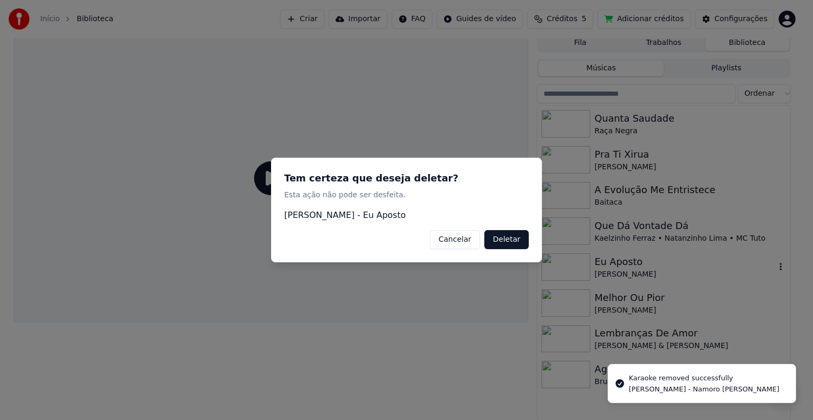
click at [525, 243] on button "Deletar" at bounding box center [506, 239] width 44 height 19
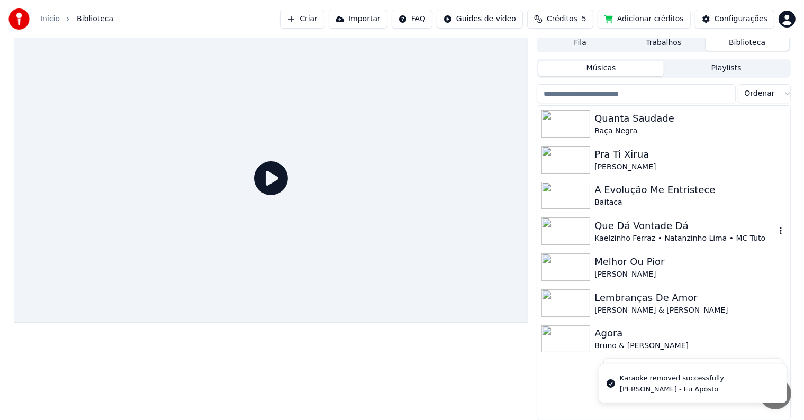
click at [780, 230] on icon "button" at bounding box center [780, 230] width 11 height 8
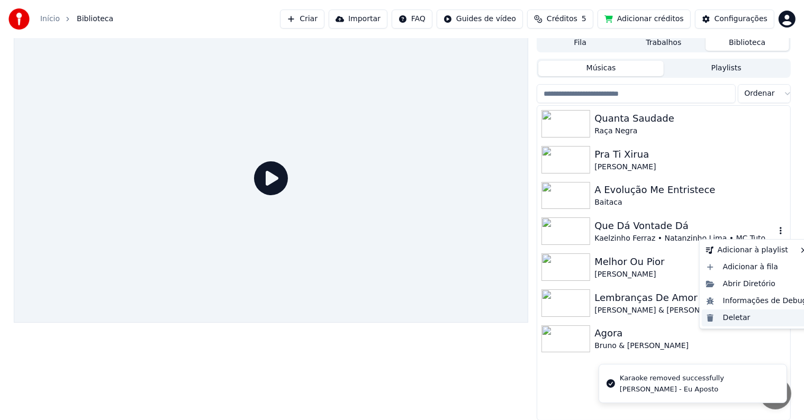
click at [720, 317] on div "Deletar" at bounding box center [757, 317] width 110 height 17
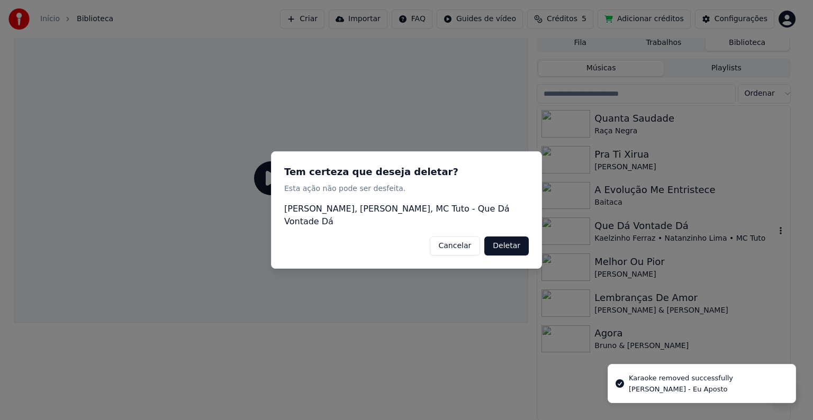
click at [513, 241] on button "Deletar" at bounding box center [506, 245] width 44 height 19
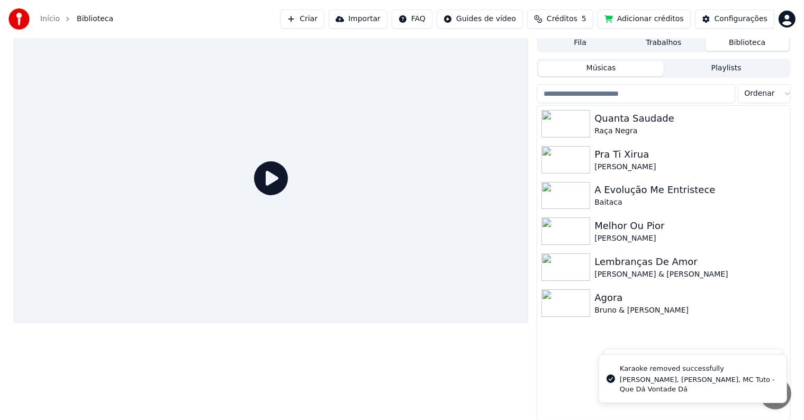
click at [43, 15] on link "Início" at bounding box center [50, 19] width 20 height 11
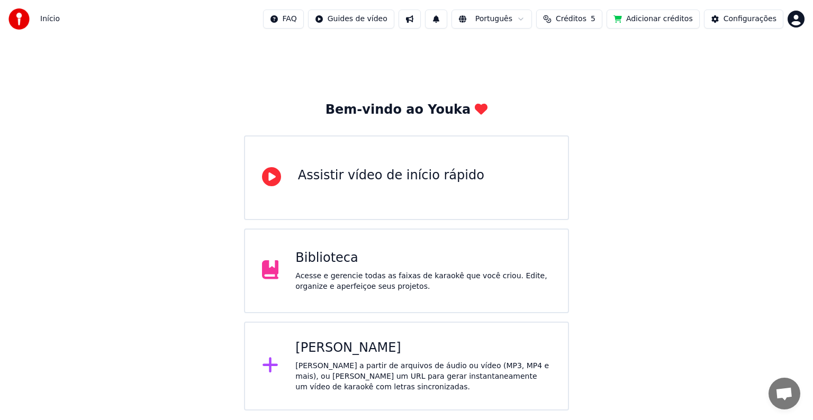
click at [447, 23] on button at bounding box center [436, 19] width 22 height 19
click at [523, 89] on div "Bem-vindo ao Youka Assistir vídeo de início rápido Biblioteca Acesse e gerencie…" at bounding box center [406, 224] width 813 height 372
click at [540, 21] on html "Início FAQ Guides de vídeo Português Créditos 5 Adicionar créditos Configuraçõe…" at bounding box center [406, 205] width 813 height 411
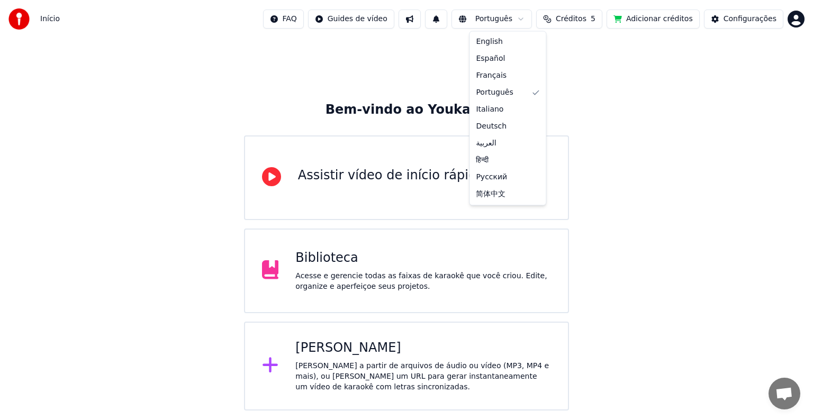
click at [611, 107] on html "Início FAQ Guides de vídeo Português Créditos 5 Adicionar créditos Configuraçõe…" at bounding box center [406, 205] width 813 height 411
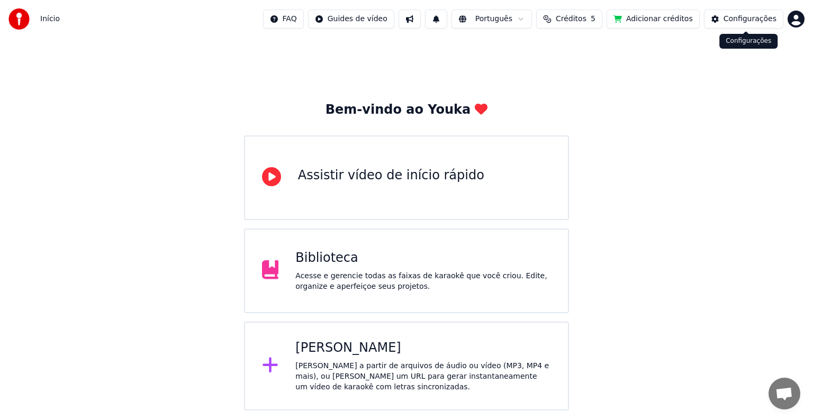
click at [749, 16] on div "Configurações" at bounding box center [749, 19] width 53 height 11
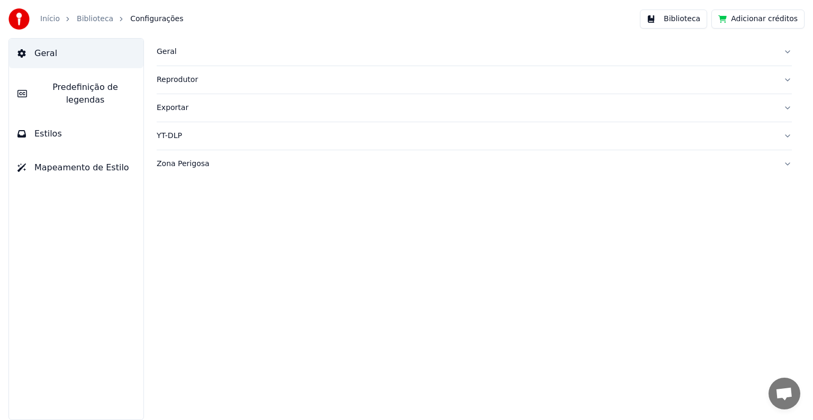
click at [66, 119] on button "Estilos" at bounding box center [76, 134] width 134 height 30
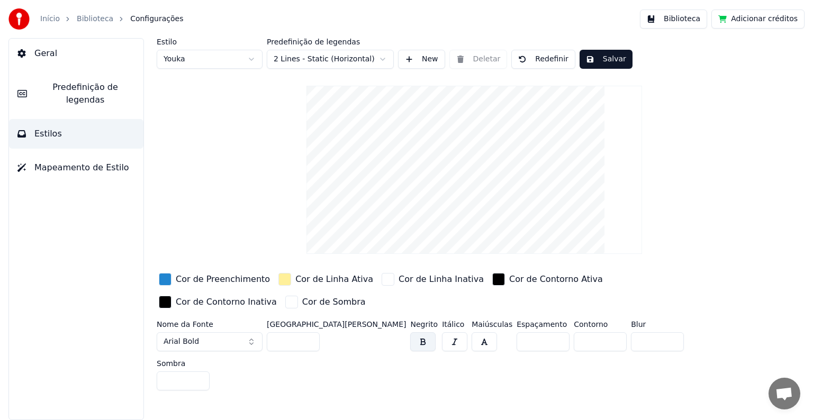
click at [224, 345] on button "Arial Bold" at bounding box center [210, 341] width 106 height 19
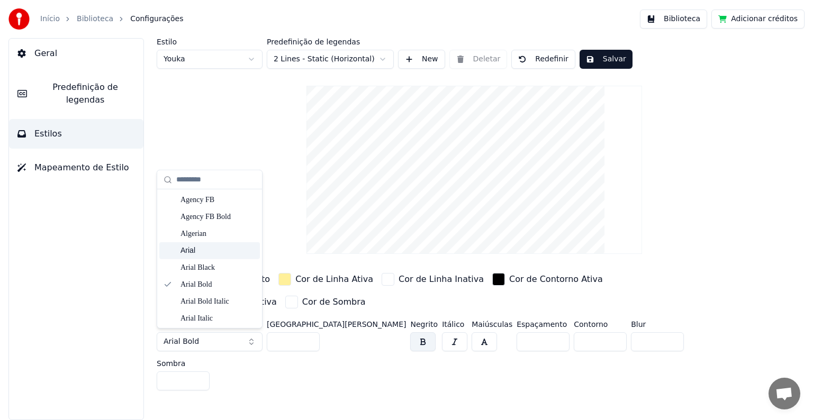
click at [199, 251] on div "Arial" at bounding box center [217, 250] width 75 height 11
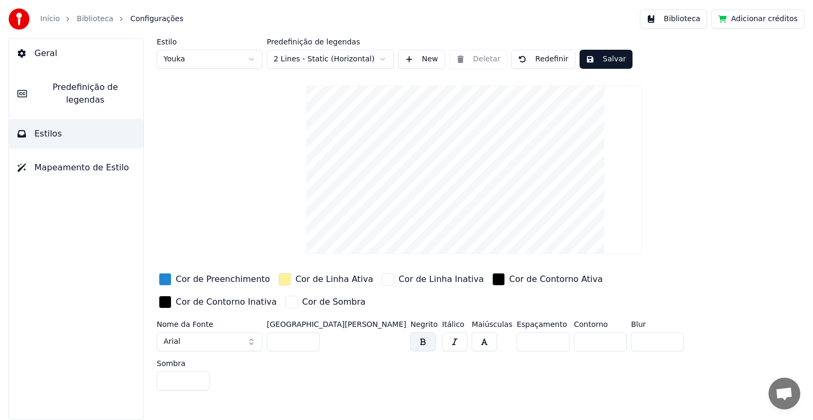
click at [199, 340] on button "Arial" at bounding box center [210, 341] width 106 height 19
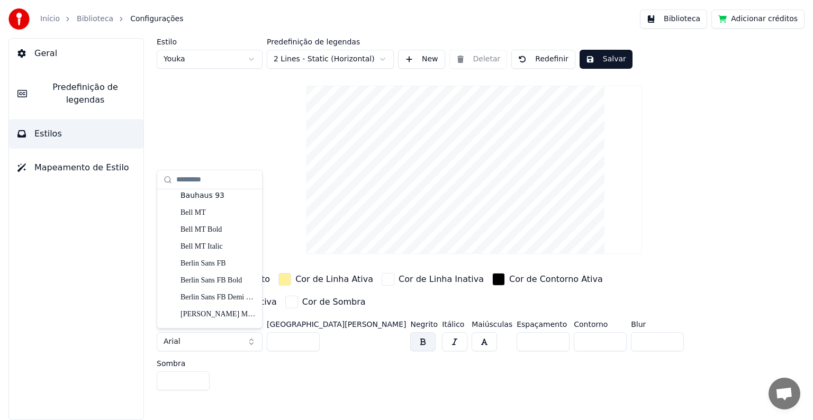
scroll to position [265, 0]
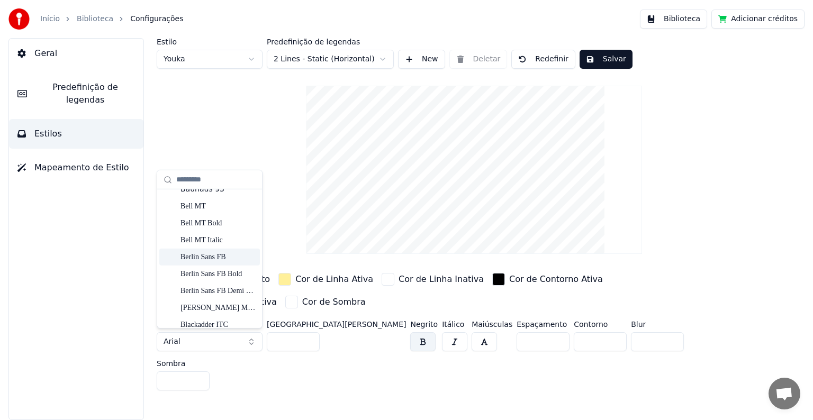
click at [206, 260] on div "Berlin Sans FB" at bounding box center [217, 257] width 75 height 11
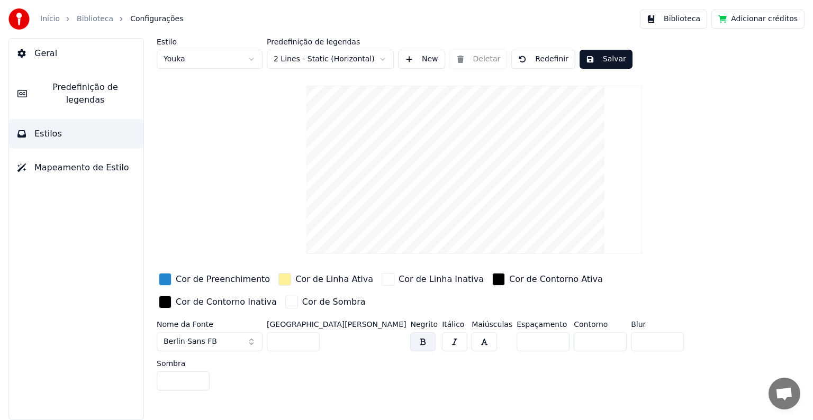
click at [595, 61] on button "Salvar" at bounding box center [605, 59] width 53 height 19
click at [68, 93] on span "Predefinição de legendas" at bounding box center [84, 93] width 99 height 25
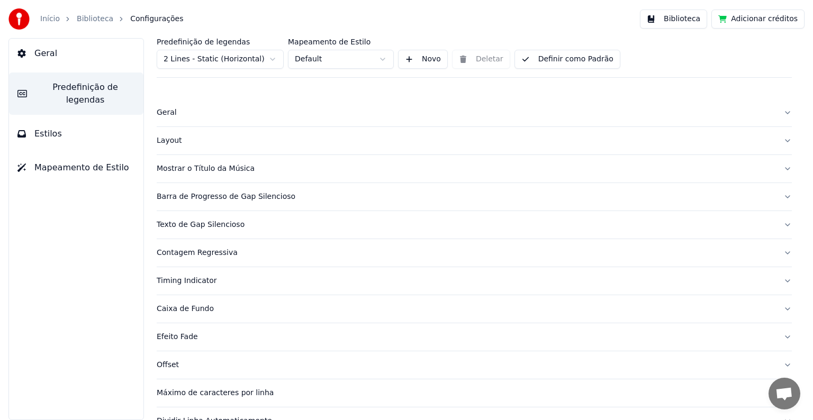
click at [180, 162] on button "Mostrar o Título da Música" at bounding box center [474, 169] width 635 height 28
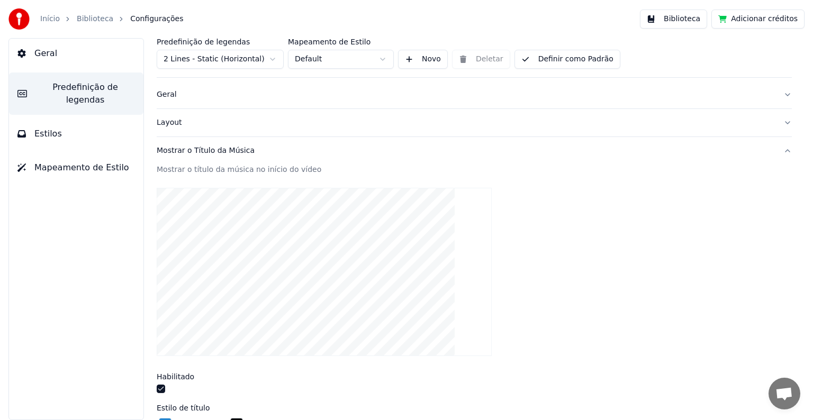
scroll to position [0, 0]
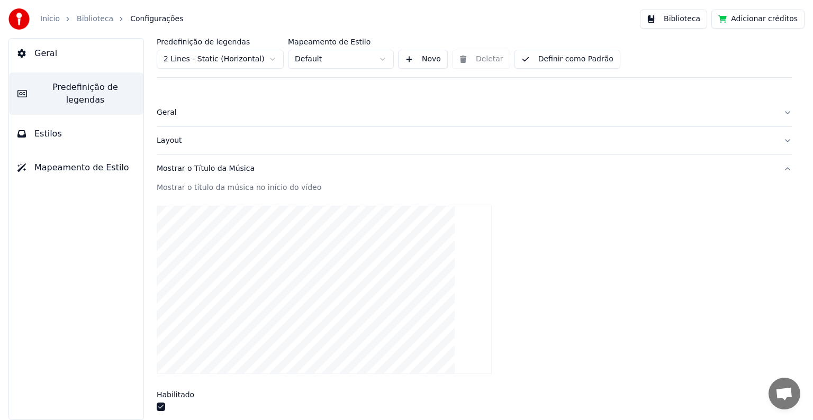
click at [177, 137] on div "Layout" at bounding box center [466, 140] width 618 height 11
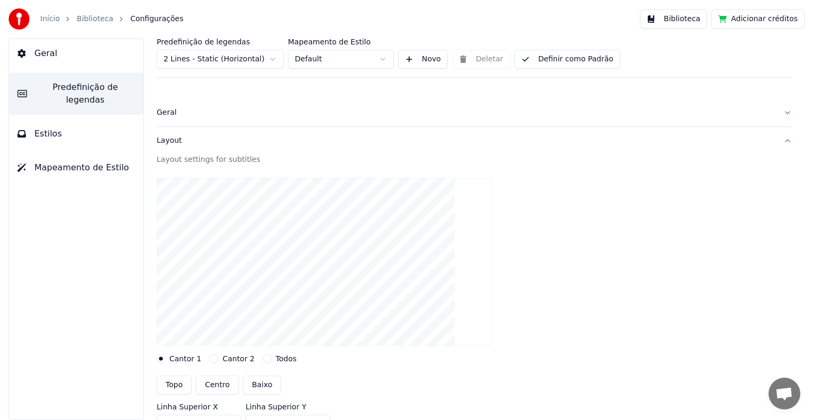
click at [171, 117] on div "Geral" at bounding box center [466, 112] width 618 height 11
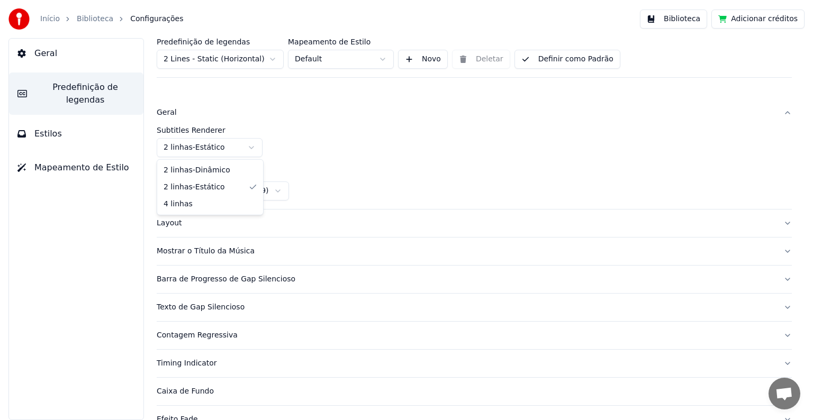
click at [190, 148] on html "Início Biblioteca Configurações Biblioteca Adicionar créditos Geral Predefiniçã…" at bounding box center [406, 210] width 813 height 420
click at [229, 121] on html "Início Biblioteca Configurações Biblioteca Adicionar créditos Geral Predefiniçã…" at bounding box center [406, 210] width 813 height 420
click at [205, 146] on html "Início Biblioteca Configurações Biblioteca Adicionar créditos Geral Predefiniçã…" at bounding box center [406, 210] width 813 height 420
click at [204, 226] on div "Layout" at bounding box center [466, 223] width 618 height 11
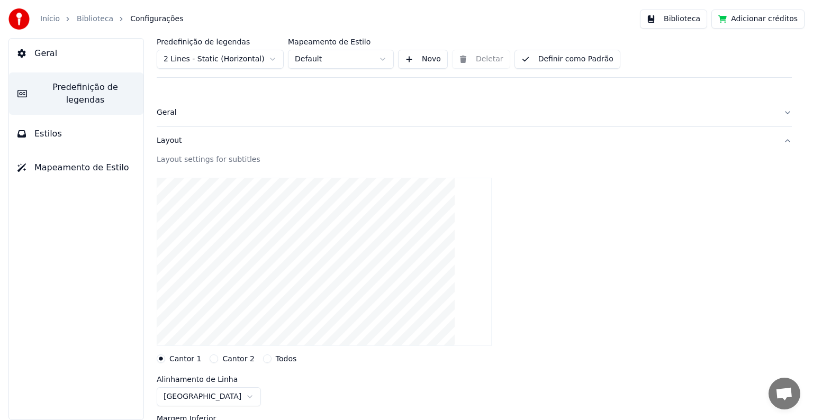
click at [179, 159] on div "Layout settings for subtitles" at bounding box center [474, 159] width 635 height 11
click at [776, 141] on button "Layout" at bounding box center [474, 141] width 635 height 28
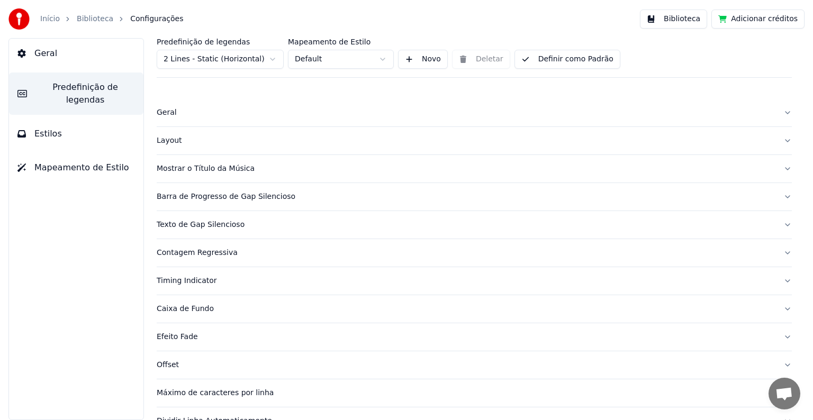
click at [175, 112] on div "Geral" at bounding box center [466, 112] width 618 height 11
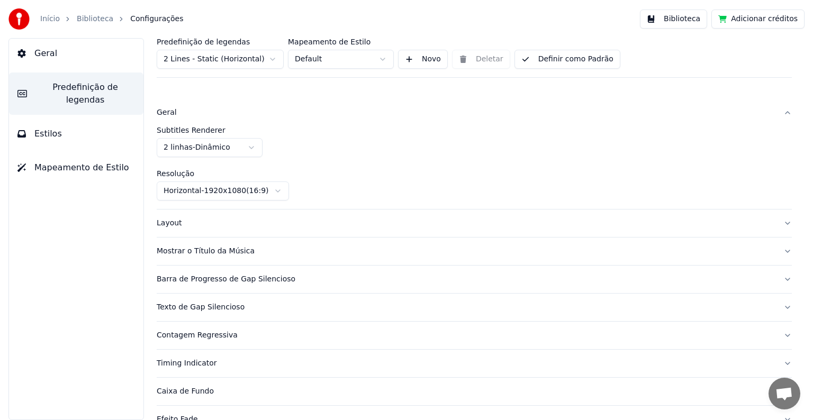
click at [185, 147] on html "Início Biblioteca Configurações Biblioteca Adicionar créditos Geral Predefiniçã…" at bounding box center [406, 210] width 813 height 420
click at [201, 253] on div "Mostrar o Título da Música" at bounding box center [466, 251] width 618 height 11
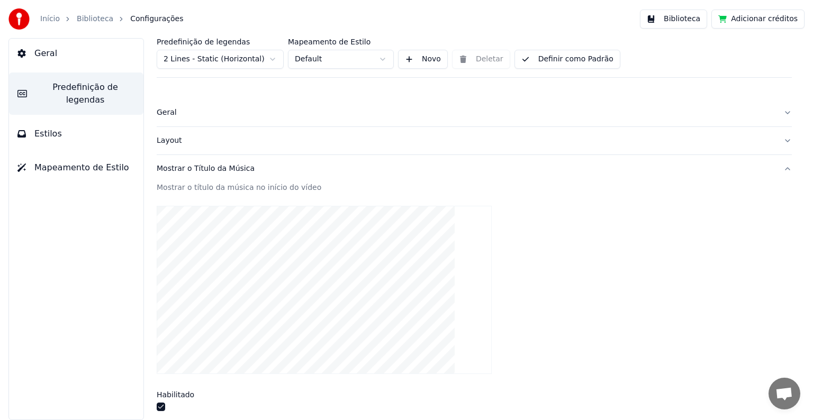
click at [219, 186] on div "Mostrar o título da música no início do vídeo" at bounding box center [474, 188] width 635 height 11
click at [219, 168] on div "Mostrar o Título da Música" at bounding box center [466, 168] width 618 height 11
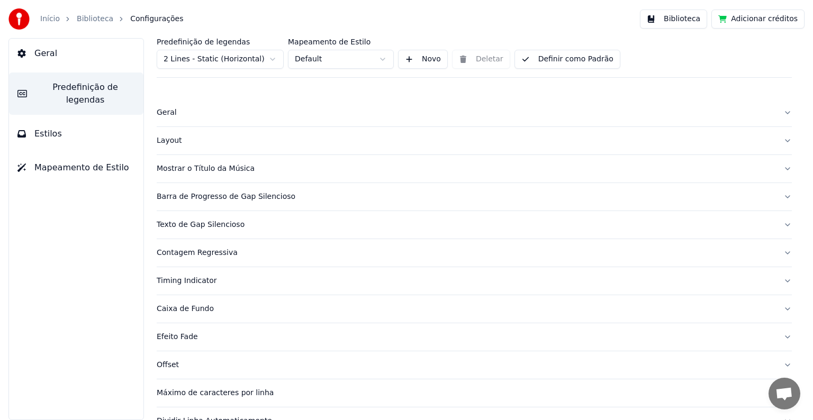
click at [205, 222] on div "Texto de Gap Silencioso" at bounding box center [466, 225] width 618 height 11
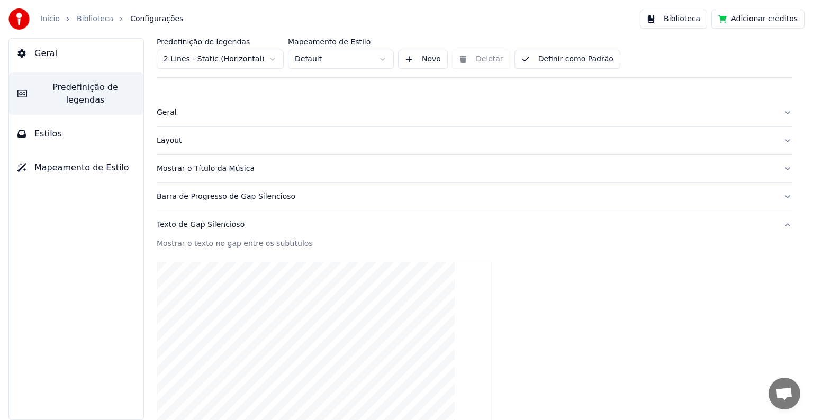
click at [205, 222] on div "Texto de Gap Silencioso" at bounding box center [466, 225] width 618 height 11
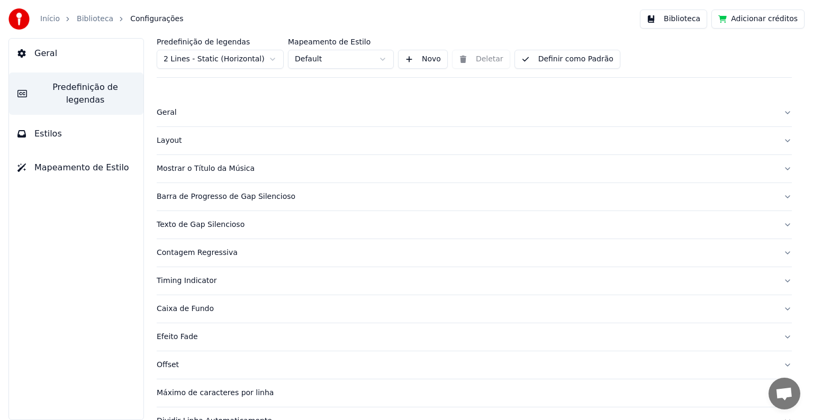
click at [193, 250] on div "Contagem Regressiva" at bounding box center [466, 253] width 618 height 11
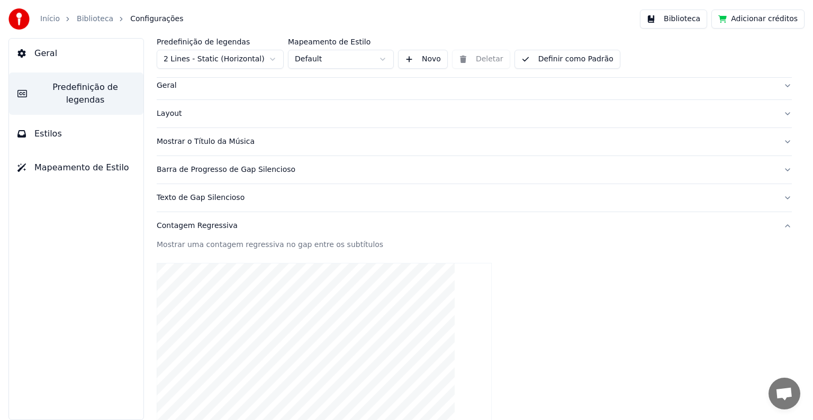
scroll to position [53, 0]
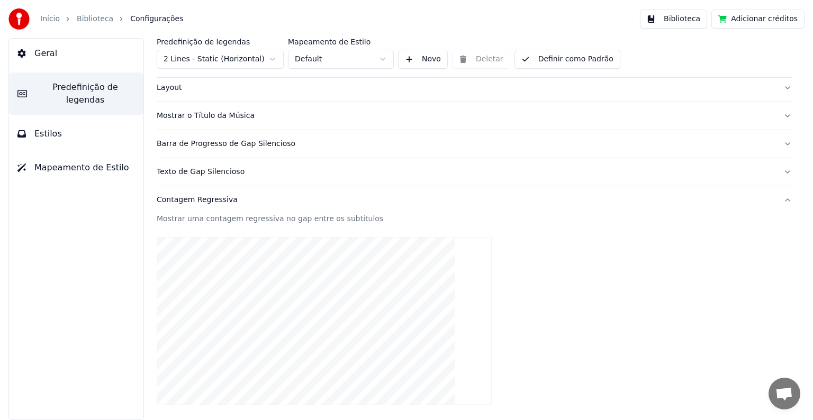
click at [198, 202] on div "Contagem Regressiva" at bounding box center [466, 200] width 618 height 11
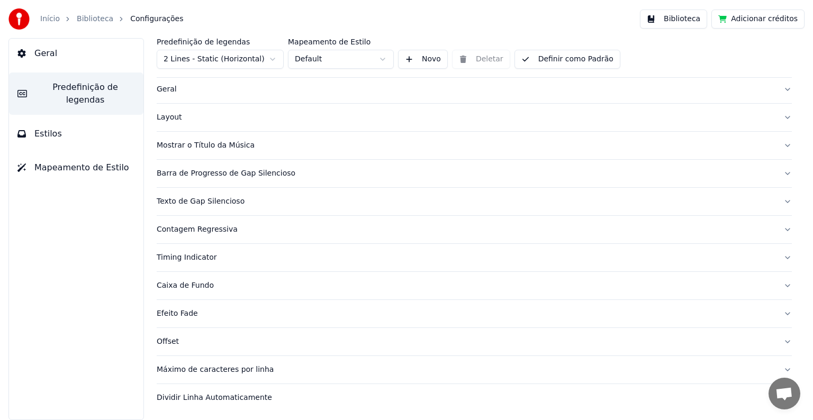
scroll to position [22, 0]
click at [189, 286] on div "Caixa de Fundo" at bounding box center [466, 287] width 618 height 11
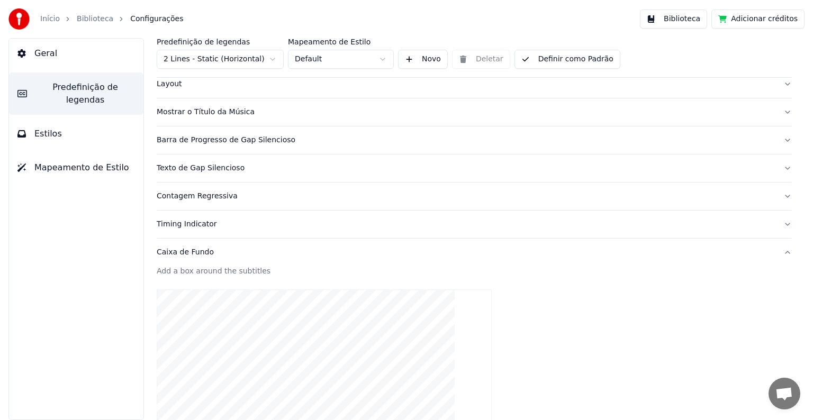
scroll to position [75, 0]
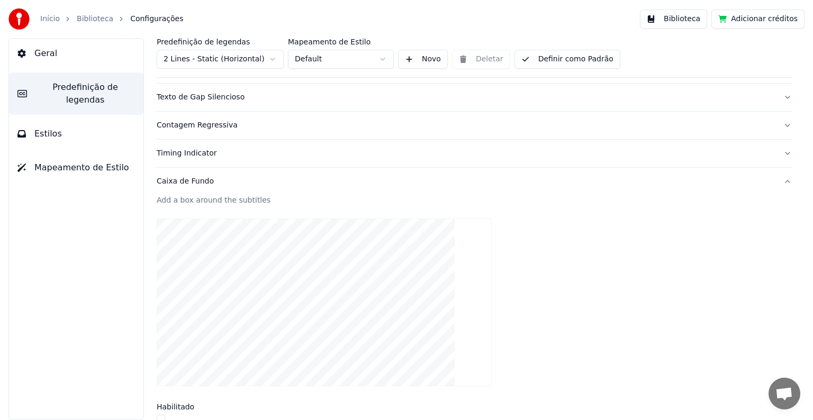
click at [184, 178] on div "Caixa de Fundo" at bounding box center [466, 181] width 618 height 11
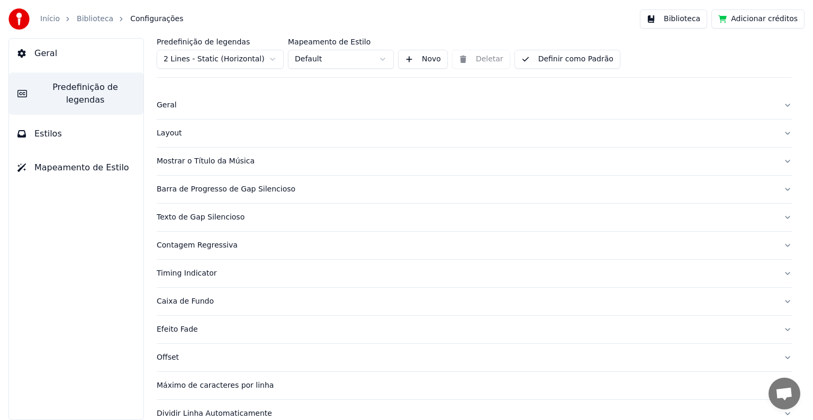
scroll to position [0, 0]
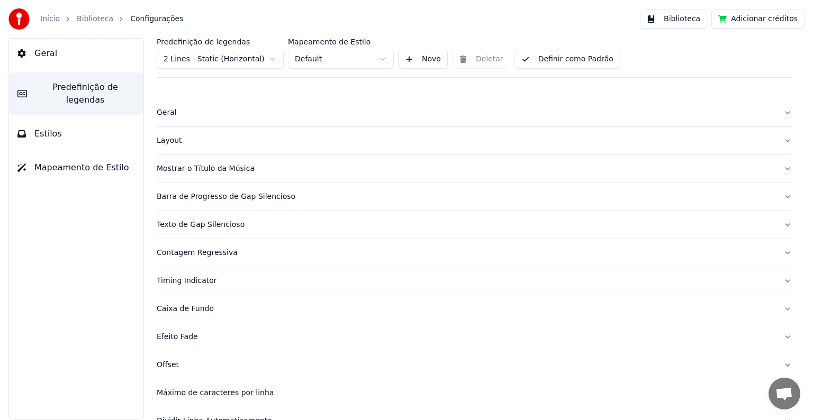
click at [169, 140] on div "Layout" at bounding box center [466, 140] width 618 height 11
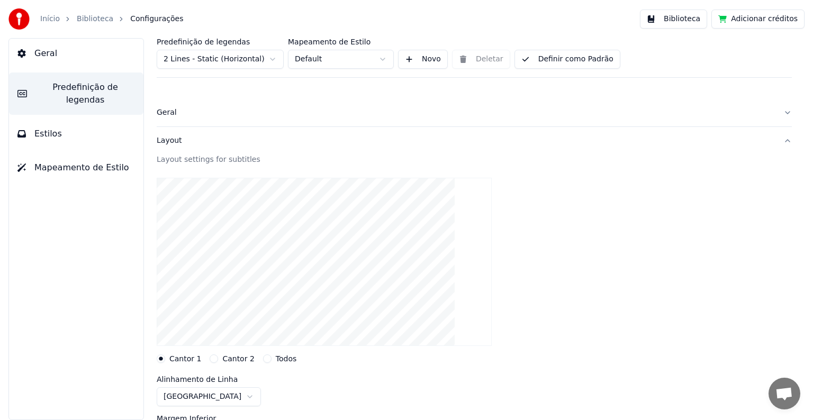
click at [173, 144] on div "Layout" at bounding box center [466, 140] width 618 height 11
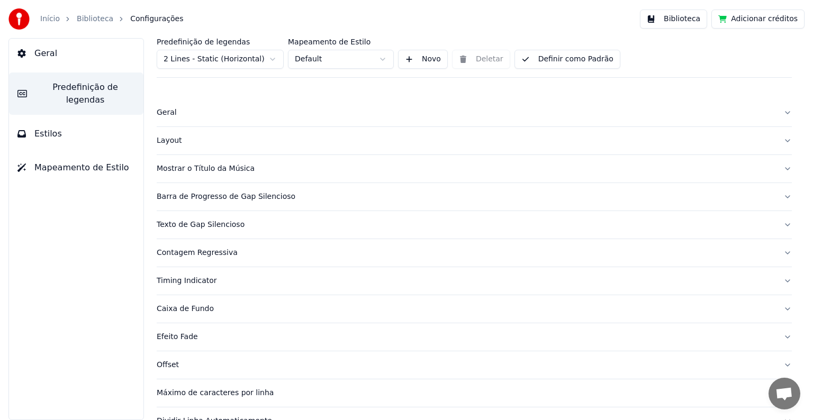
click at [190, 170] on div "Mostrar o Título da Música" at bounding box center [466, 168] width 618 height 11
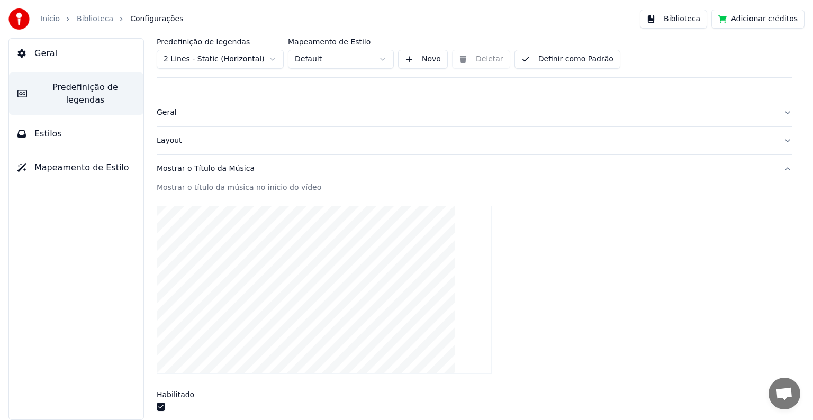
click at [190, 170] on div "Mostrar o Título da Música" at bounding box center [466, 168] width 618 height 11
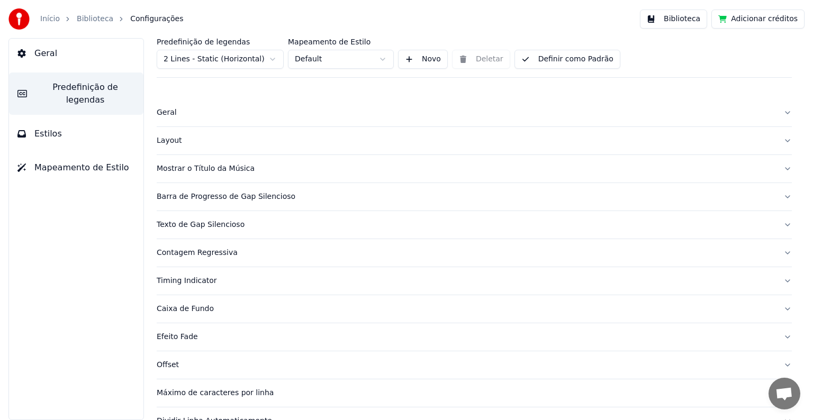
click at [167, 109] on div "Geral" at bounding box center [466, 112] width 618 height 11
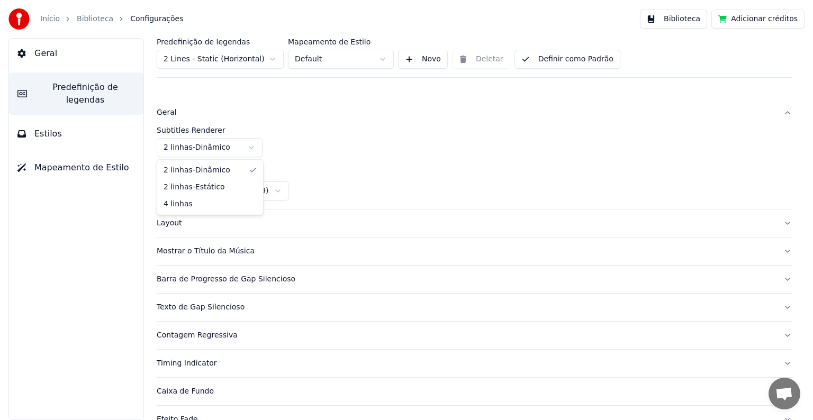
click at [187, 149] on html "Início Biblioteca Configurações Biblioteca Adicionar créditos Geral Predefiniçã…" at bounding box center [406, 210] width 813 height 420
click at [289, 150] on html "Início Biblioteca Configurações Biblioteca Adicionar créditos Geral Predefiniçã…" at bounding box center [406, 210] width 813 height 420
click at [70, 119] on button "Estilos" at bounding box center [76, 134] width 134 height 30
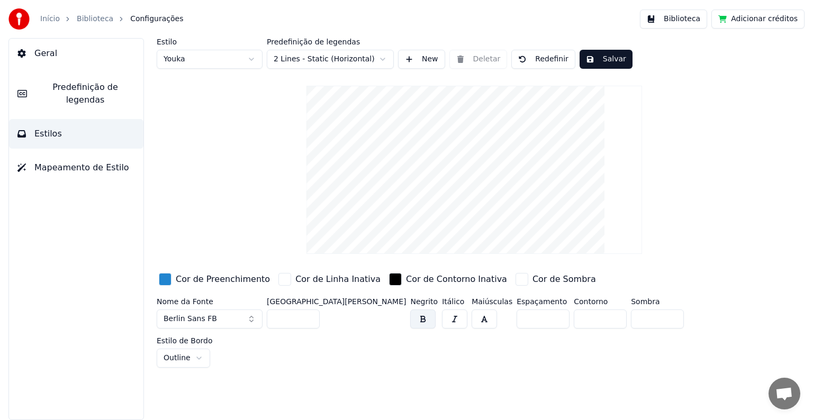
click at [595, 60] on button "Salvar" at bounding box center [605, 59] width 53 height 19
click at [43, 56] on span "Geral" at bounding box center [45, 53] width 23 height 13
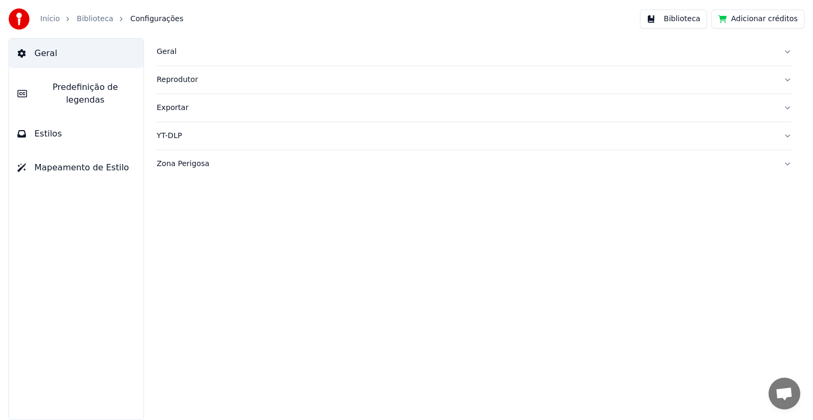
click at [97, 22] on link "Biblioteca" at bounding box center [95, 19] width 37 height 11
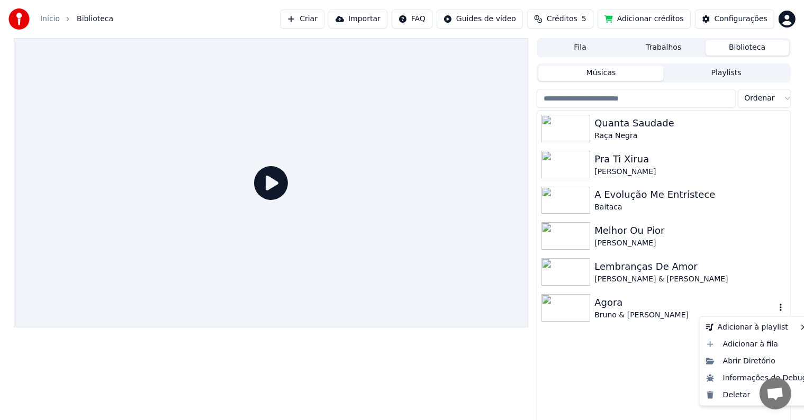
click at [783, 308] on icon "button" at bounding box center [780, 307] width 11 height 8
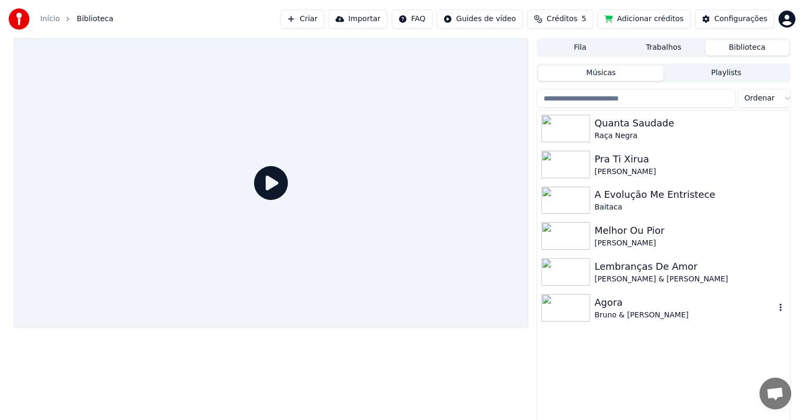
click at [777, 311] on icon "button" at bounding box center [780, 307] width 11 height 8
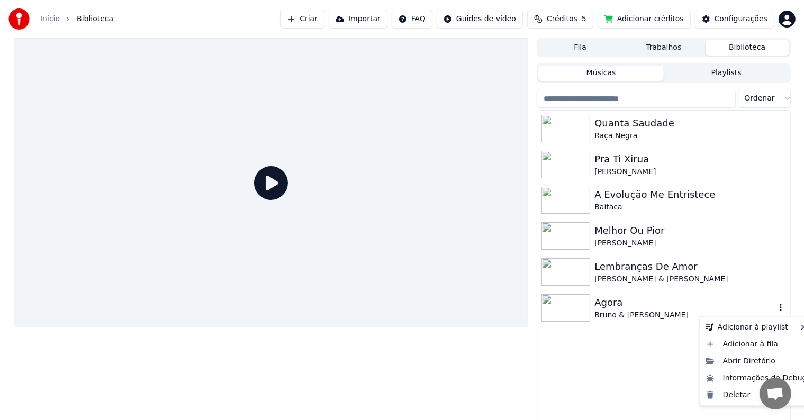
click at [722, 403] on div "Adicionar à playlist Adicionar à fila Abrir Diretório Informações de [PERSON_NA…" at bounding box center [756, 361] width 115 height 90
click at [717, 396] on div "Deletar" at bounding box center [757, 395] width 110 height 17
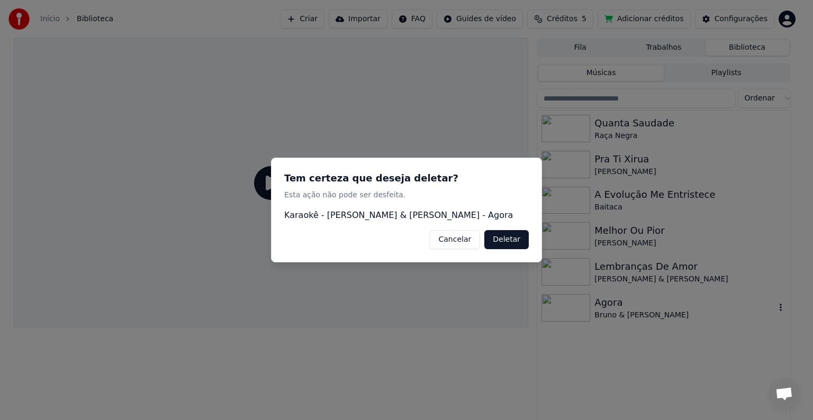
click at [497, 241] on button "Deletar" at bounding box center [506, 239] width 44 height 19
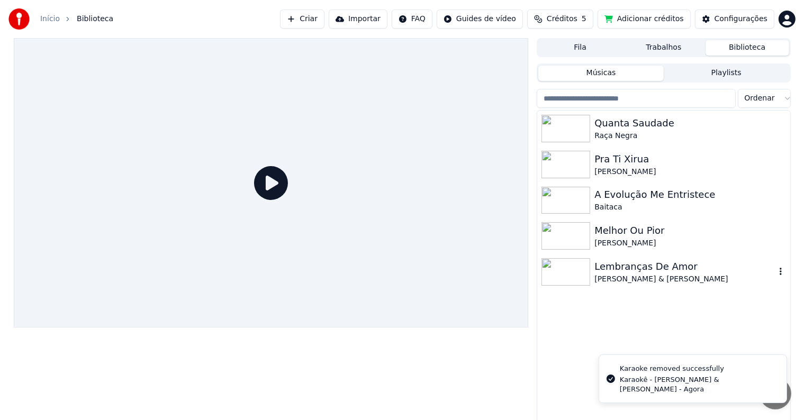
click at [783, 266] on button "button" at bounding box center [780, 272] width 11 height 13
click at [730, 365] on li "Karaoke removed successfully Karaokê - [PERSON_NAME] & [PERSON_NAME] - Agora" at bounding box center [692, 384] width 188 height 39
click at [778, 275] on icon "button" at bounding box center [780, 271] width 11 height 8
click at [782, 272] on icon "button" at bounding box center [780, 271] width 11 height 8
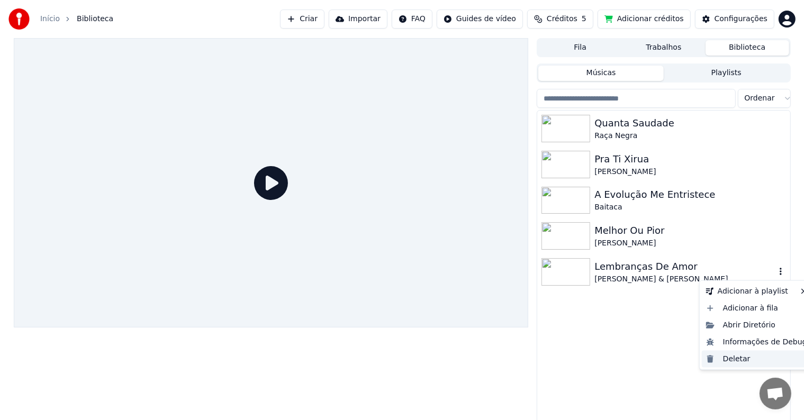
click at [734, 358] on div "Deletar" at bounding box center [757, 359] width 110 height 17
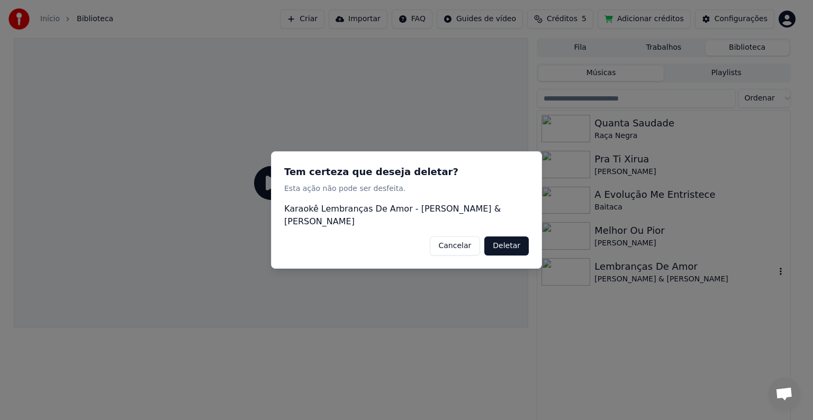
click at [503, 242] on button "Deletar" at bounding box center [506, 245] width 44 height 19
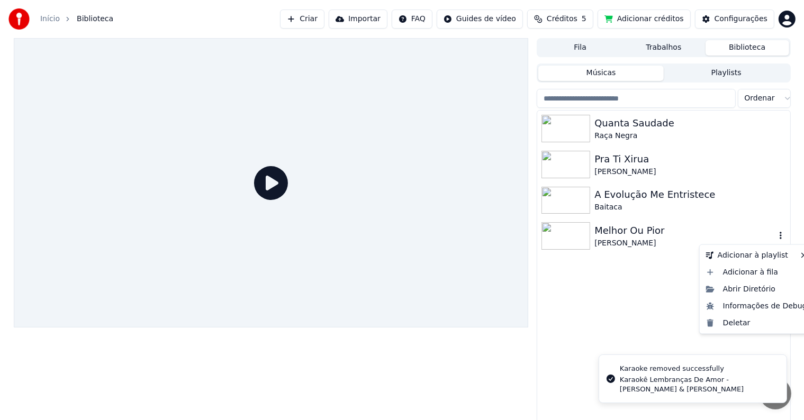
click at [779, 240] on button "button" at bounding box center [780, 236] width 11 height 13
click at [777, 239] on icon "button" at bounding box center [780, 235] width 11 height 8
click at [738, 326] on div "Deletar" at bounding box center [757, 323] width 110 height 17
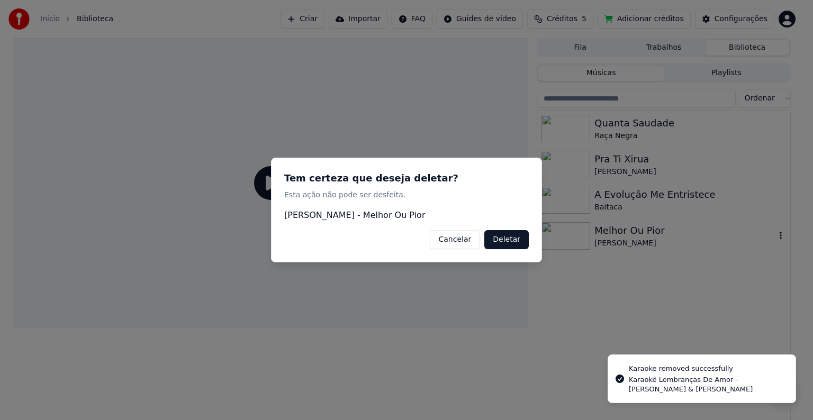
click at [509, 234] on button "Deletar" at bounding box center [506, 239] width 44 height 19
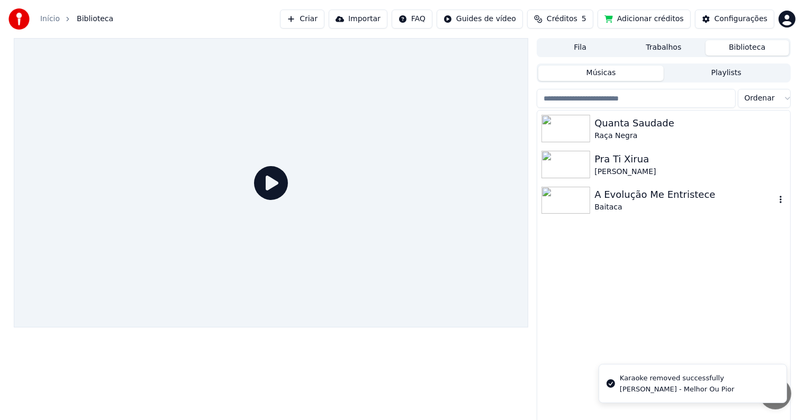
click at [783, 201] on icon "button" at bounding box center [780, 199] width 11 height 8
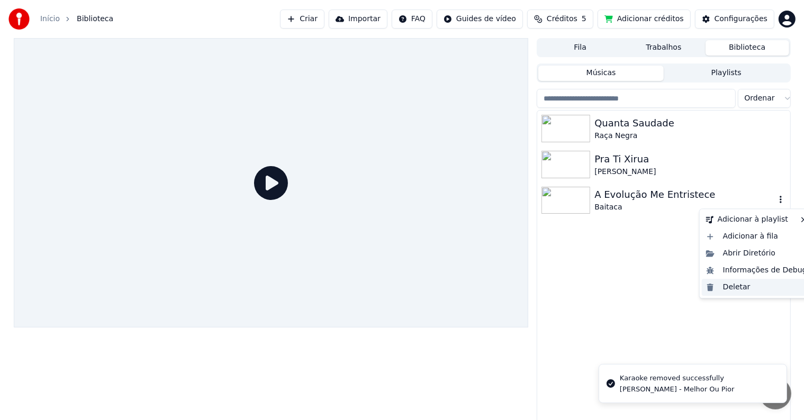
click at [738, 286] on div "Deletar" at bounding box center [757, 287] width 110 height 17
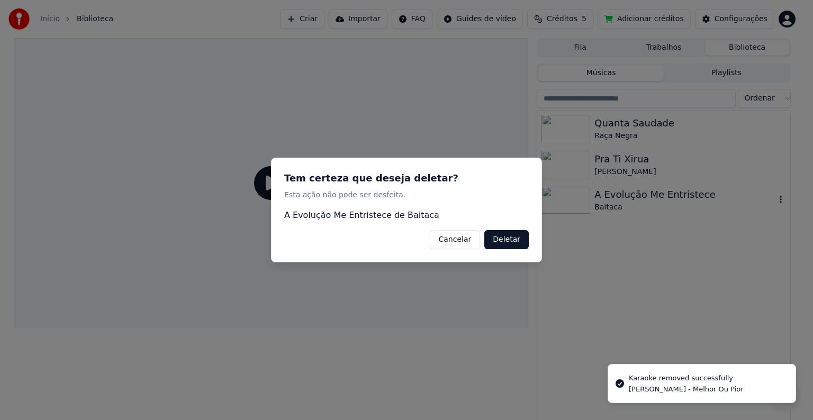
click at [500, 231] on button "Deletar" at bounding box center [506, 239] width 44 height 19
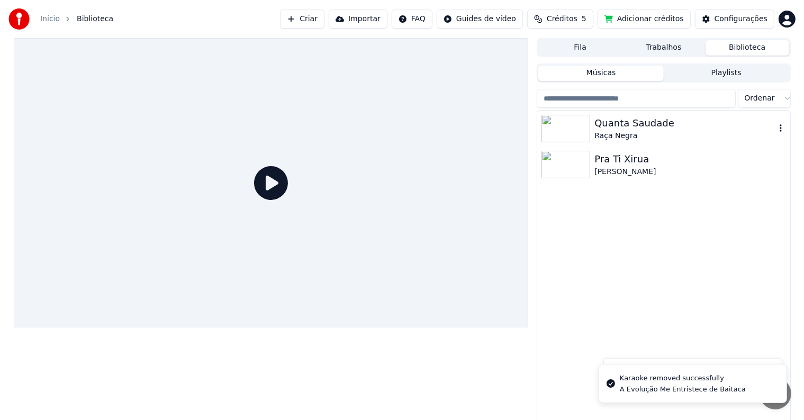
click at [779, 128] on icon "button" at bounding box center [780, 128] width 11 height 8
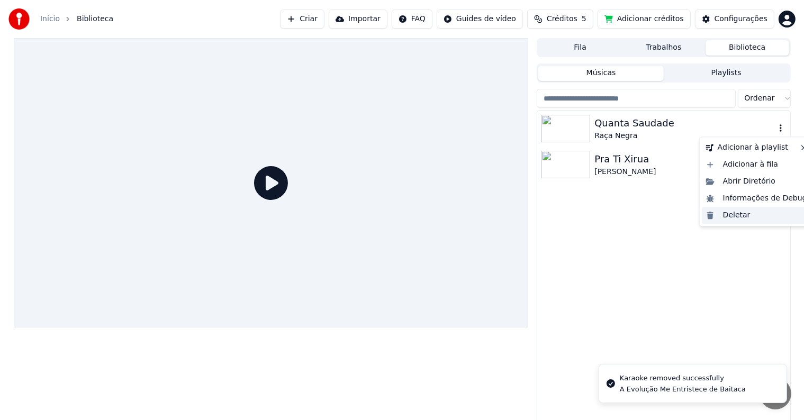
click at [725, 218] on div "Deletar" at bounding box center [757, 215] width 110 height 17
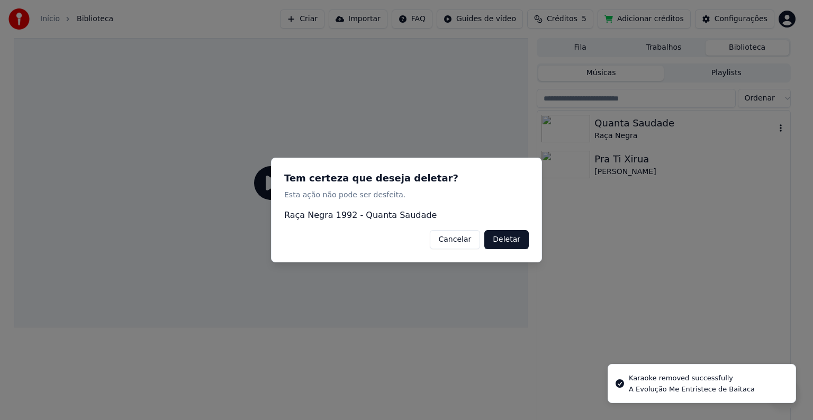
click at [492, 236] on button "Deletar" at bounding box center [506, 239] width 44 height 19
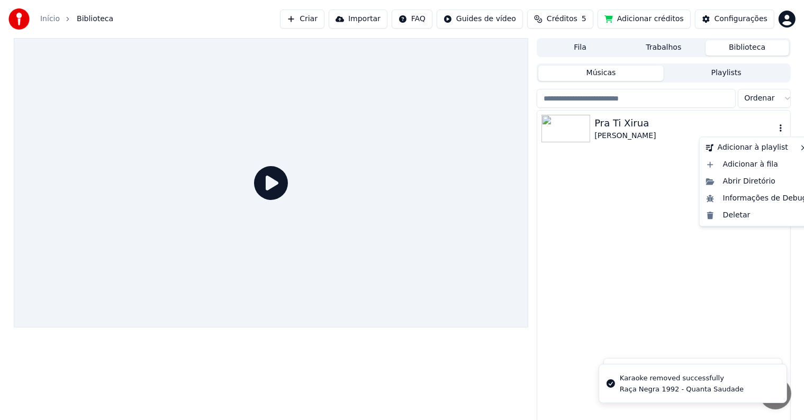
click at [779, 130] on icon "button" at bounding box center [780, 128] width 11 height 8
click at [724, 218] on div "Deletar" at bounding box center [757, 215] width 110 height 17
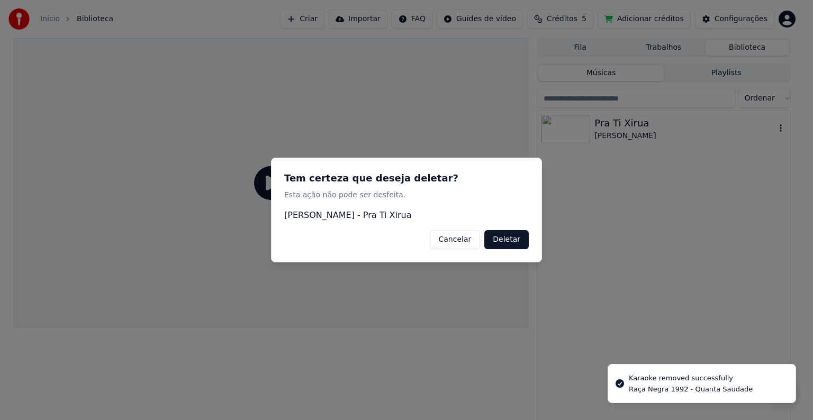
click at [515, 240] on button "Deletar" at bounding box center [506, 239] width 44 height 19
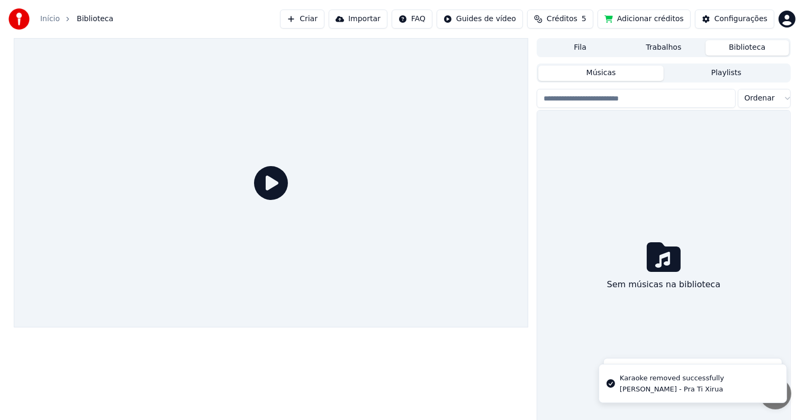
click at [687, 80] on button "Playlists" at bounding box center [725, 73] width 125 height 15
click at [618, 76] on button "Músicas" at bounding box center [600, 73] width 125 height 15
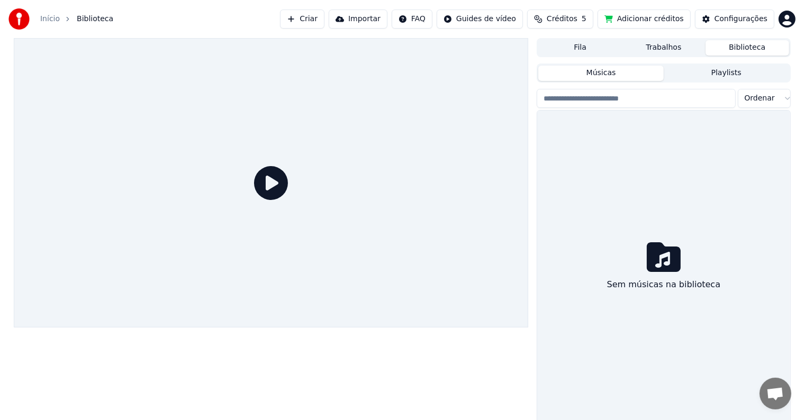
click at [324, 21] on button "Criar" at bounding box center [302, 19] width 44 height 19
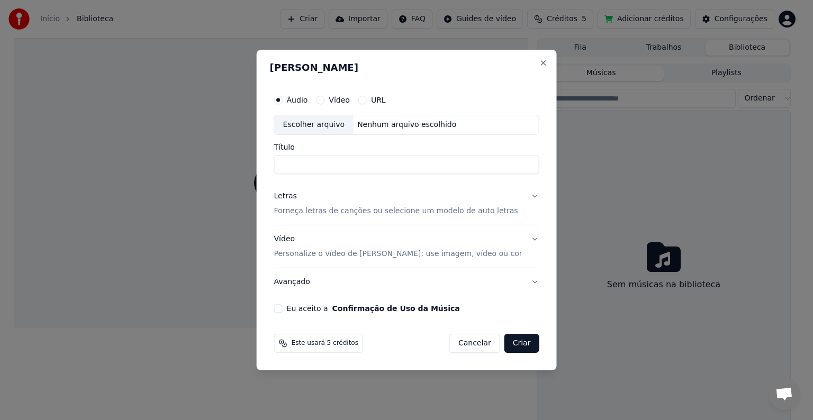
click at [312, 126] on div "Escolher arquivo" at bounding box center [314, 124] width 79 height 19
click at [293, 165] on input "********" at bounding box center [406, 164] width 265 height 19
type input "**********"
click at [328, 252] on p "Personalize o vídeo de [PERSON_NAME]: use imagem, vídeo ou cor" at bounding box center [398, 254] width 248 height 11
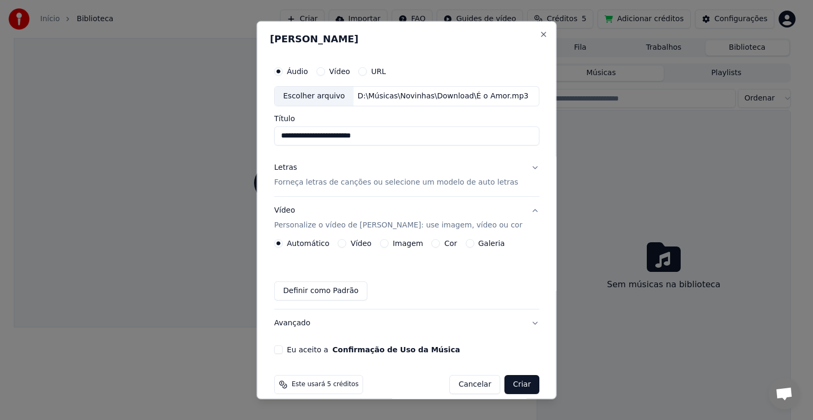
click at [396, 245] on div "Imagem" at bounding box center [400, 243] width 43 height 8
click at [334, 290] on button "Definir como Padrão" at bounding box center [320, 290] width 93 height 19
click at [404, 242] on label "Imagem" at bounding box center [407, 243] width 30 height 7
click at [388, 242] on button "Imagem" at bounding box center [383, 243] width 8 height 8
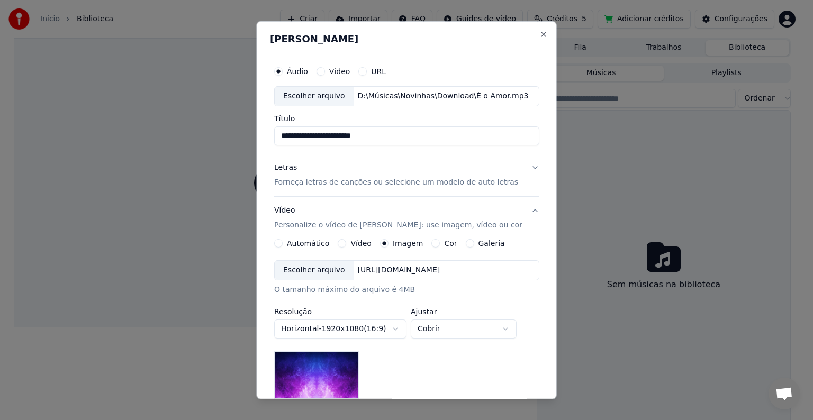
click at [327, 269] on div "Escolher arquivo" at bounding box center [314, 270] width 79 height 19
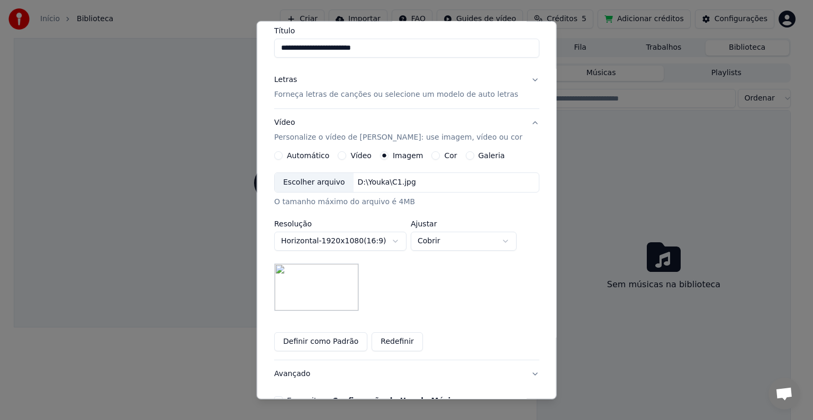
scroll to position [106, 0]
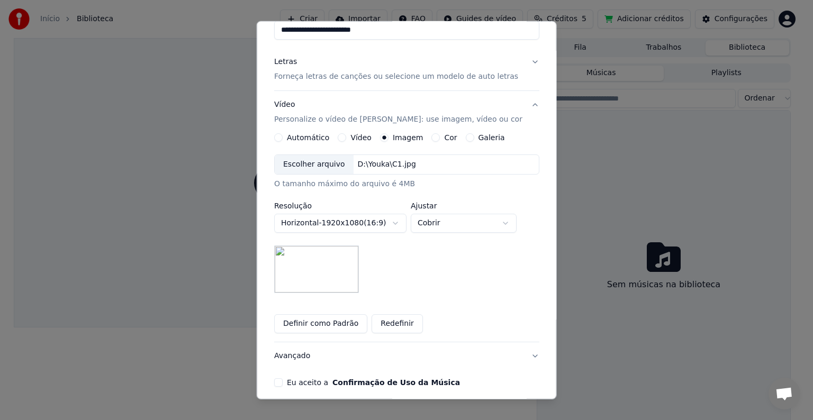
click at [362, 222] on body "**********" at bounding box center [402, 210] width 804 height 420
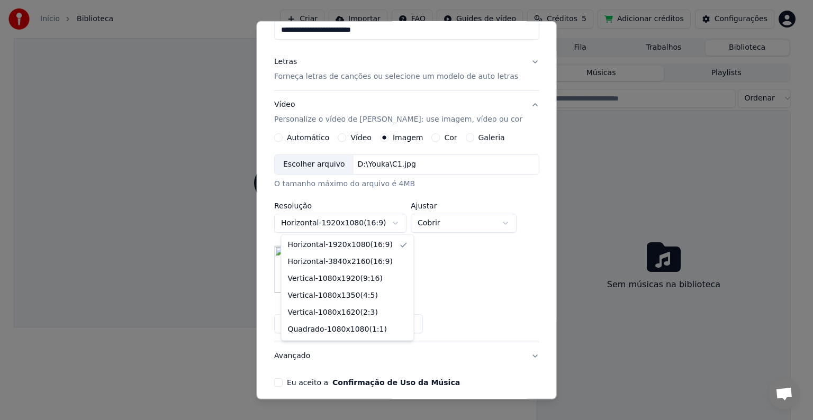
click at [362, 222] on body "**********" at bounding box center [402, 210] width 804 height 420
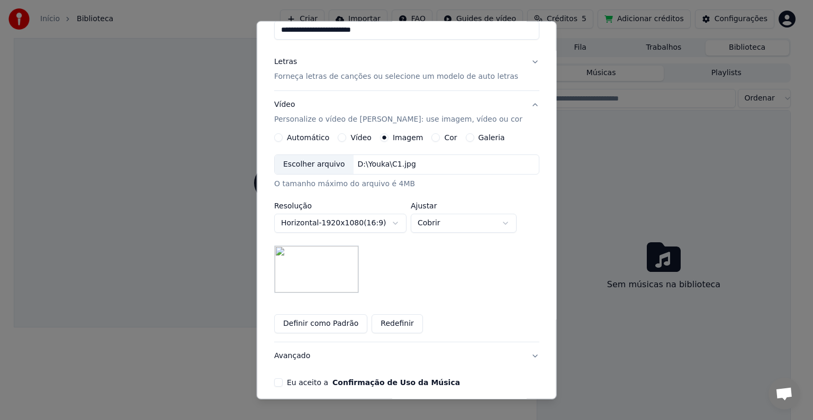
click at [330, 325] on button "Definir como Padrão" at bounding box center [320, 323] width 93 height 19
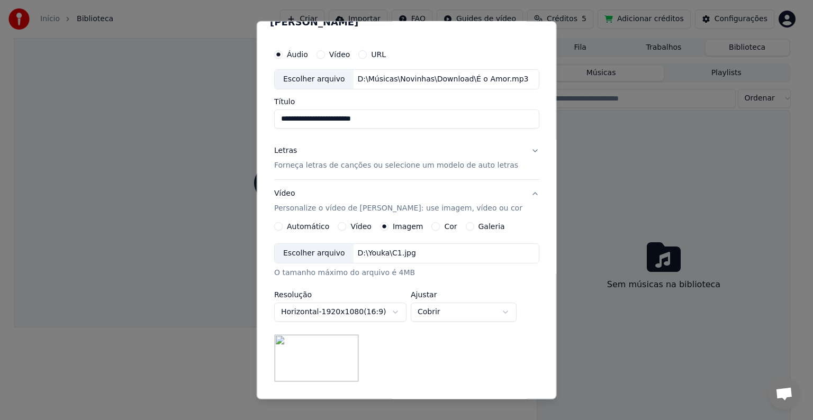
scroll to position [0, 0]
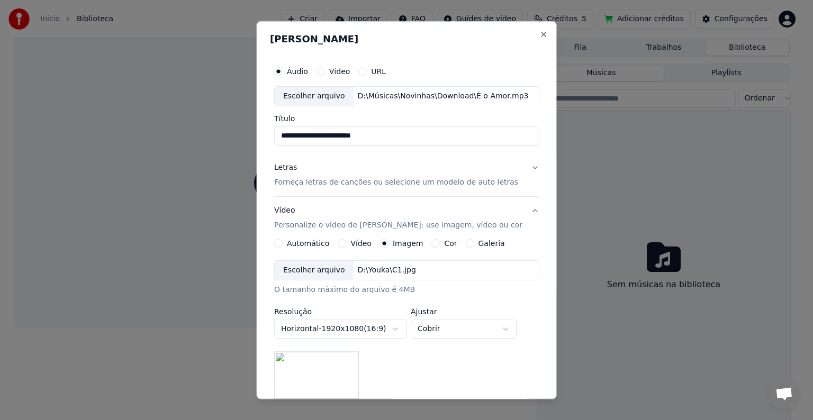
click at [342, 184] on p "Forneça letras de canções ou selecione um modelo de auto letras" at bounding box center [396, 182] width 244 height 11
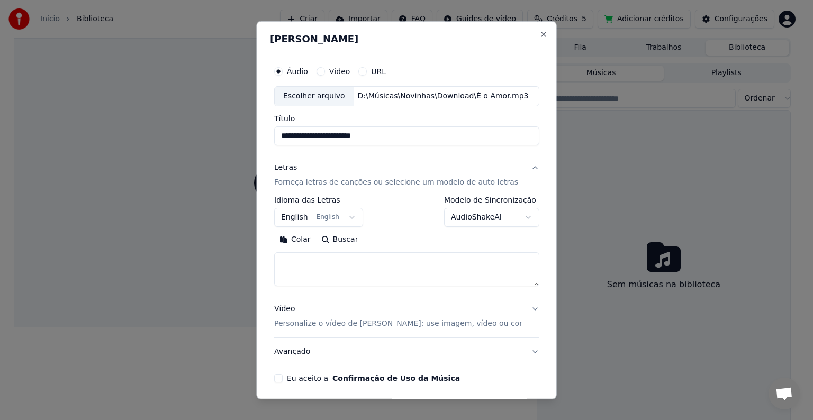
click at [308, 217] on body "**********" at bounding box center [402, 210] width 804 height 420
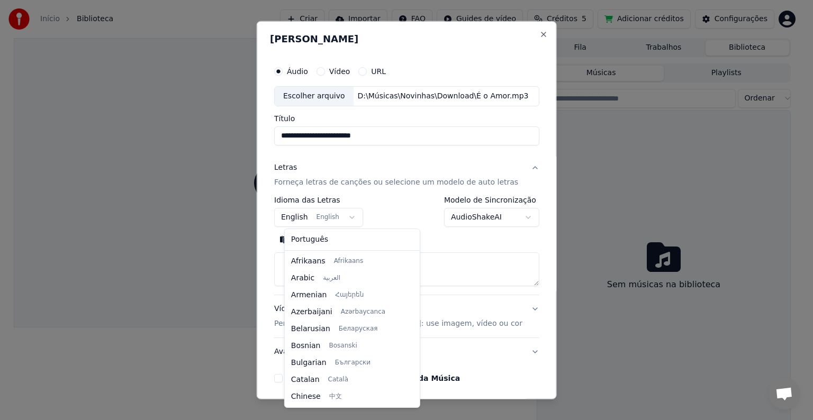
scroll to position [85, 0]
select select "**"
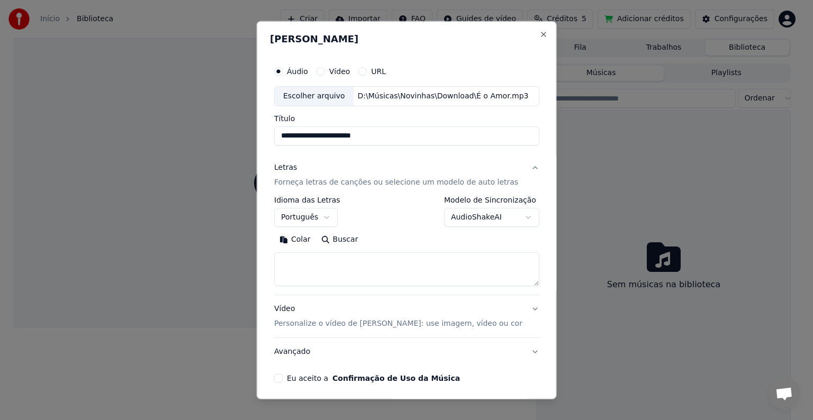
drag, startPoint x: 306, startPoint y: 247, endPoint x: 313, endPoint y: 259, distance: 14.0
click at [307, 250] on div "Colar Buscar" at bounding box center [406, 258] width 265 height 55
click at [313, 259] on textarea at bounding box center [406, 269] width 265 height 34
paste textarea "**********"
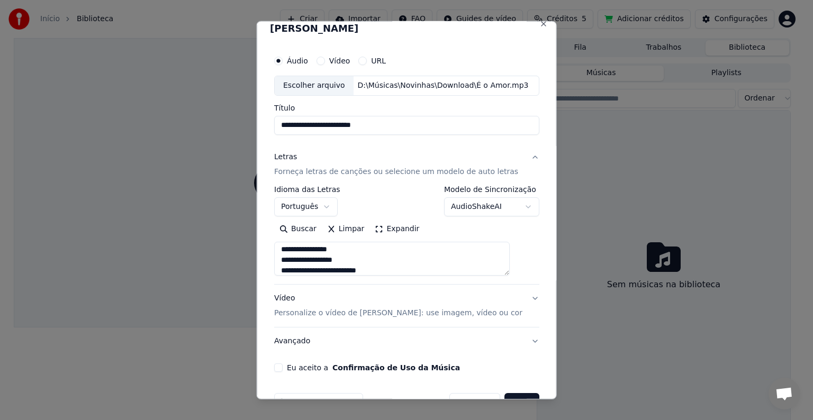
scroll to position [0, 0]
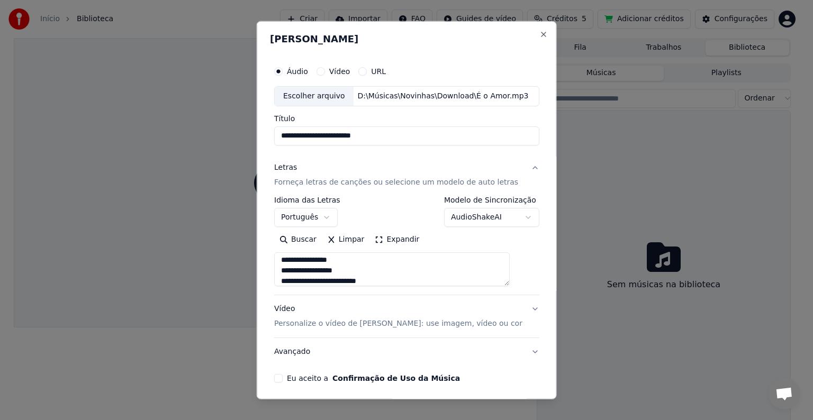
click at [391, 235] on button "Expandir" at bounding box center [396, 239] width 55 height 17
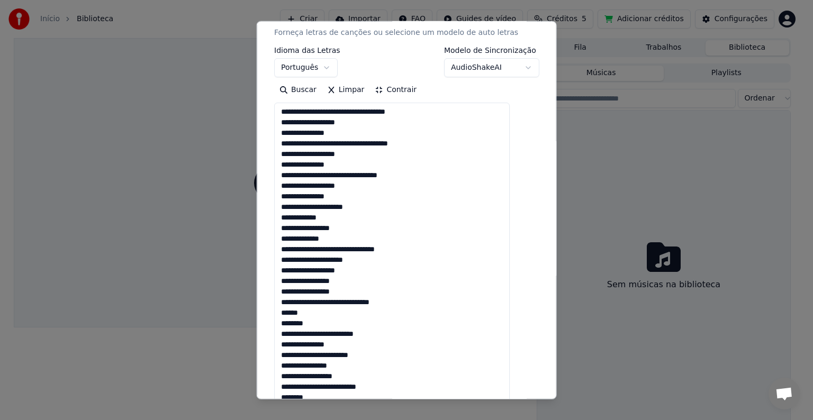
scroll to position [153, 0]
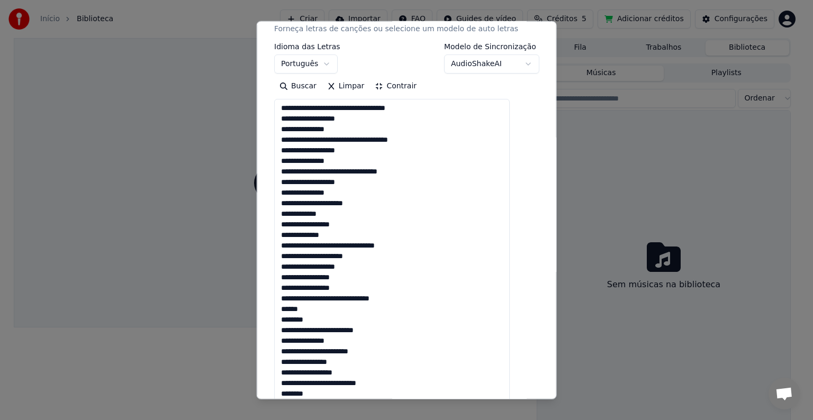
drag, startPoint x: 316, startPoint y: 309, endPoint x: 289, endPoint y: 308, distance: 27.0
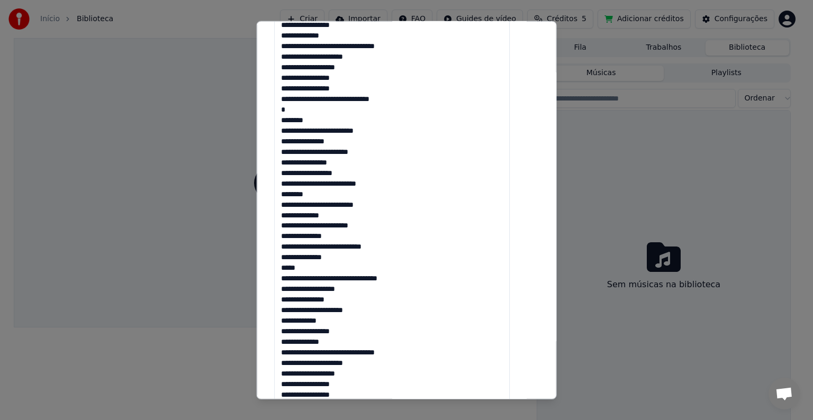
scroll to position [366, 0]
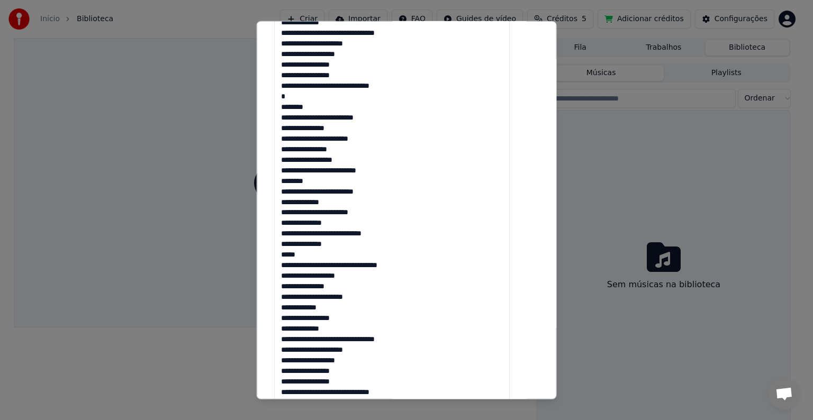
drag, startPoint x: 313, startPoint y: 254, endPoint x: 287, endPoint y: 254, distance: 25.9
click at [287, 254] on textarea at bounding box center [391, 265] width 235 height 759
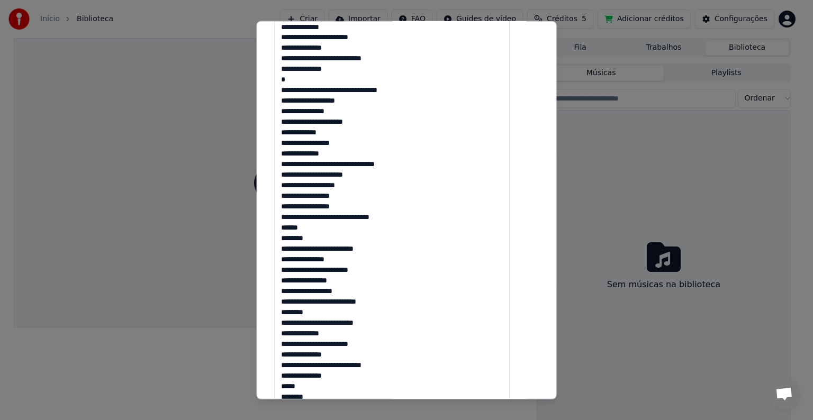
scroll to position [544, 0]
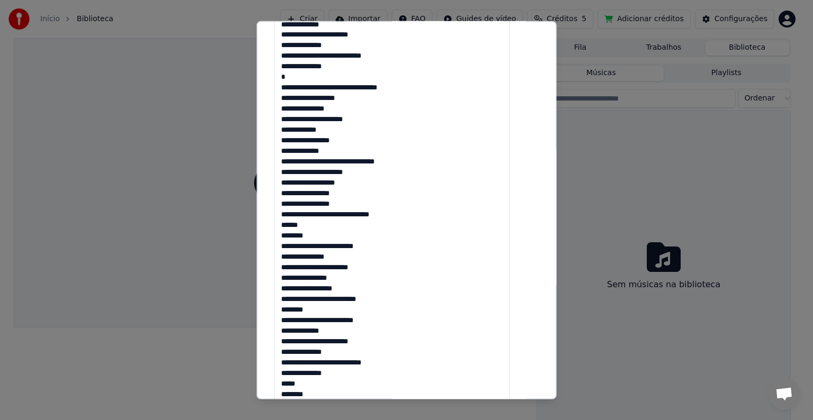
drag, startPoint x: 314, startPoint y: 228, endPoint x: 277, endPoint y: 225, distance: 36.6
click at [277, 225] on div "**********" at bounding box center [407, 210] width 300 height 378
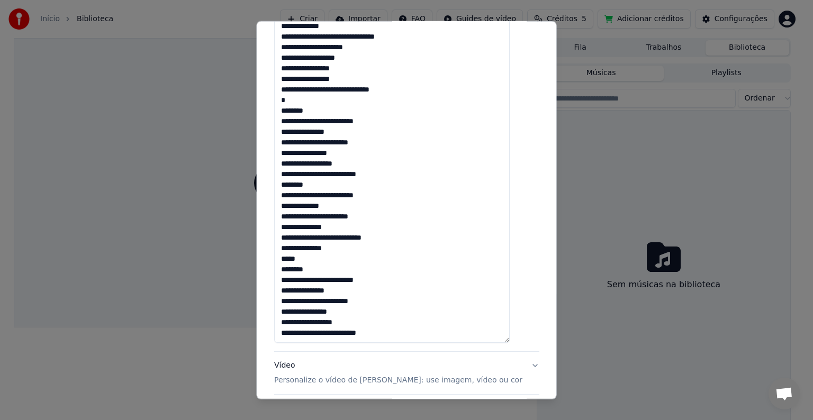
scroll to position [676, 0]
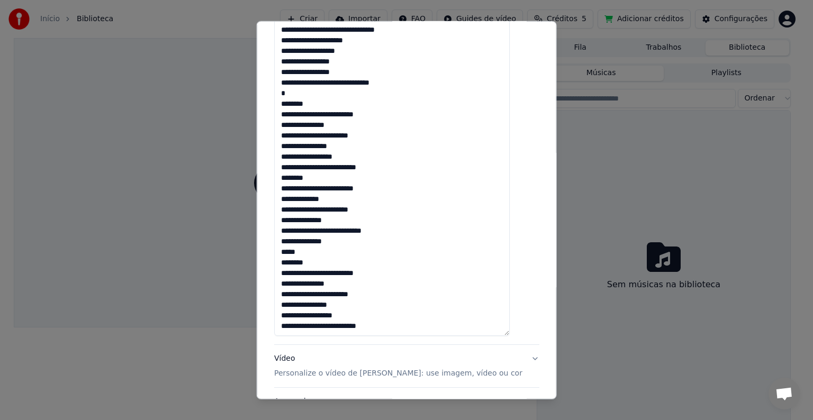
drag, startPoint x: 311, startPoint y: 251, endPoint x: 290, endPoint y: 252, distance: 21.2
type textarea "**********"
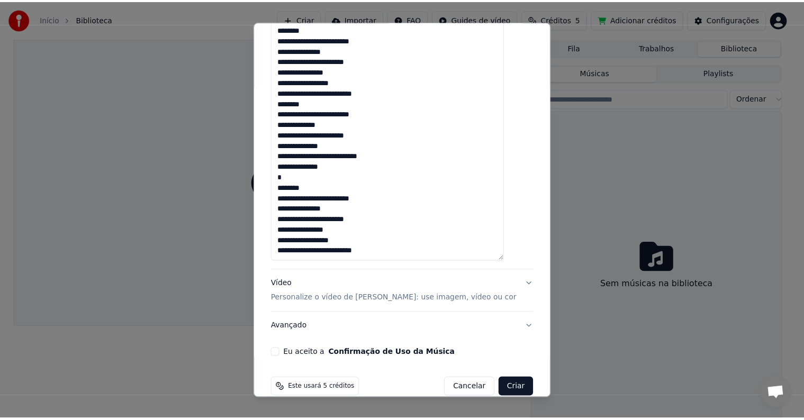
scroll to position [766, 0]
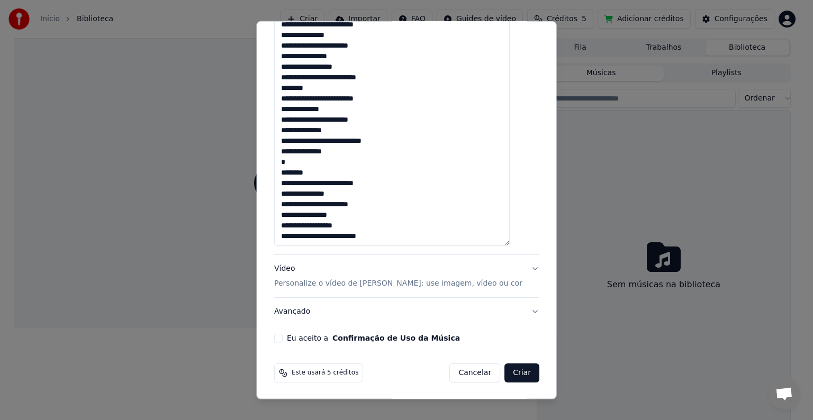
click at [283, 335] on button "Eu aceito a Confirmação de Uso da Música" at bounding box center [278, 338] width 8 height 8
click at [504, 373] on button "Criar" at bounding box center [521, 372] width 35 height 19
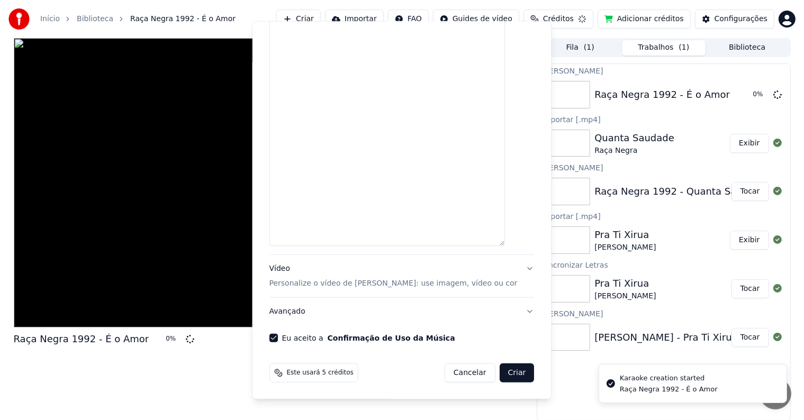
select select
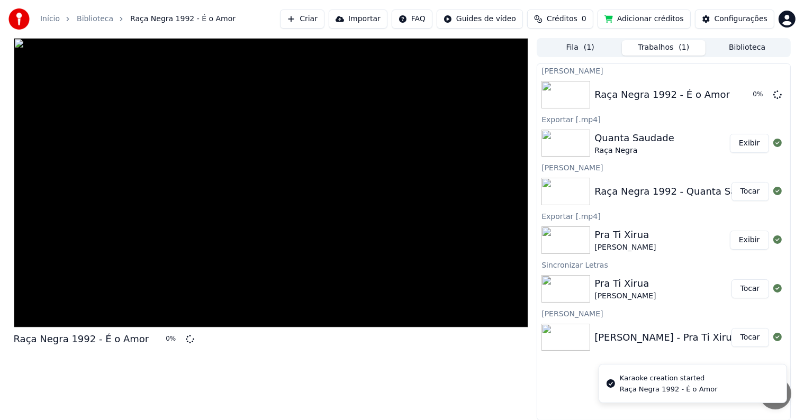
scroll to position [0, 0]
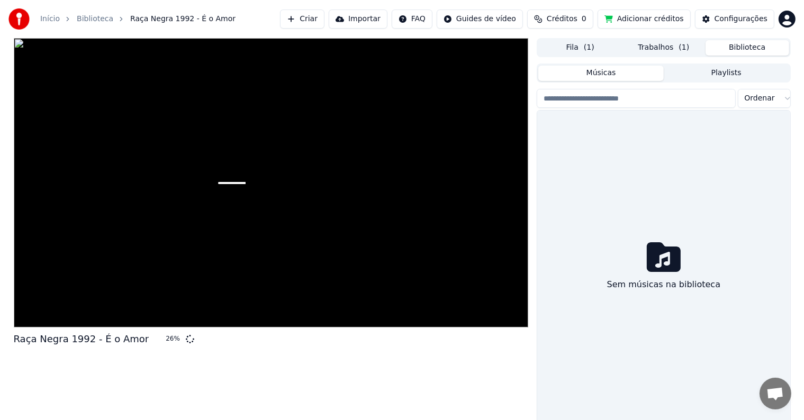
click at [734, 53] on button "Biblioteca" at bounding box center [747, 47] width 84 height 15
click at [663, 49] on button "Trabalhos ( 1 )" at bounding box center [664, 47] width 84 height 15
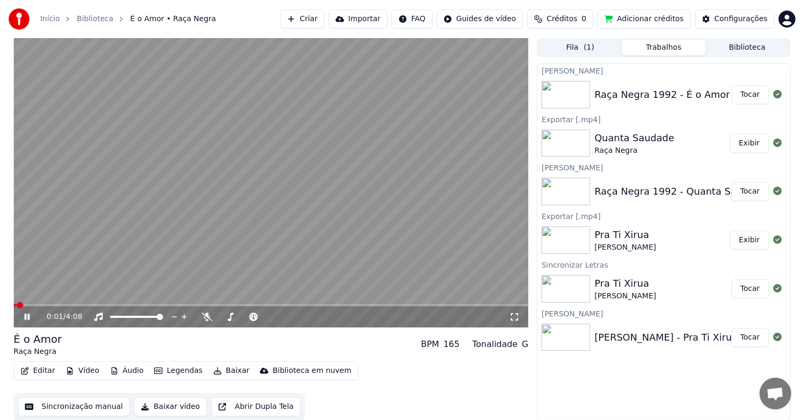
click at [25, 316] on icon at bounding box center [26, 317] width 5 height 6
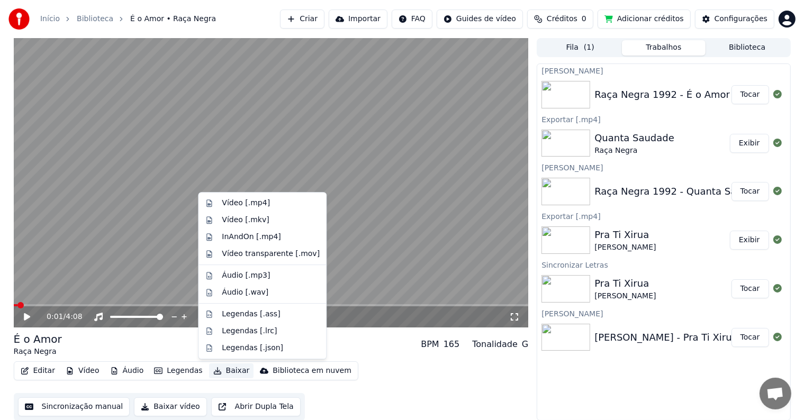
click at [224, 371] on button "Baixar" at bounding box center [231, 370] width 45 height 15
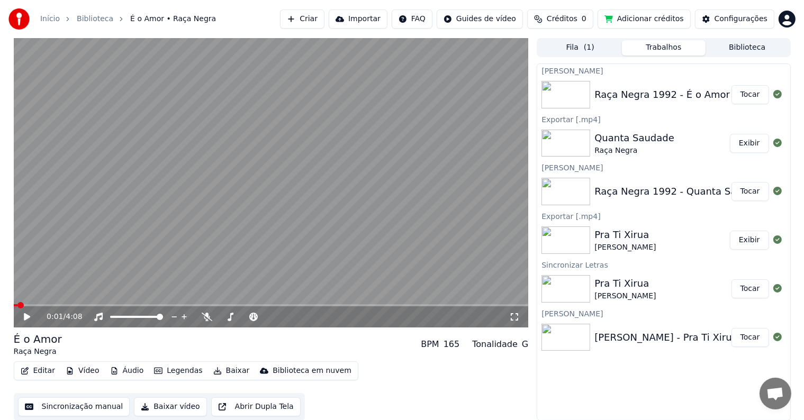
click at [368, 375] on div "Editar Vídeo Áudio Legendas Baixar Biblioteca em nuvem Sincronização manual Bai…" at bounding box center [271, 390] width 515 height 59
click at [26, 320] on icon at bounding box center [34, 317] width 25 height 8
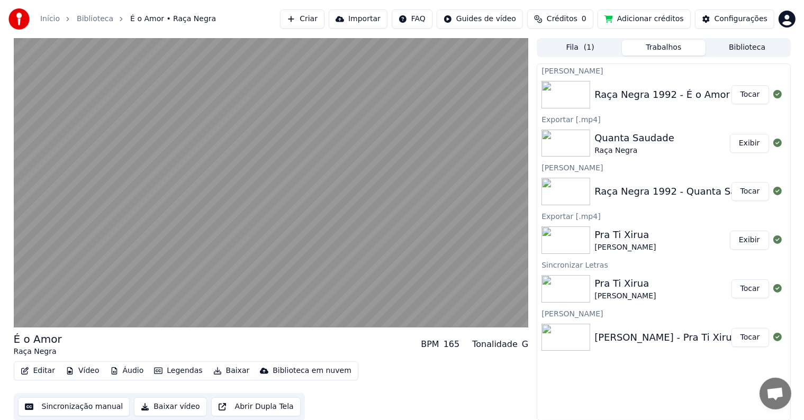
click at [416, 366] on div "Editar Vídeo Áudio Legendas Baixar Biblioteca em nuvem Sincronização manual Bai…" at bounding box center [271, 390] width 515 height 59
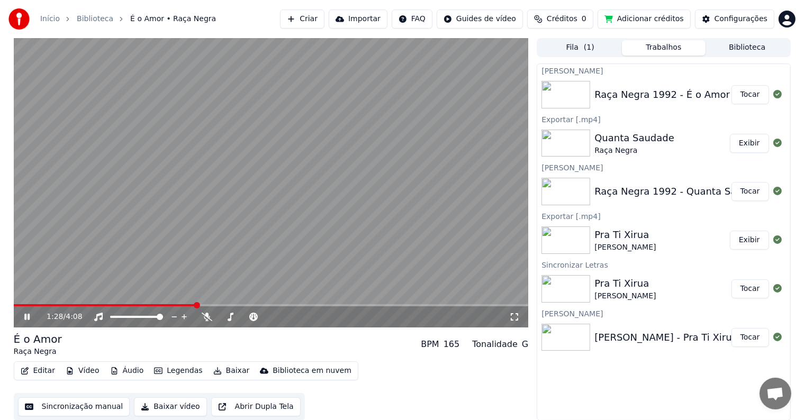
click at [28, 316] on icon at bounding box center [26, 317] width 5 height 6
click at [224, 371] on button "Baixar" at bounding box center [231, 370] width 45 height 15
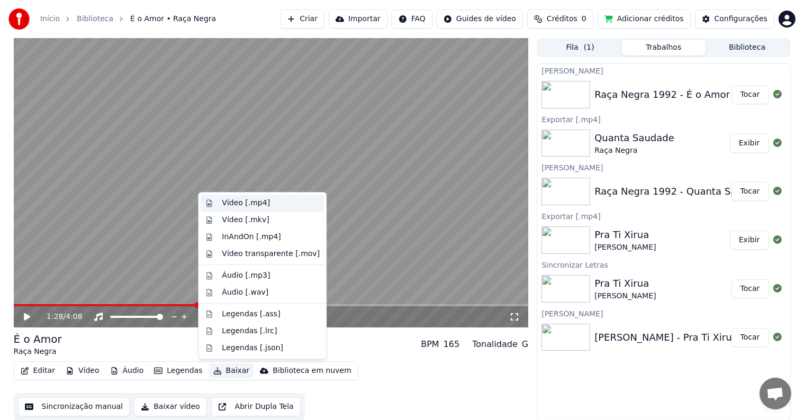
click at [242, 202] on div "Vídeo [.mp4]" at bounding box center [246, 203] width 48 height 11
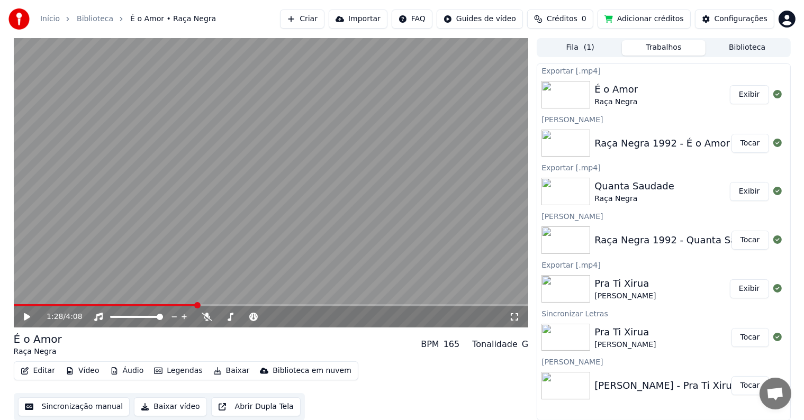
click at [746, 95] on button "Exibir" at bounding box center [749, 94] width 39 height 19
click at [741, 97] on button "Exibir" at bounding box center [749, 94] width 39 height 19
click at [25, 314] on icon at bounding box center [27, 316] width 6 height 7
click at [19, 304] on span at bounding box center [17, 305] width 6 height 2
click at [14, 303] on span at bounding box center [17, 305] width 6 height 6
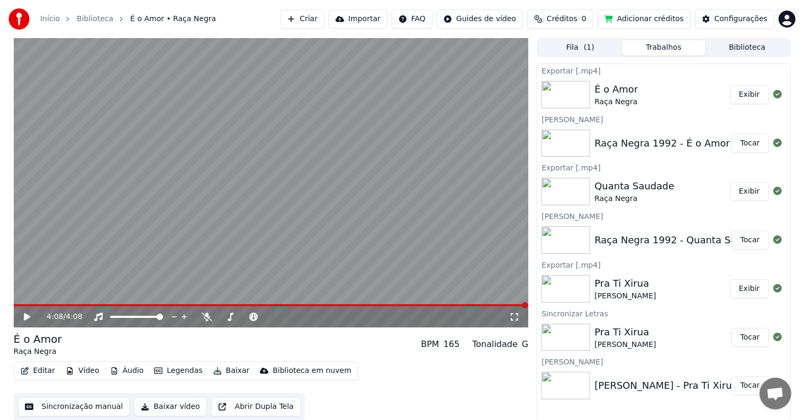
click at [747, 97] on button "Exibir" at bounding box center [749, 94] width 39 height 19
click at [795, 0] on div "Início Biblioteca É o Amor • Raça Negra Criar Importar FAQ Guides de vídeo Créd…" at bounding box center [402, 19] width 804 height 38
